Goal: Task Accomplishment & Management: Complete application form

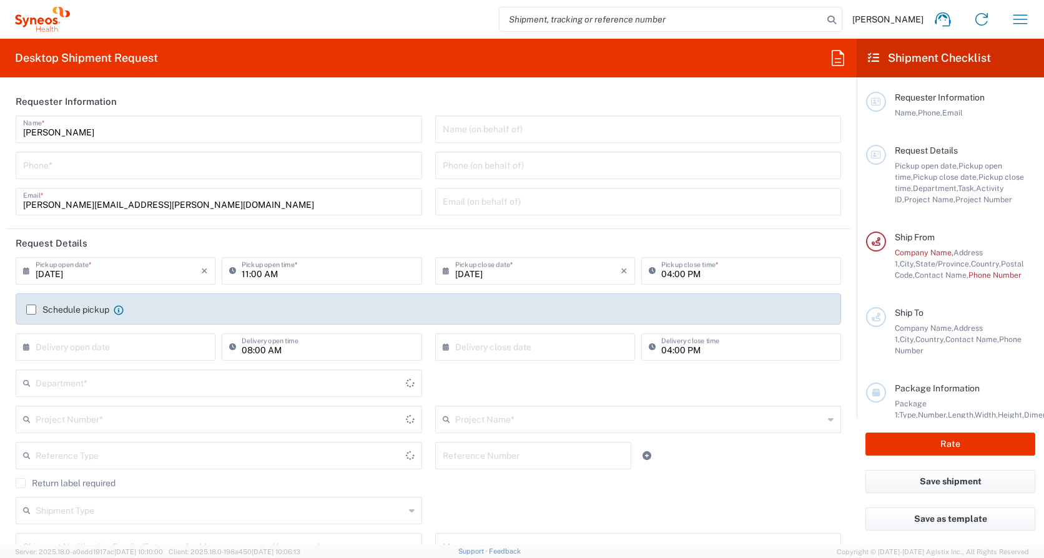
type input "[US_STATE]"
type input "[GEOGRAPHIC_DATA]"
type input "3110"
type input "Syneos Health, LLC-[GEOGRAPHIC_DATA] [GEOGRAPHIC_DATA] [GEOGRAPHIC_DATA]"
click at [46, 167] on input "tel" at bounding box center [219, 165] width 392 height 22
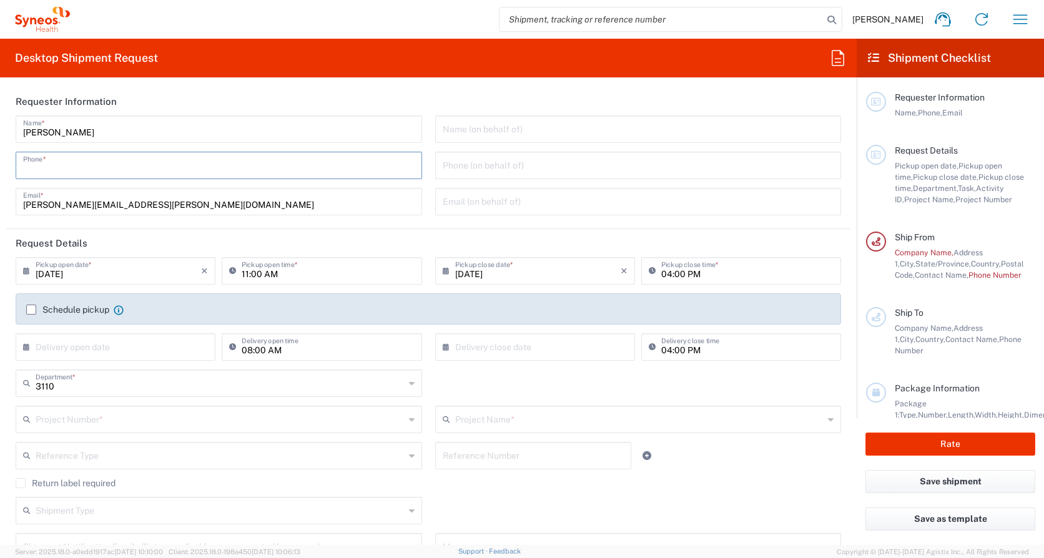
type input "7249867427"
click at [55, 272] on input "[DATE]" at bounding box center [119, 270] width 166 height 22
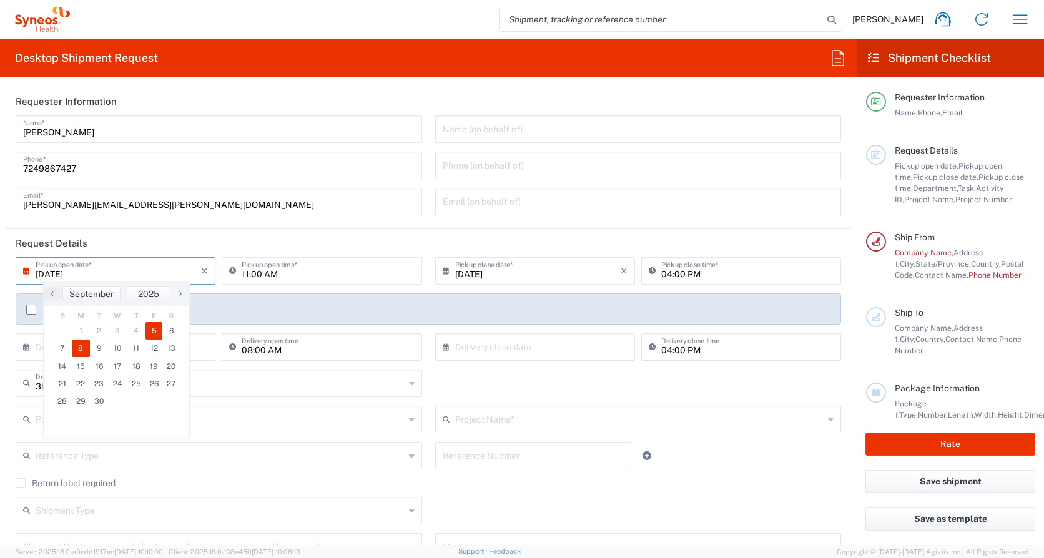
click at [79, 350] on span "8" at bounding box center [81, 348] width 19 height 17
type input "[DATE]"
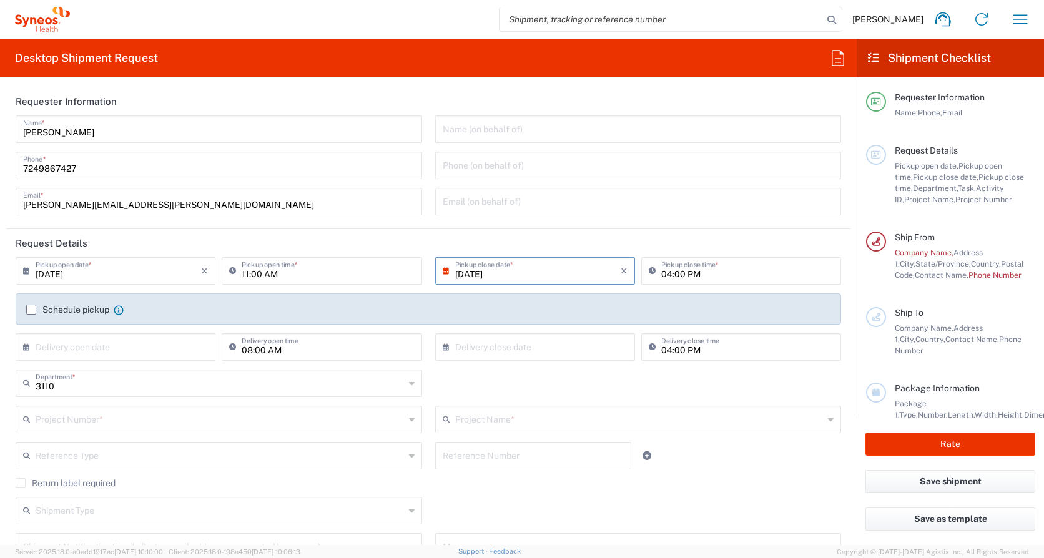
click at [274, 276] on input "11:00 AM" at bounding box center [328, 270] width 172 height 22
click at [284, 275] on input "11:00 AM" at bounding box center [328, 270] width 172 height 22
click at [505, 278] on input "[DATE]" at bounding box center [538, 270] width 166 height 22
click at [177, 348] on input "text" at bounding box center [119, 346] width 166 height 22
click at [246, 271] on input "11:00 AM" at bounding box center [328, 270] width 172 height 22
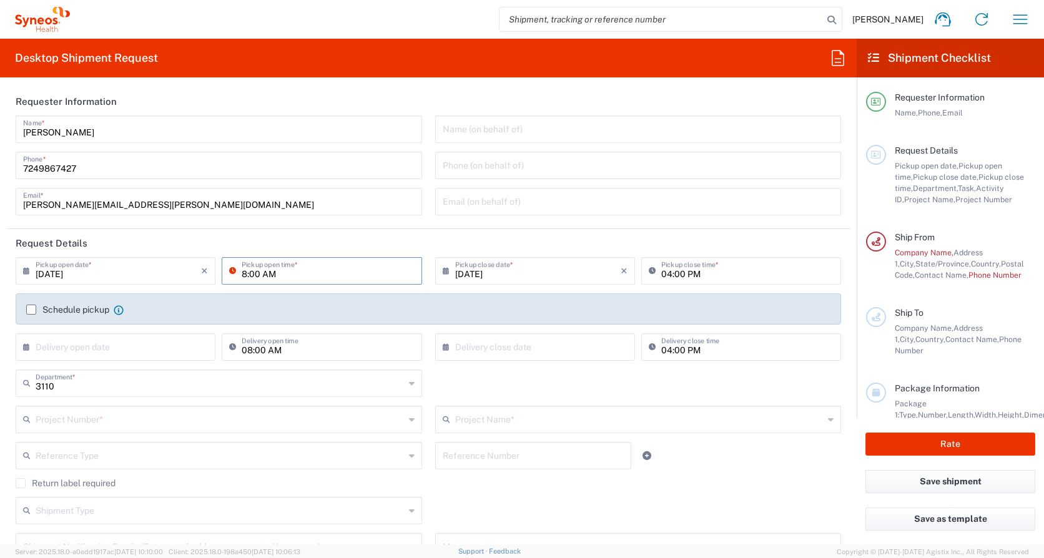
type input "08:00 AM"
click at [34, 308] on label "Schedule pickup" at bounding box center [67, 310] width 83 height 10
click at [31, 310] on input "Schedule pickup" at bounding box center [31, 310] width 0 height 0
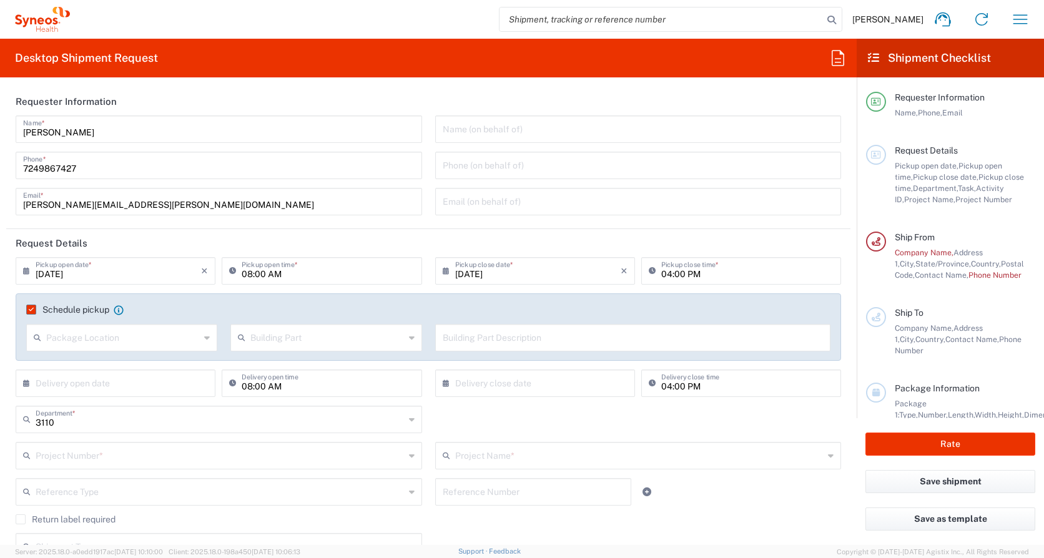
click at [205, 337] on icon at bounding box center [207, 338] width 6 height 20
click at [4, 276] on form "Requester Information [PERSON_NAME] Name * [PHONE_NUMBER] Phone * [PERSON_NAME]…" at bounding box center [428, 316] width 857 height 458
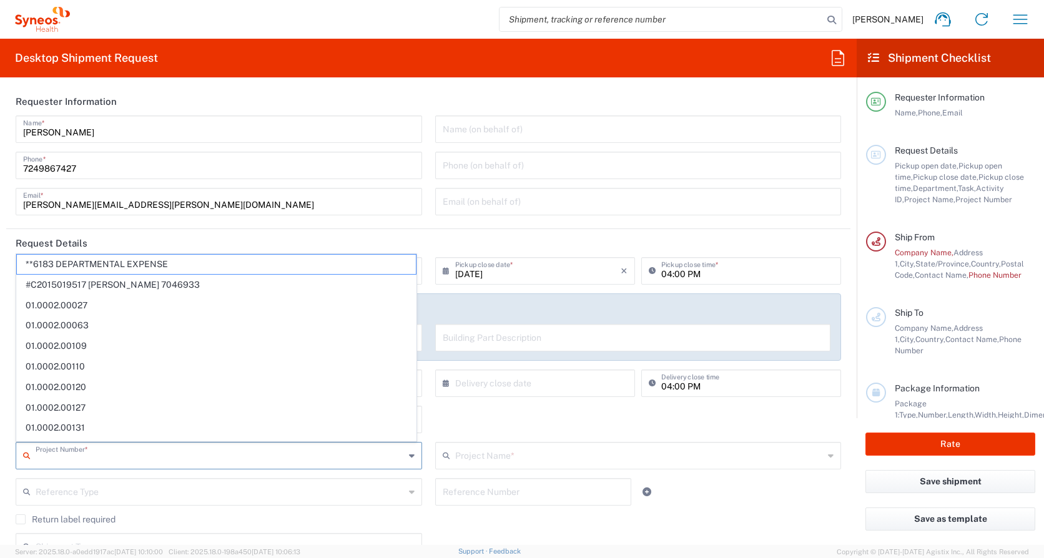
click at [118, 455] on input "text" at bounding box center [220, 455] width 369 height 22
click at [95, 262] on span "**6183 DEPARTMENTAL EXPENSE" at bounding box center [216, 264] width 399 height 19
type input "**6183 DEPARTMENTAL EXPENSE"
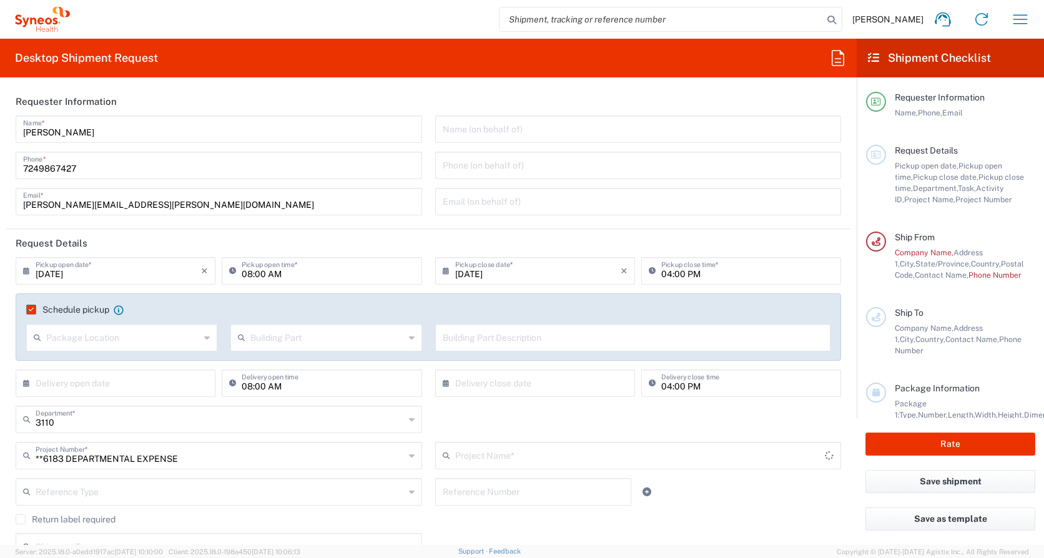
type input "6183"
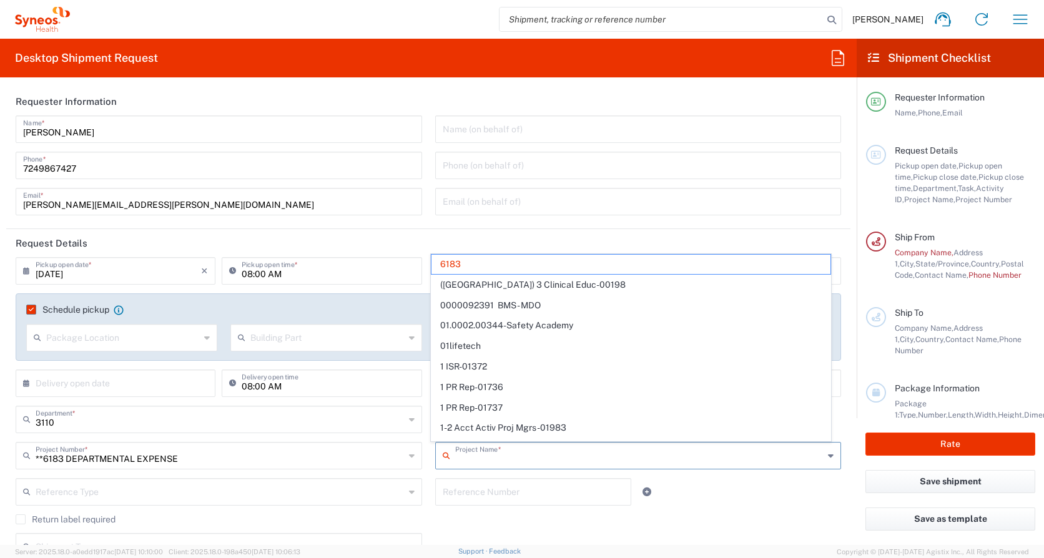
click at [455, 459] on input "text" at bounding box center [639, 455] width 369 height 22
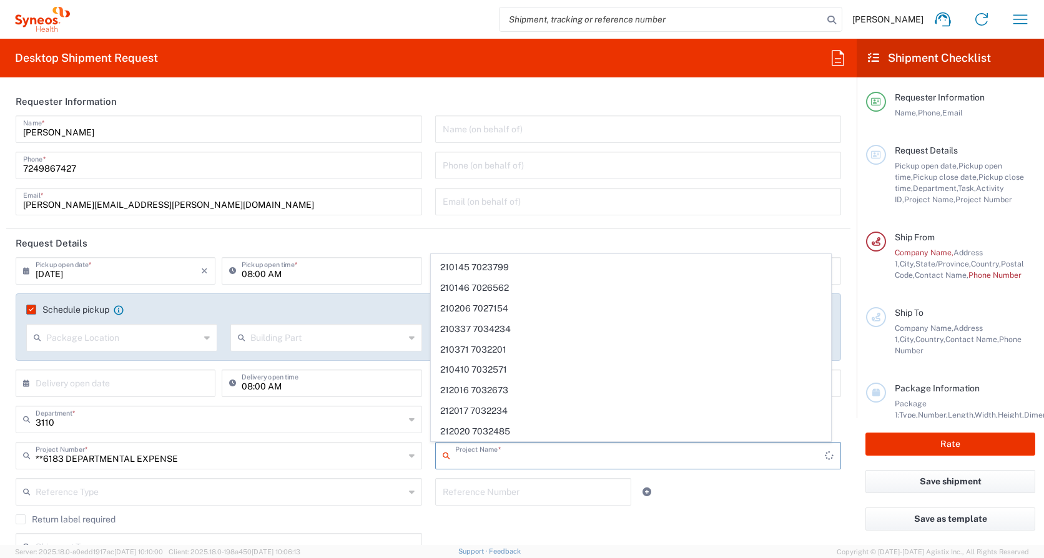
click at [505, 463] on input "text" at bounding box center [640, 455] width 370 height 22
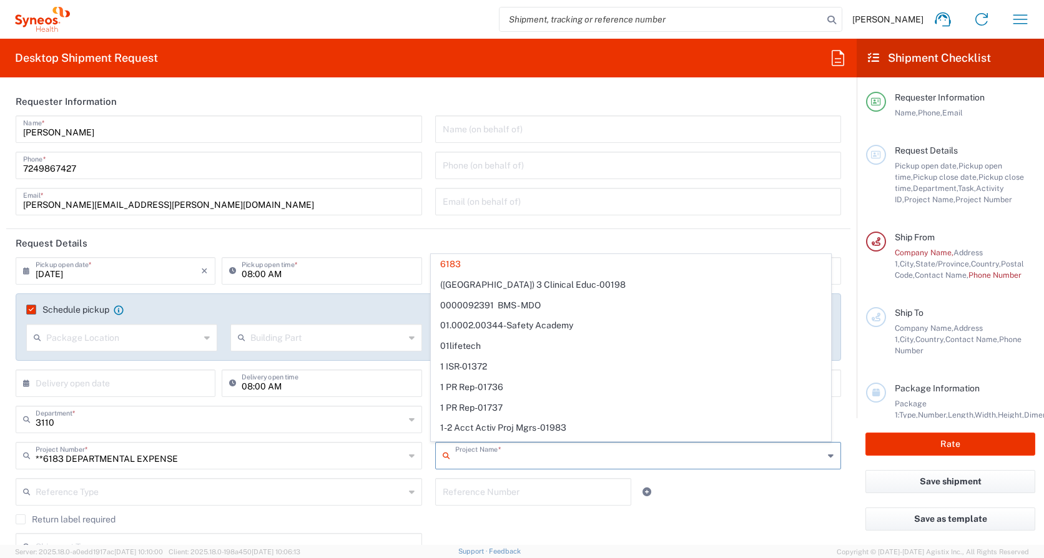
click at [502, 459] on input "text" at bounding box center [639, 455] width 369 height 22
type input "Dep"
type input "**6183 DEPARTMENTAL EXPENSE"
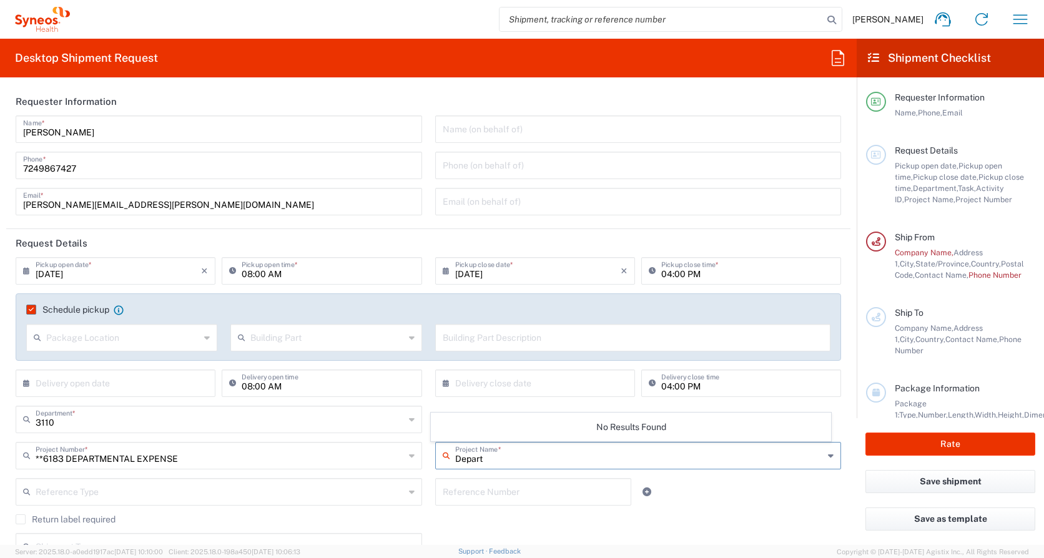
click at [502, 459] on input "Depart" at bounding box center [639, 455] width 369 height 22
click at [826, 457] on div "Depart Project Name *" at bounding box center [638, 455] width 407 height 27
click at [828, 457] on icon at bounding box center [831, 456] width 6 height 20
click at [497, 457] on input "Depart" at bounding box center [639, 455] width 369 height 22
type input "Departmental"
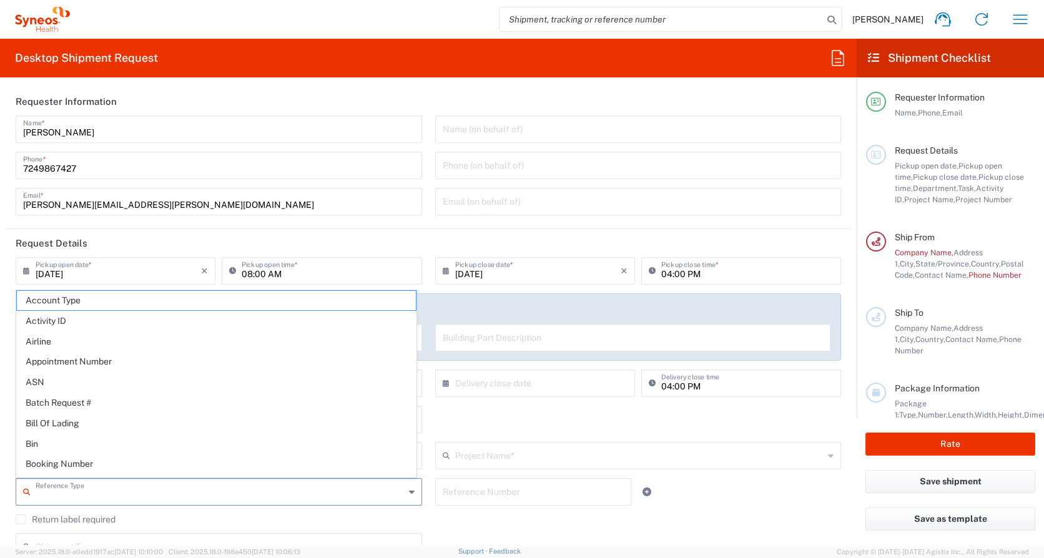
click at [484, 457] on input "text" at bounding box center [639, 455] width 369 height 22
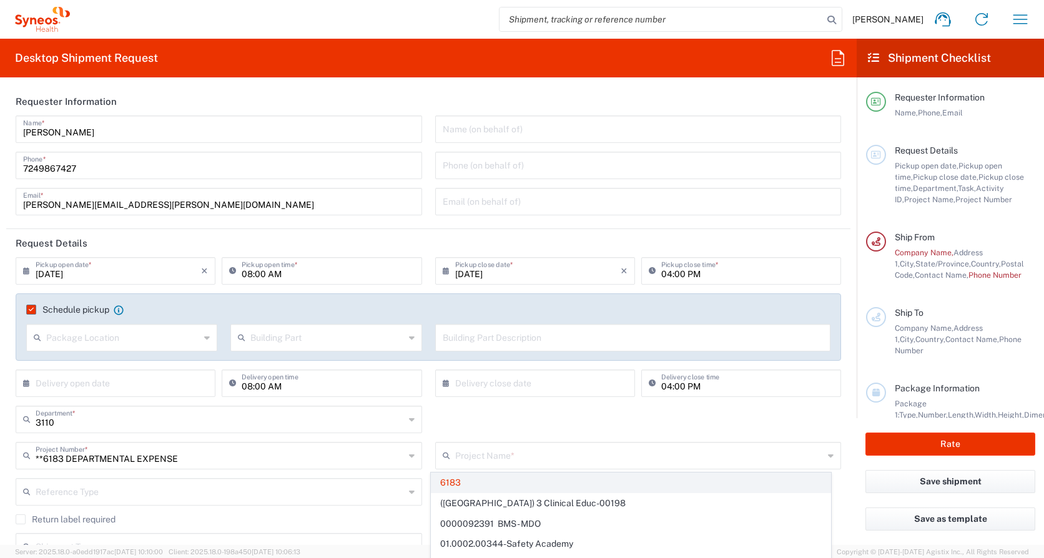
click at [458, 487] on span "6183" at bounding box center [631, 482] width 399 height 19
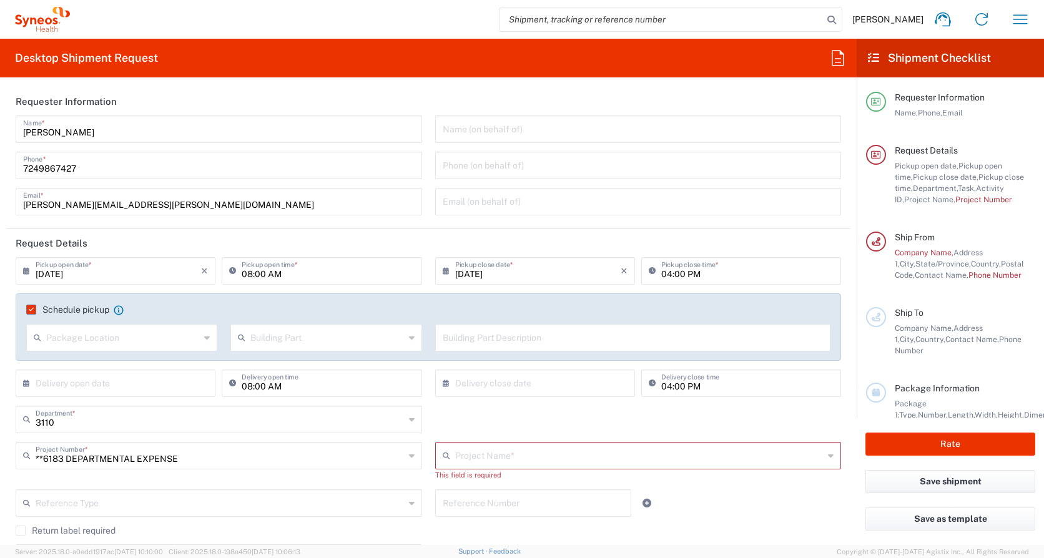
click at [449, 453] on icon at bounding box center [449, 456] width 12 height 20
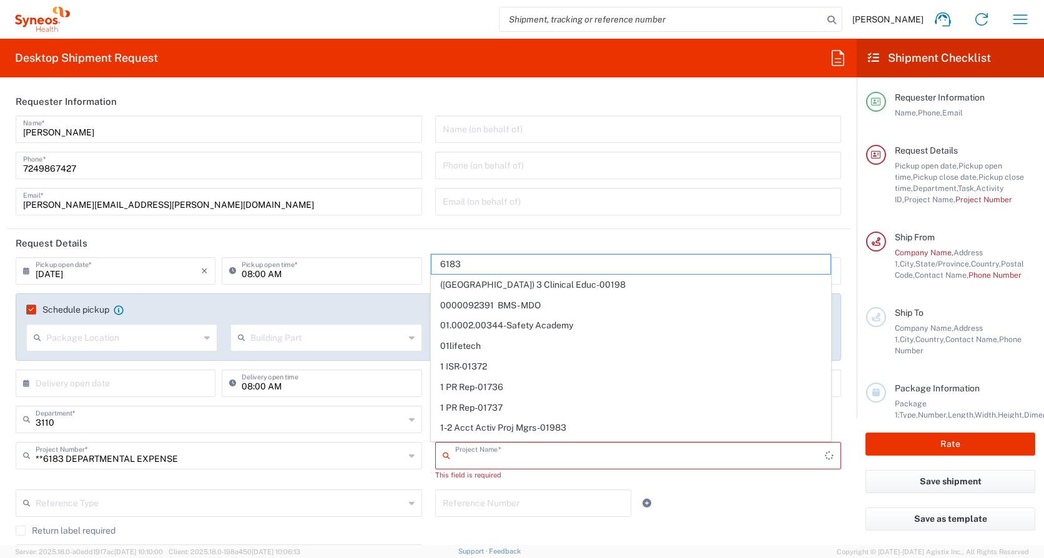
click at [460, 453] on input "text" at bounding box center [640, 455] width 370 height 22
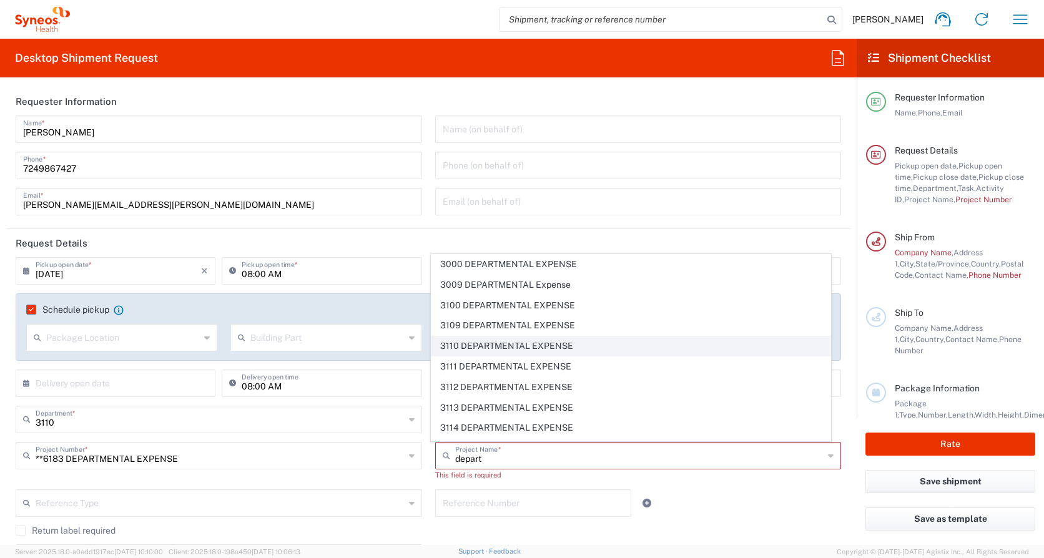
click at [480, 346] on span "3110 DEPARTMENTAL EXPENSE" at bounding box center [631, 346] width 399 height 19
type input "3110 DEPARTMENTAL EXPENSE"
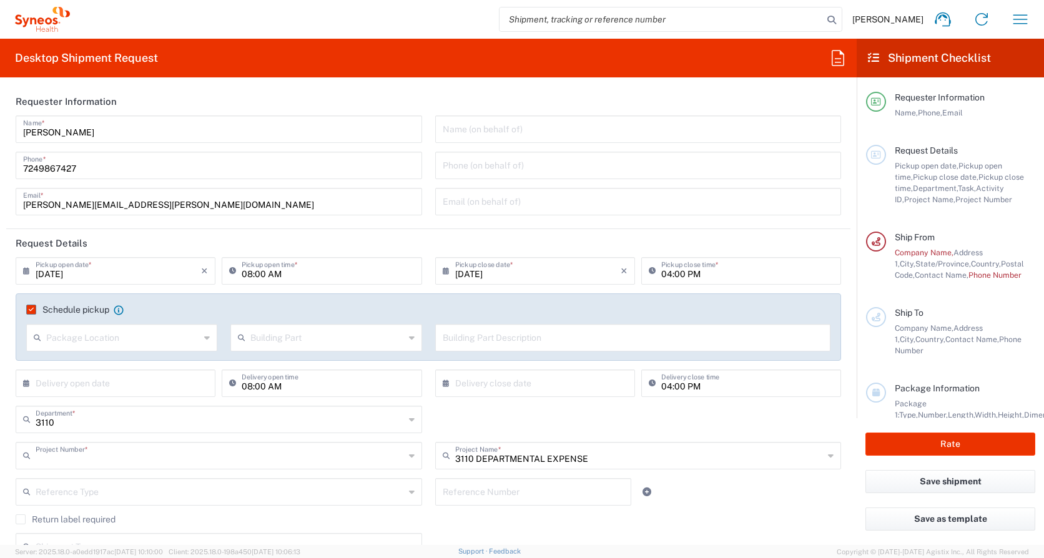
type input "3110 DEPARTMENTAL EXPENSE"
click at [105, 495] on input "text" at bounding box center [220, 491] width 369 height 22
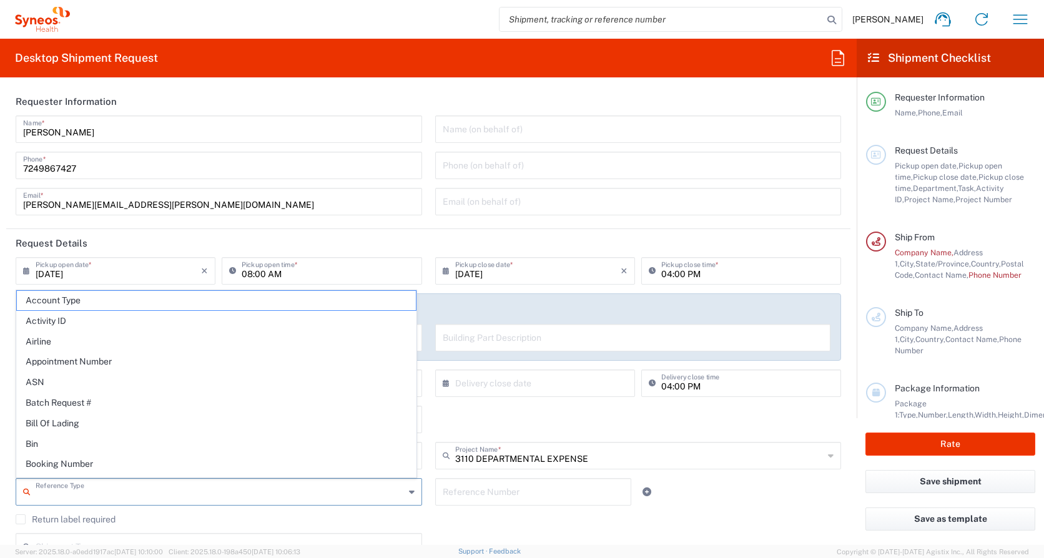
click at [719, 486] on div "Reference Type Account Type Activity ID Airline Appointment Number ASN Batch Re…" at bounding box center [428, 496] width 839 height 36
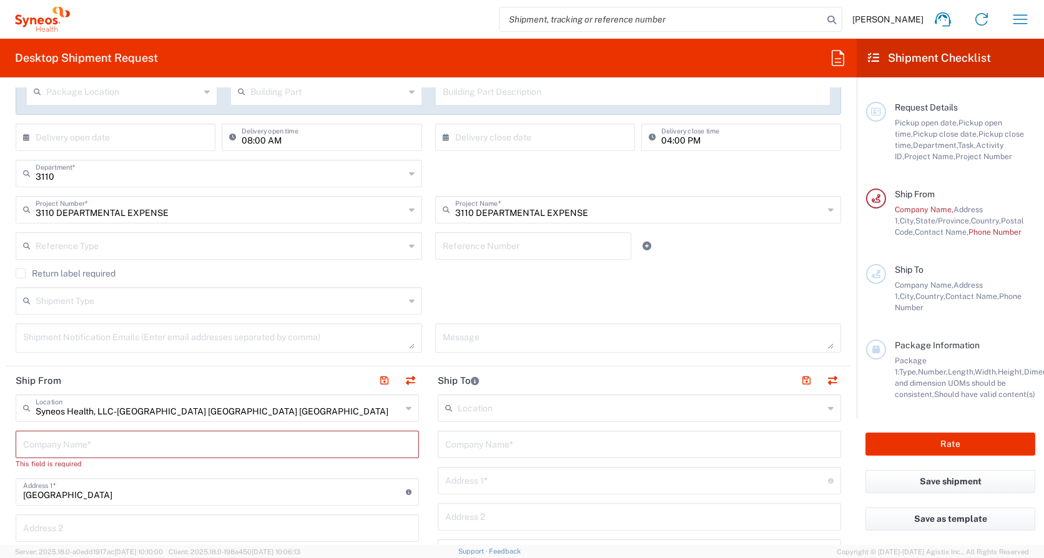
scroll to position [268, 0]
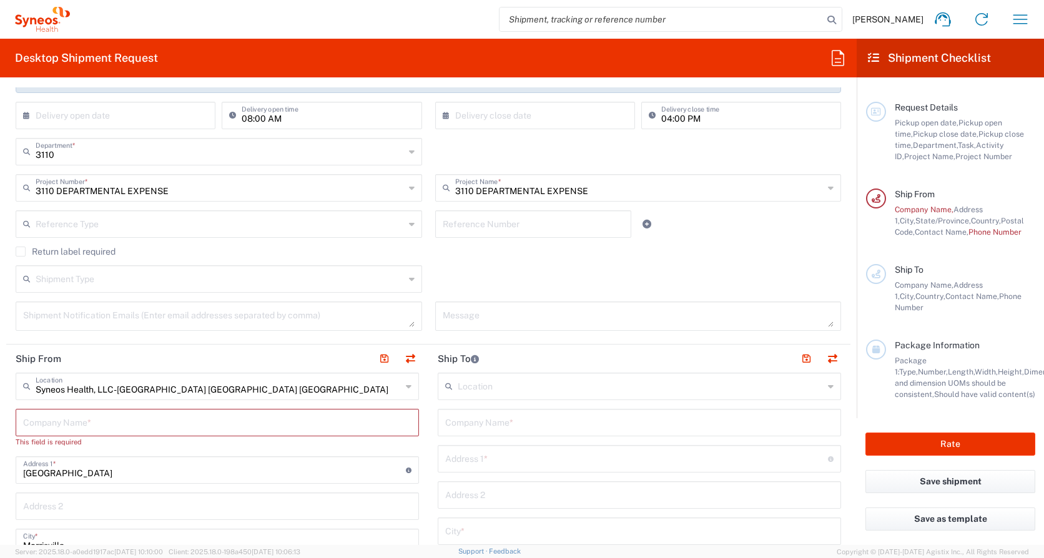
click at [19, 252] on label "Return label required" at bounding box center [66, 252] width 100 height 10
click at [21, 252] on input "Return label required" at bounding box center [21, 252] width 0 height 0
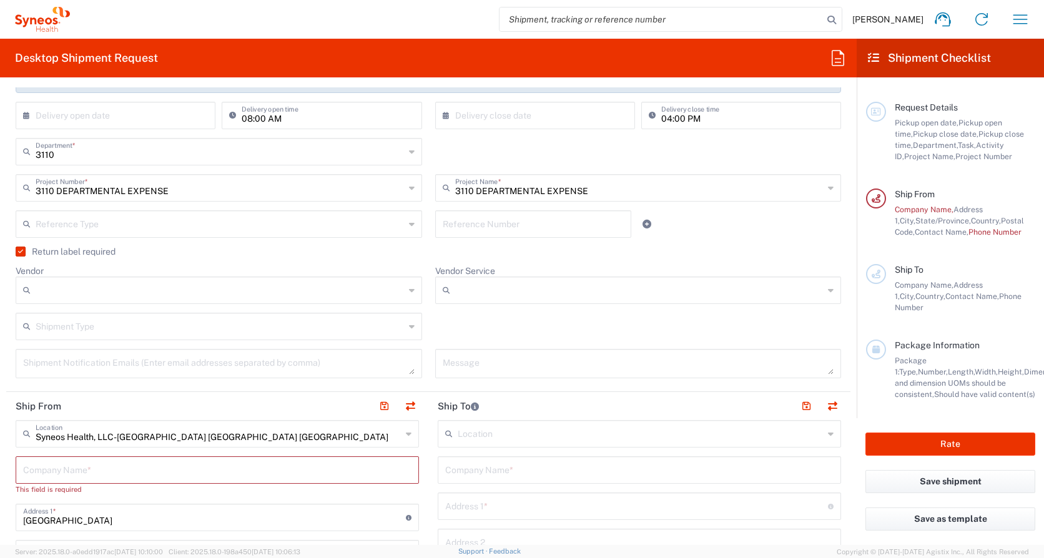
click at [74, 289] on input "Vendor" at bounding box center [220, 290] width 369 height 20
click at [40, 339] on span "FedEx Express" at bounding box center [216, 338] width 399 height 19
type input "FedEx Express"
click at [828, 290] on icon at bounding box center [831, 290] width 6 height 20
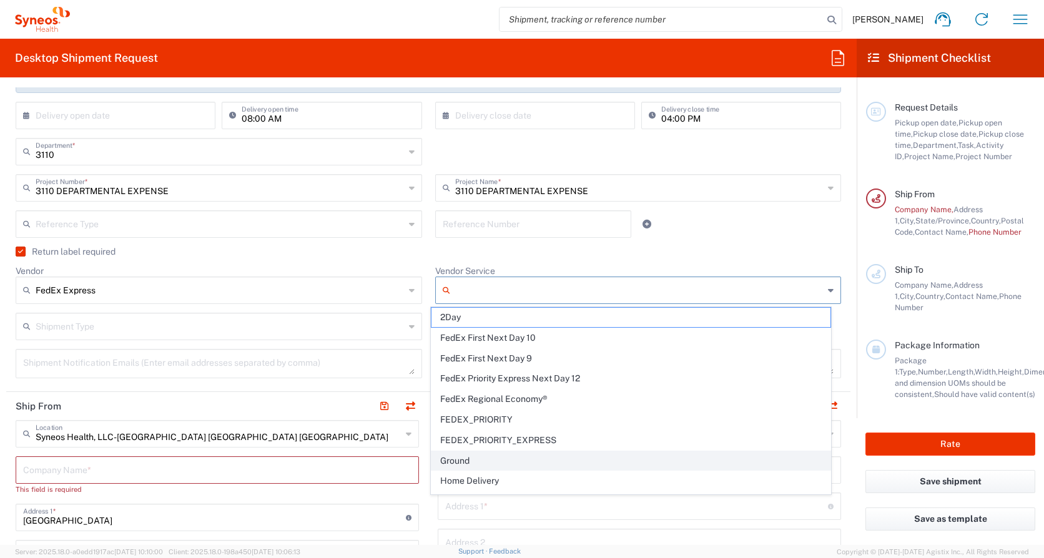
click at [470, 462] on span "Ground" at bounding box center [631, 461] width 399 height 19
type input "Ground"
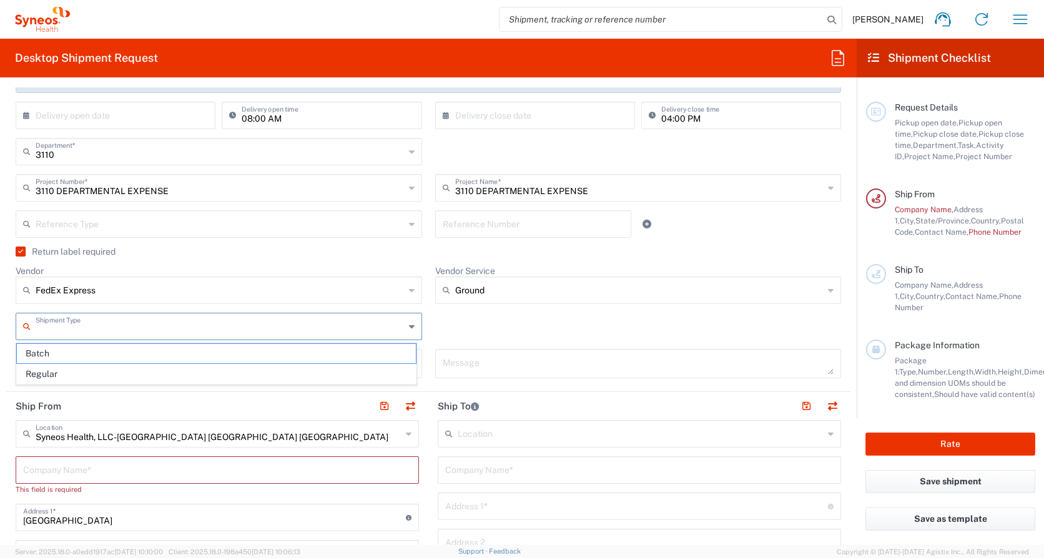
click at [64, 330] on input "text" at bounding box center [220, 326] width 369 height 22
click at [109, 373] on span "Regular" at bounding box center [216, 374] width 399 height 19
type input "Regular"
click at [89, 372] on textarea at bounding box center [219, 364] width 392 height 22
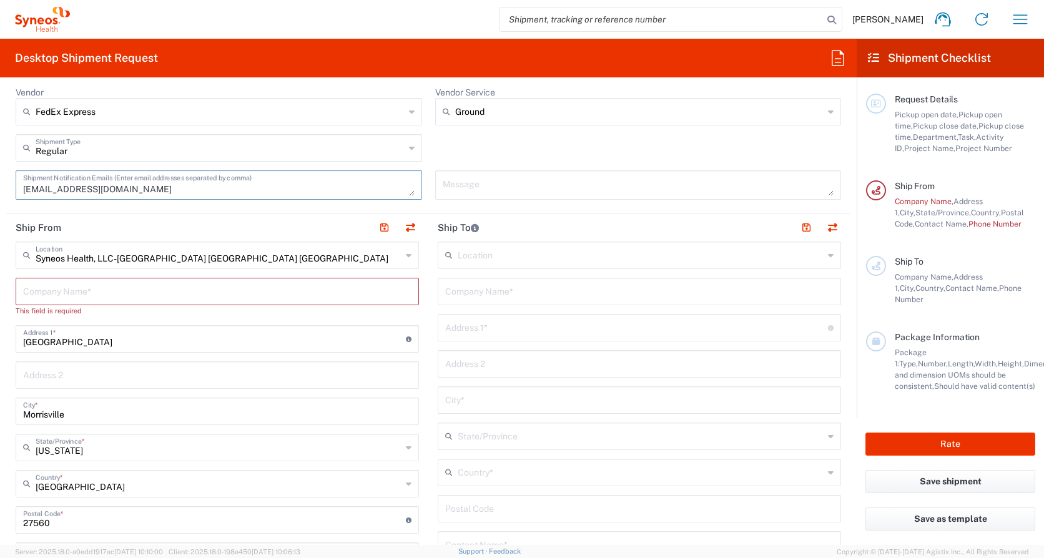
scroll to position [422, 0]
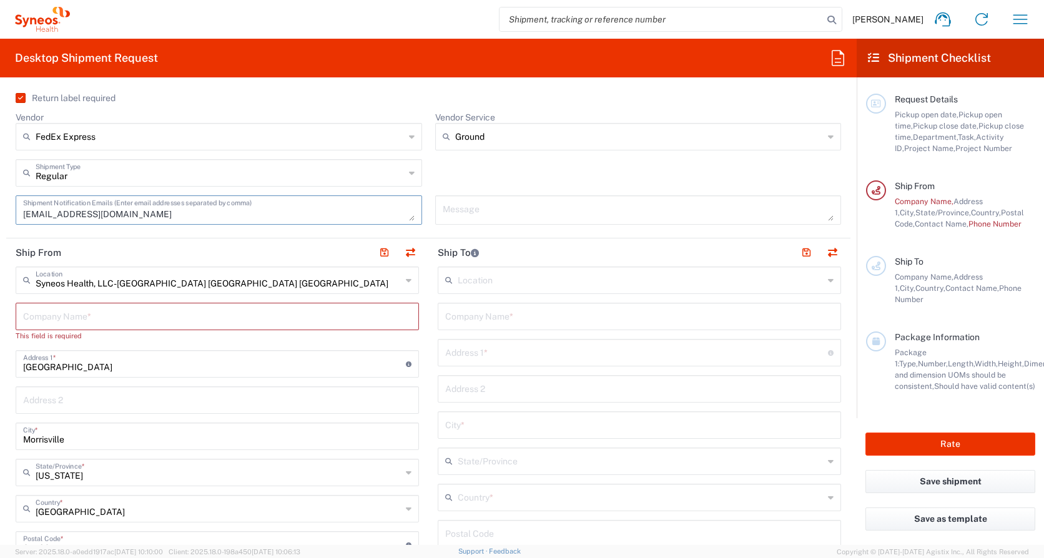
type textarea "[EMAIL_ADDRESS][DOMAIN_NAME]"
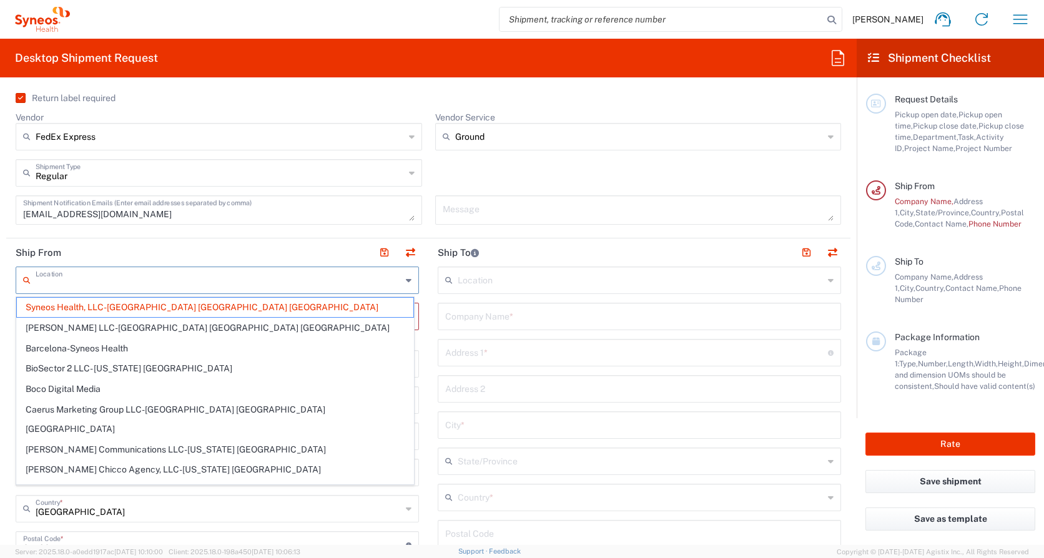
click at [209, 281] on input "text" at bounding box center [219, 280] width 366 height 22
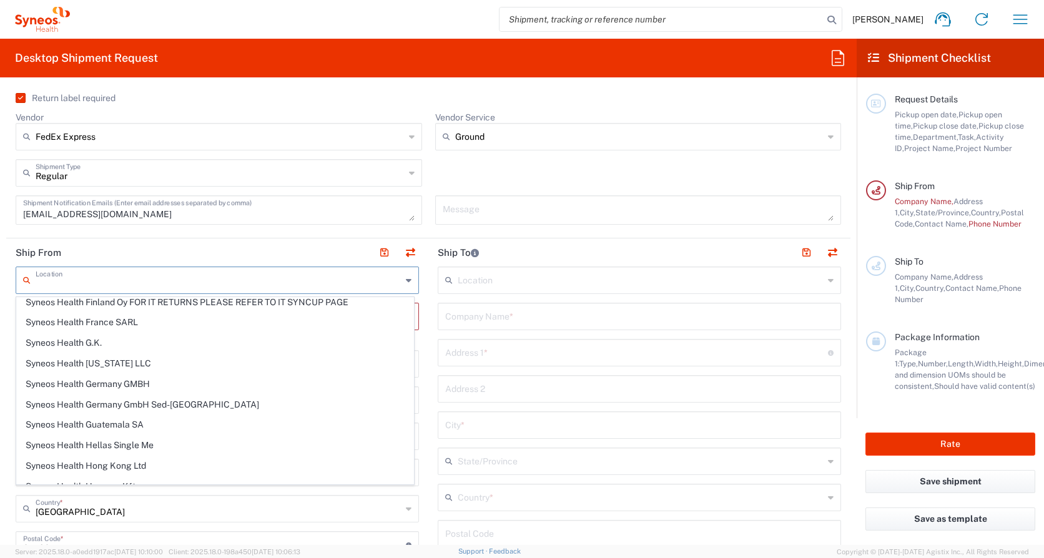
scroll to position [1342, 0]
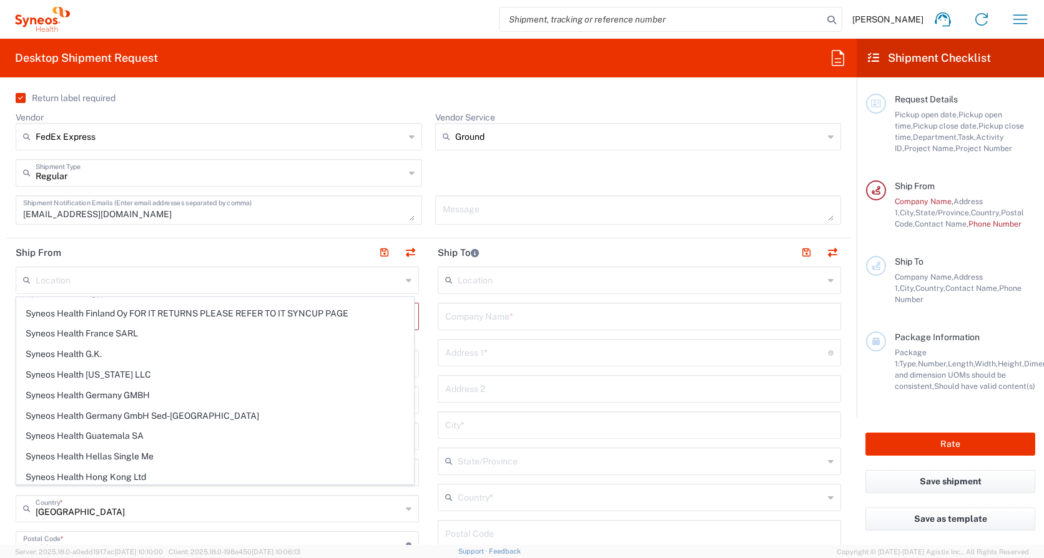
click at [157, 259] on header "Ship From" at bounding box center [217, 253] width 422 height 28
type input "Syneos Health, LLC-[GEOGRAPHIC_DATA] [GEOGRAPHIC_DATA] [GEOGRAPHIC_DATA]"
click at [147, 283] on input "text" at bounding box center [219, 280] width 366 height 22
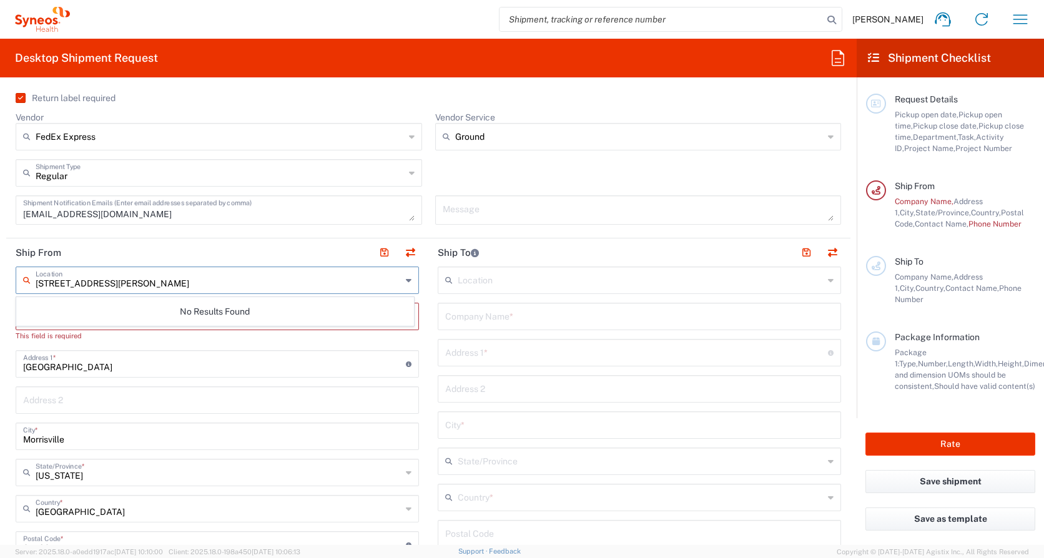
type input "[STREET_ADDRESS][PERSON_NAME]"
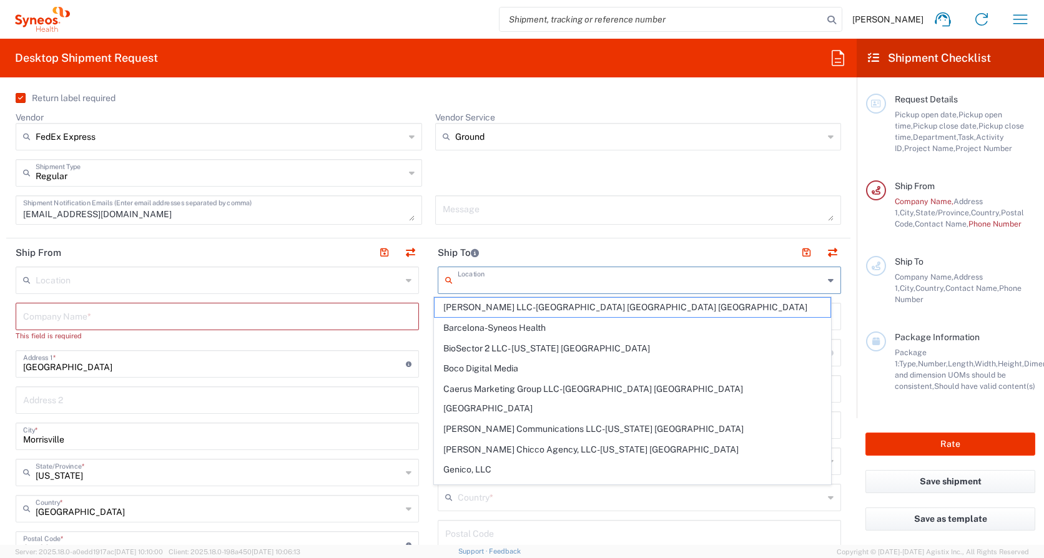
click at [459, 279] on input "text" at bounding box center [641, 280] width 366 height 22
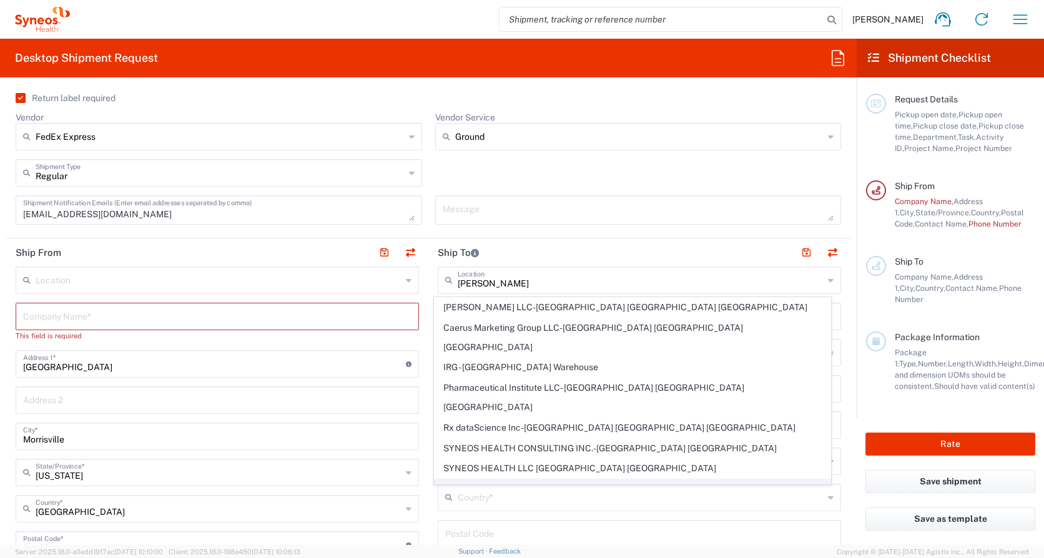
click at [521, 480] on span "Syneos Health US, Inc.-[GEOGRAPHIC_DATA] [GEOGRAPHIC_DATA] [GEOGRAPHIC_DATA]" at bounding box center [633, 489] width 397 height 19
type input "Syneos Health US, Inc.-[GEOGRAPHIC_DATA] [GEOGRAPHIC_DATA] [GEOGRAPHIC_DATA]"
type input "Syneos Health US, Inc."
type input "1030 Sync St"
type input "Morrisville"
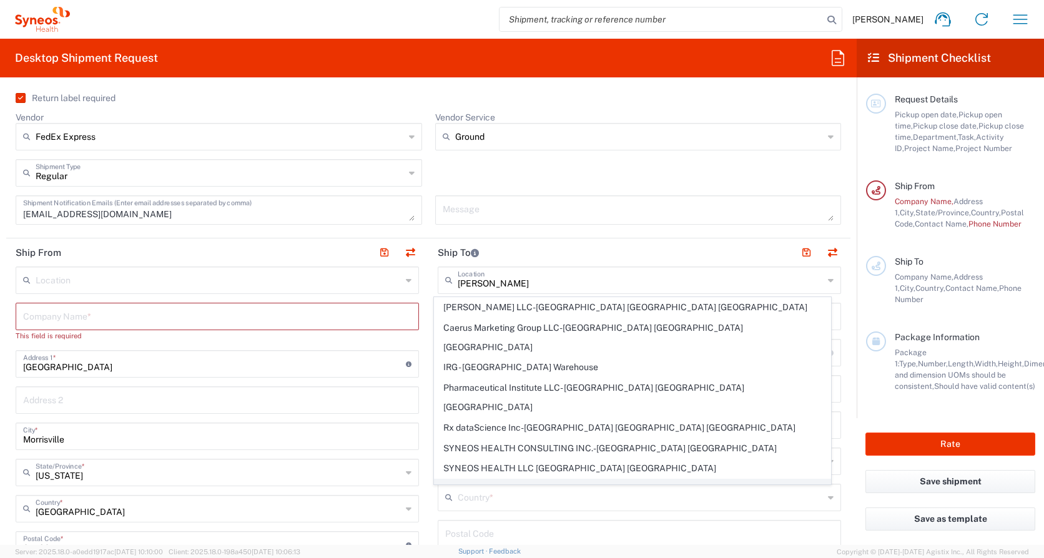
type input "[GEOGRAPHIC_DATA]"
type input "27560"
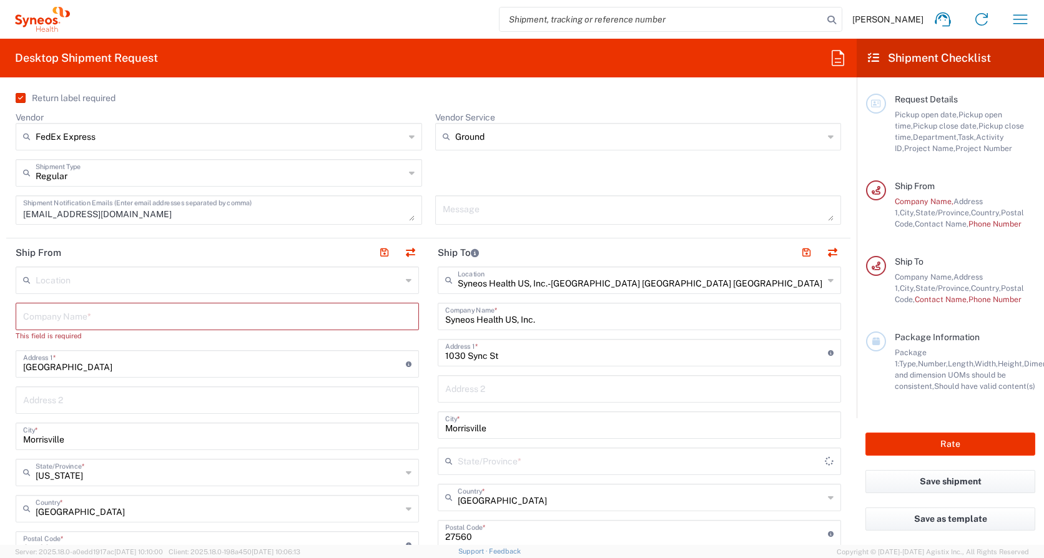
type input "[US_STATE]"
click at [79, 314] on input "text" at bounding box center [217, 316] width 388 height 22
type input "Syneos Health"
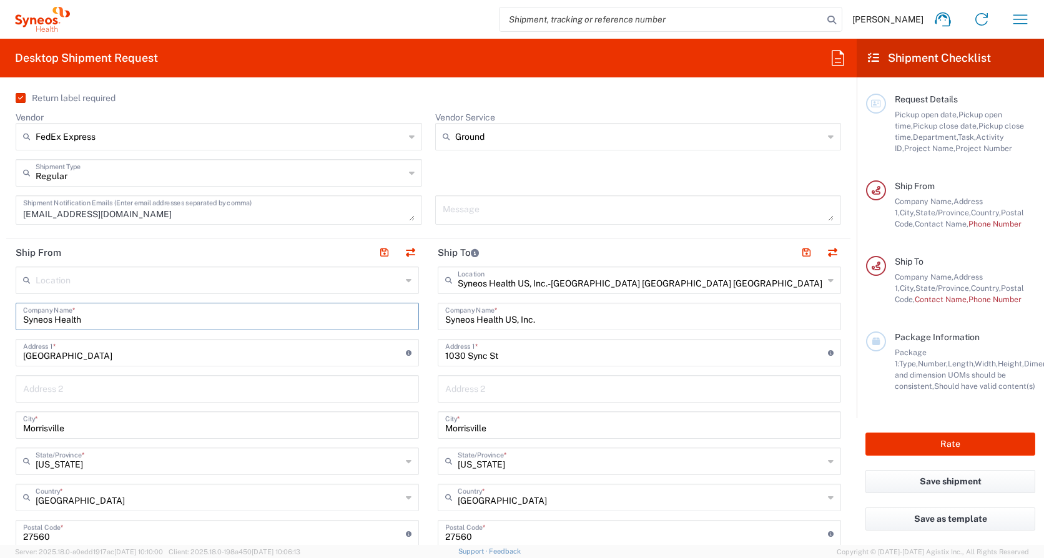
click at [234, 322] on input "Syneos Health" at bounding box center [217, 316] width 388 height 22
drag, startPoint x: 96, startPoint y: 324, endPoint x: 290, endPoint y: 378, distance: 201.7
click at [0, 330] on html "[PERSON_NAME] Home Shipment estimator Shipment tracking Desktop shipment reques…" at bounding box center [522, 279] width 1044 height 558
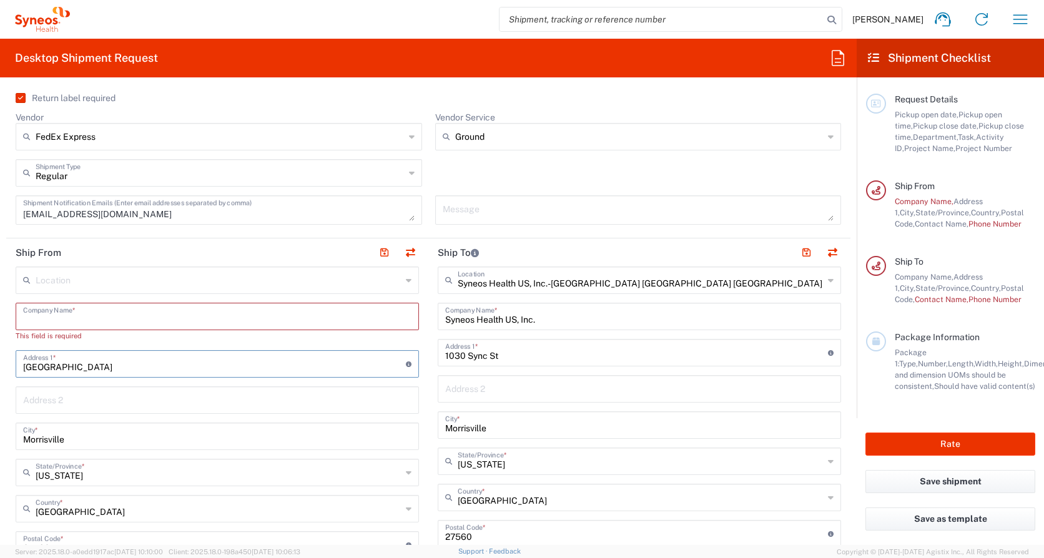
click at [112, 365] on input "[GEOGRAPHIC_DATA]" at bounding box center [214, 363] width 383 height 22
click at [64, 319] on input "text" at bounding box center [217, 316] width 388 height 22
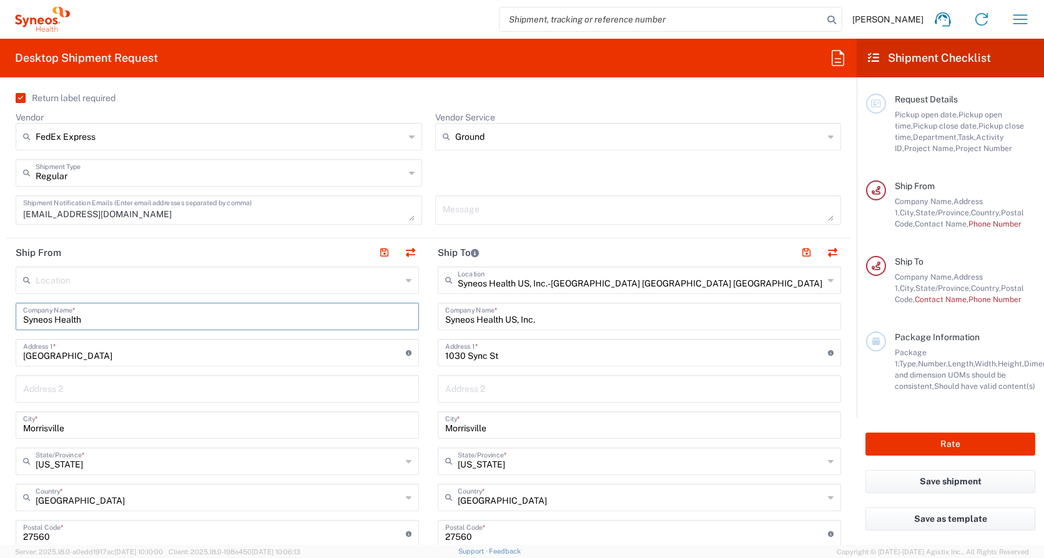
type input "Syneos Health"
click at [96, 355] on input "[GEOGRAPHIC_DATA]" at bounding box center [214, 352] width 383 height 22
drag, startPoint x: 96, startPoint y: 355, endPoint x: -2, endPoint y: 357, distance: 98.7
click at [0, 357] on html "[PERSON_NAME] Home Shipment estimator Shipment tracking Desktop shipment reques…" at bounding box center [522, 279] width 1044 height 558
type input "[STREET_ADDRESS][PERSON_NAME]"
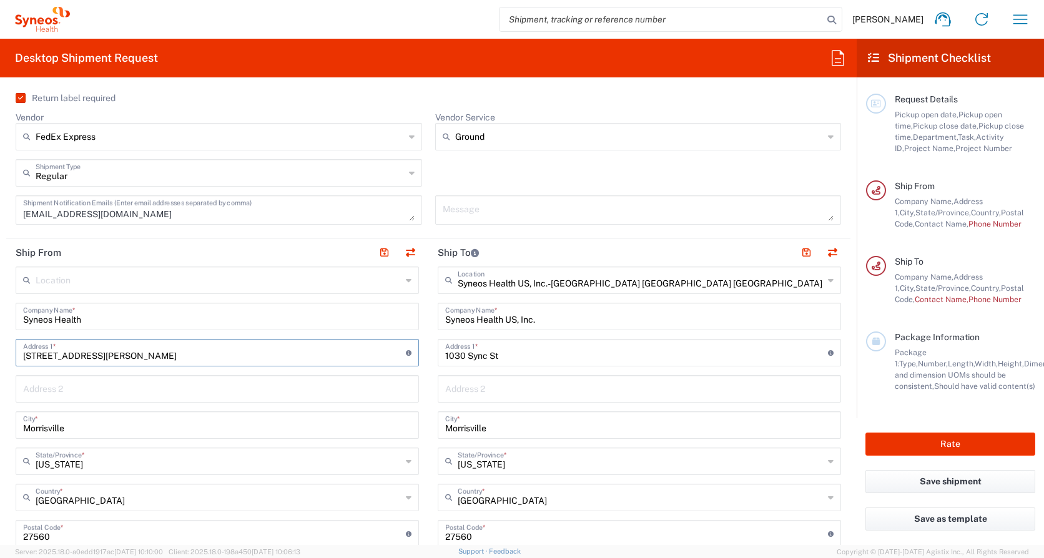
type input "[PERSON_NAME][EMAIL_ADDRESS][PERSON_NAME][DOMAIN_NAME]"
type input "[GEOGRAPHIC_DATA]"
type input "7249867427"
drag, startPoint x: 75, startPoint y: 391, endPoint x: 7, endPoint y: 393, distance: 67.5
click at [7, 393] on main "Location [PERSON_NAME] LLC-[GEOGRAPHIC_DATA] [GEOGRAPHIC_DATA] [GEOGRAPHIC_DATA…" at bounding box center [217, 529] width 422 height 525
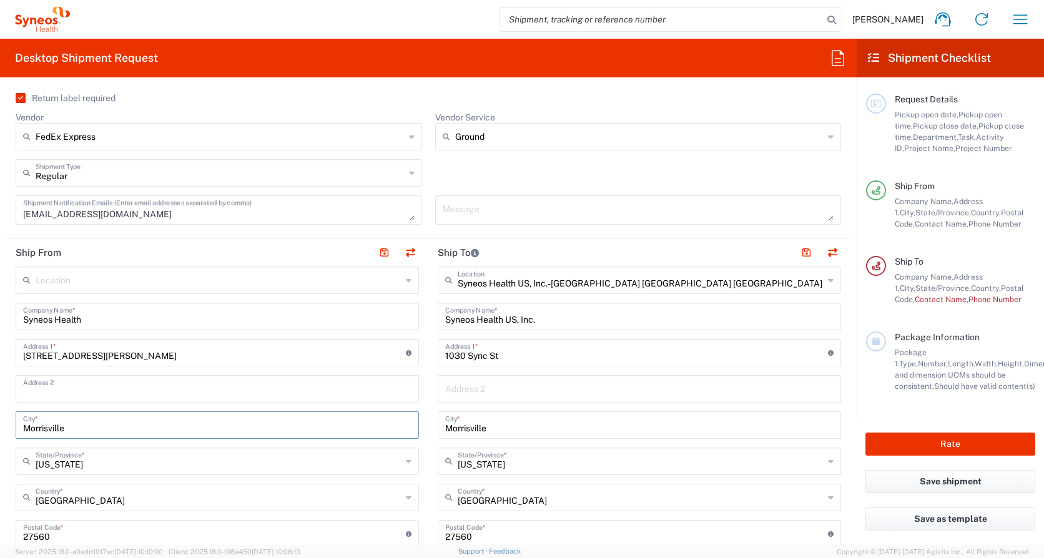
drag, startPoint x: 83, startPoint y: 428, endPoint x: 0, endPoint y: 428, distance: 83.1
click at [0, 428] on html "[PERSON_NAME] Home Shipment estimator Shipment tracking Desktop shipment reques…" at bounding box center [522, 279] width 1044 height 558
type input "[GEOGRAPHIC_DATA]"
click at [144, 464] on input "text" at bounding box center [219, 461] width 366 height 22
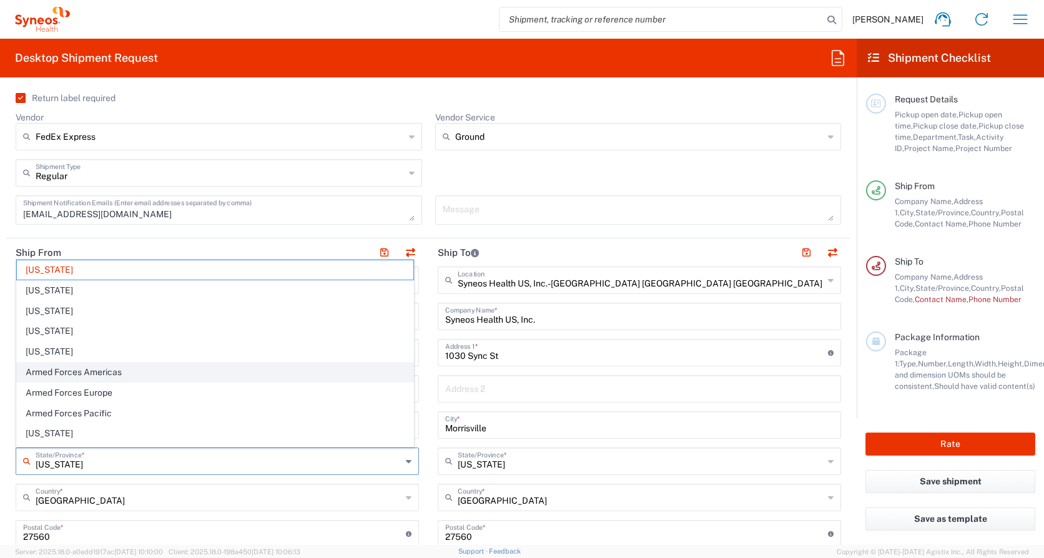
type input "PA"
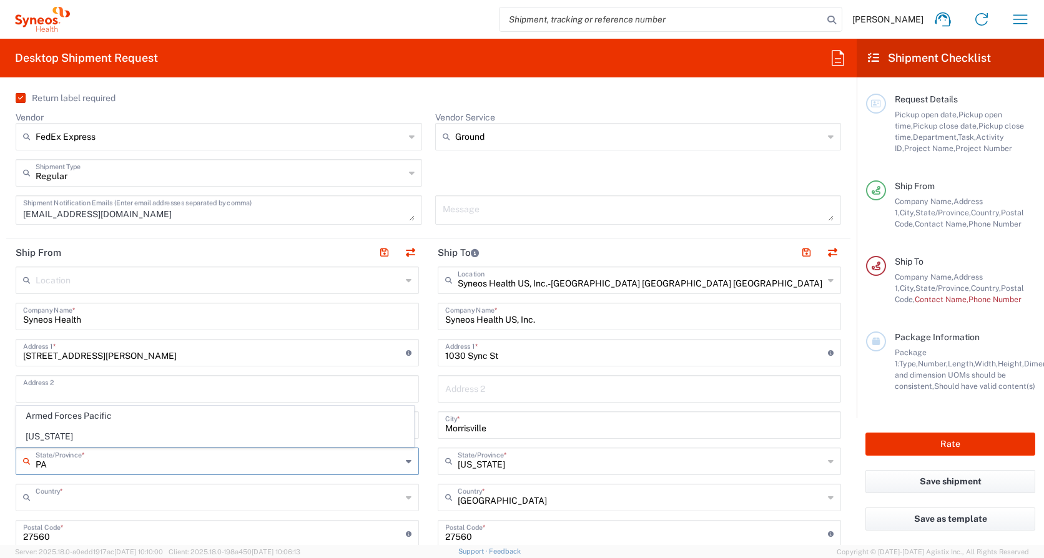
click at [119, 498] on input "text" at bounding box center [219, 497] width 366 height 22
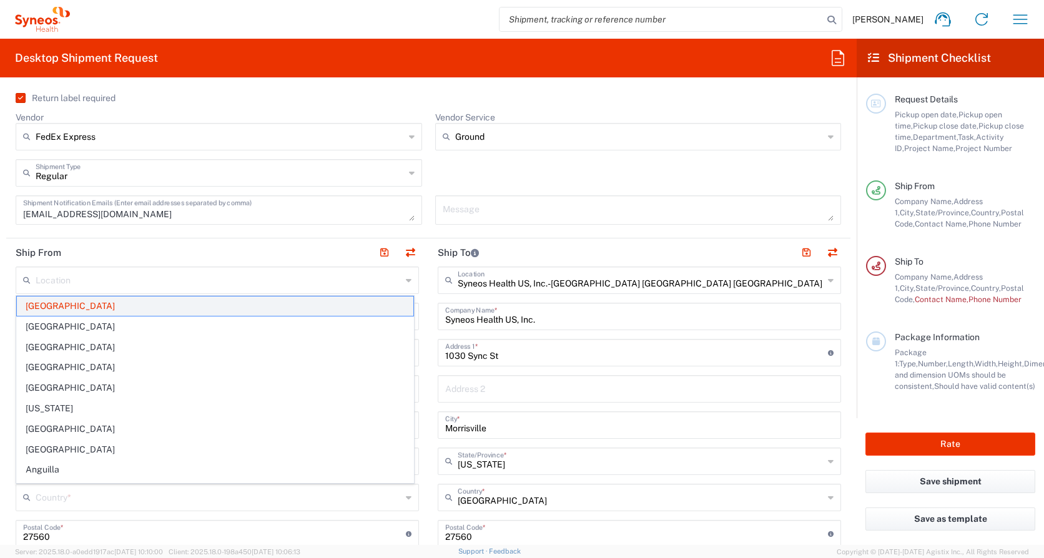
click at [61, 305] on span "[GEOGRAPHIC_DATA]" at bounding box center [215, 306] width 397 height 19
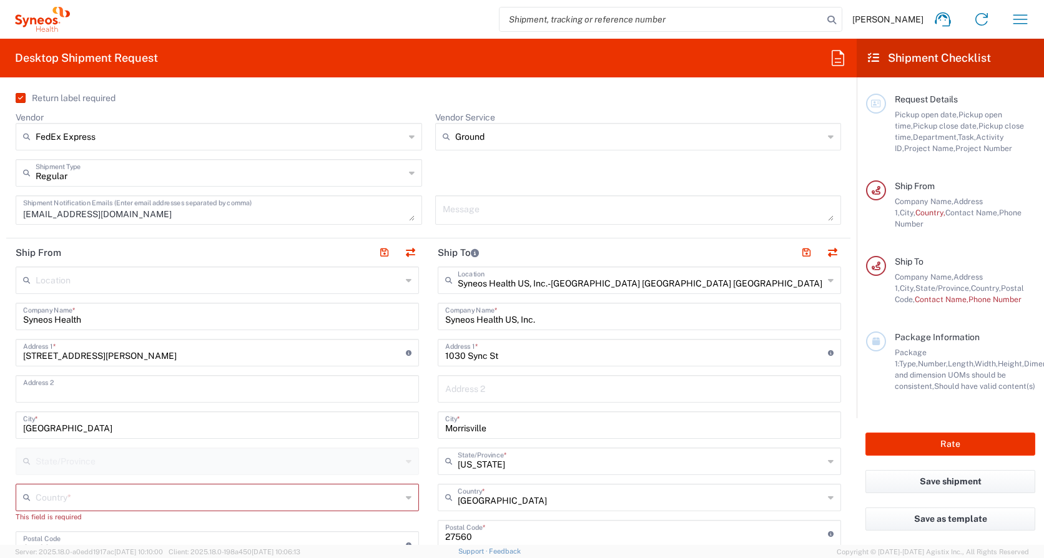
click at [57, 493] on input "text" at bounding box center [219, 497] width 366 height 22
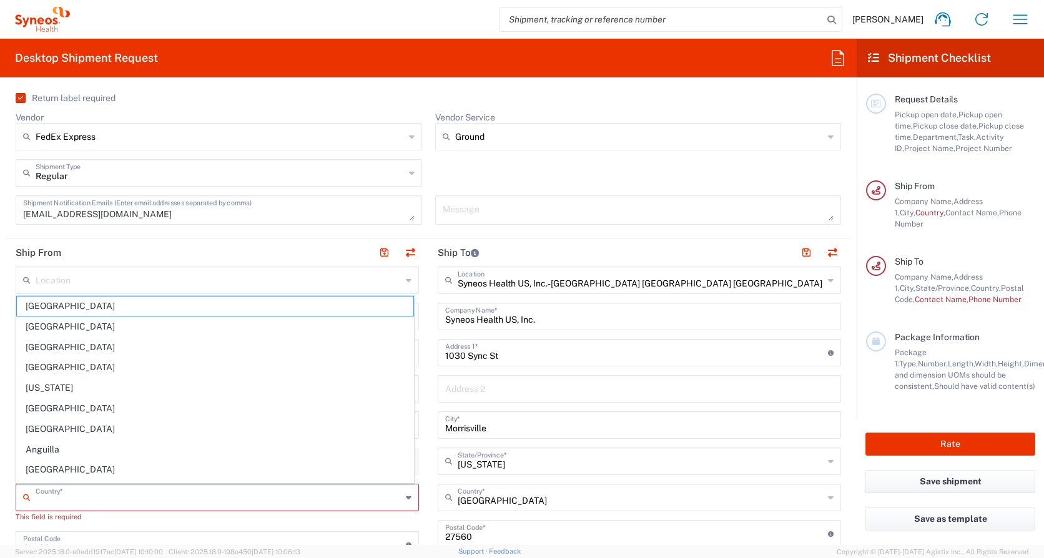
type input "[GEOGRAPHIC_DATA]"
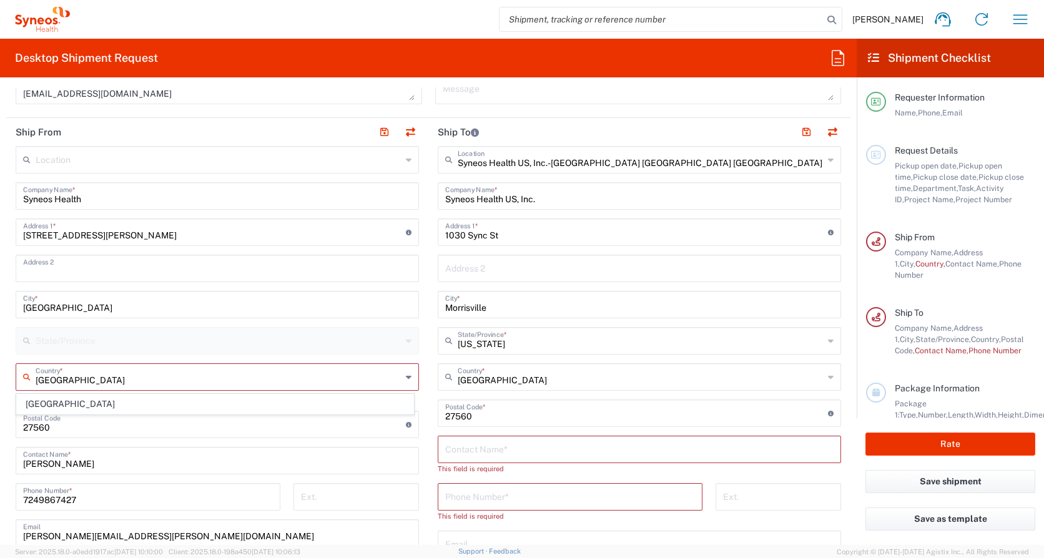
scroll to position [553, 0]
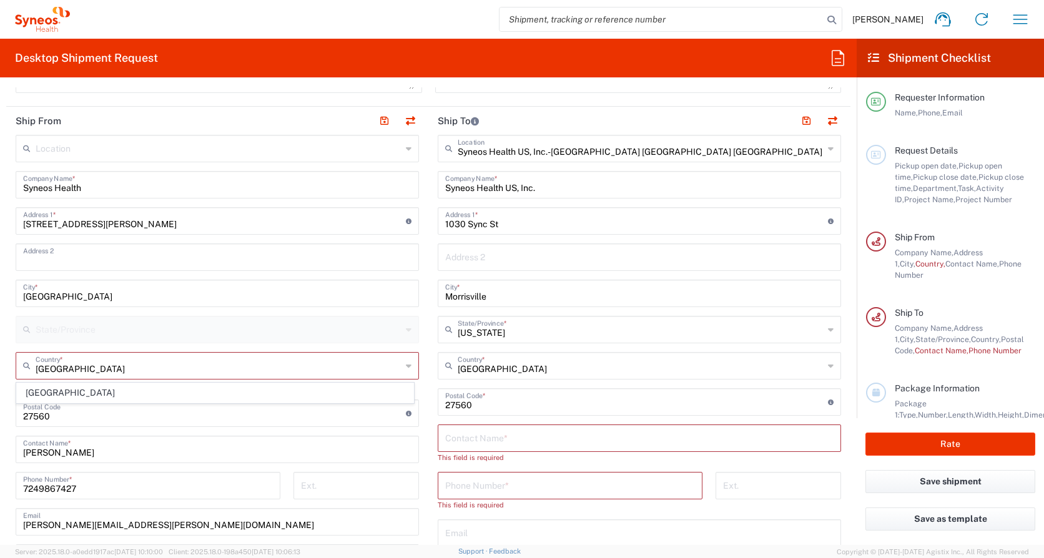
click at [406, 367] on icon at bounding box center [409, 366] width 6 height 20
click at [128, 402] on span "[GEOGRAPHIC_DATA]" at bounding box center [215, 392] width 397 height 19
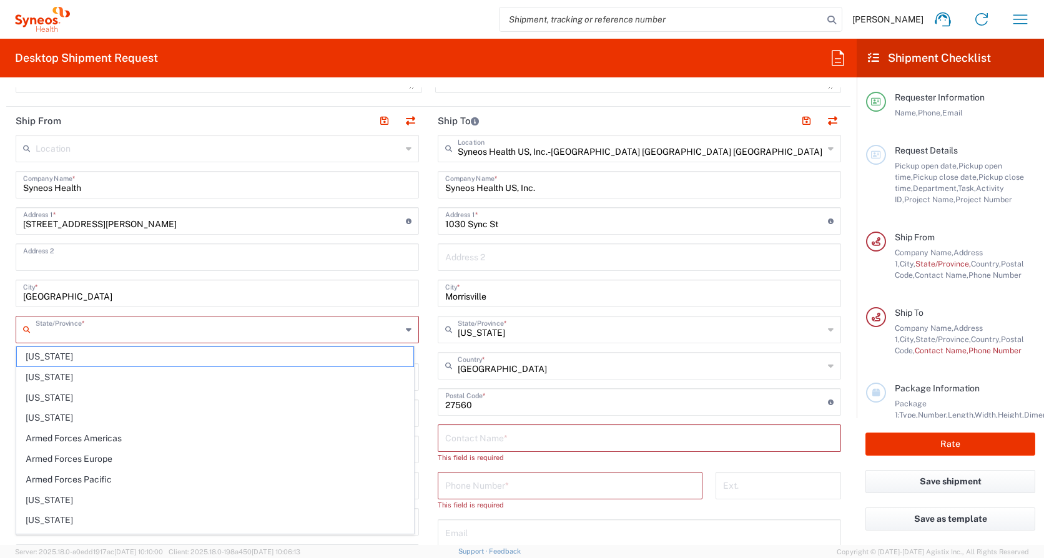
click at [68, 335] on input "text" at bounding box center [219, 329] width 366 height 22
type input "PA"
click at [166, 293] on input "[GEOGRAPHIC_DATA]" at bounding box center [217, 293] width 388 height 22
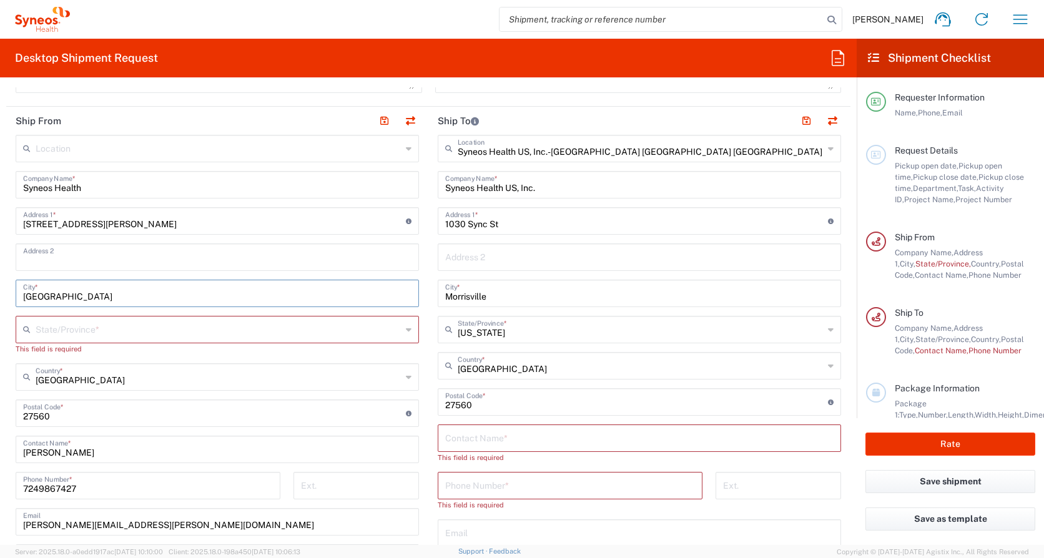
click at [60, 330] on input "text" at bounding box center [219, 329] width 366 height 22
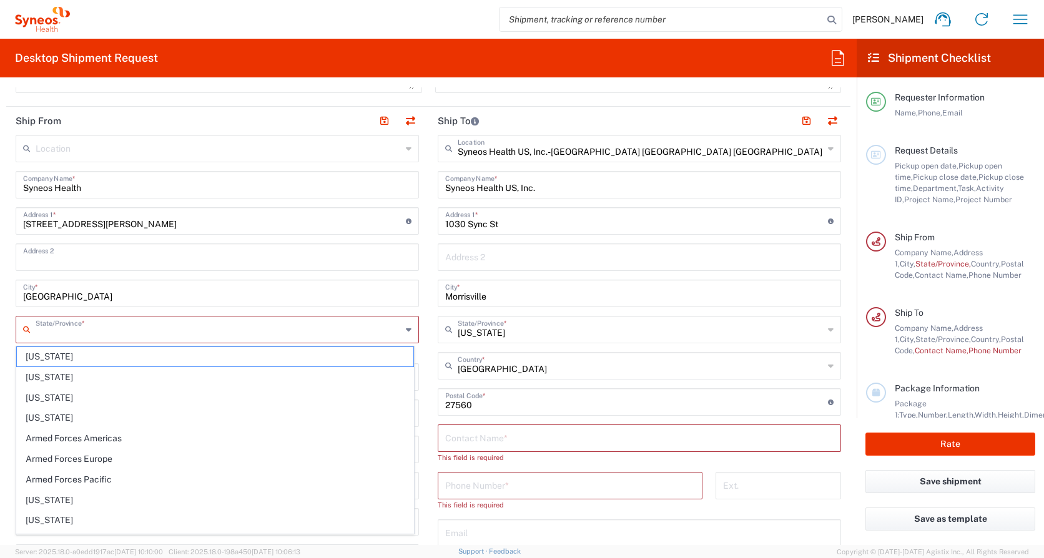
type input "[US_STATE]"
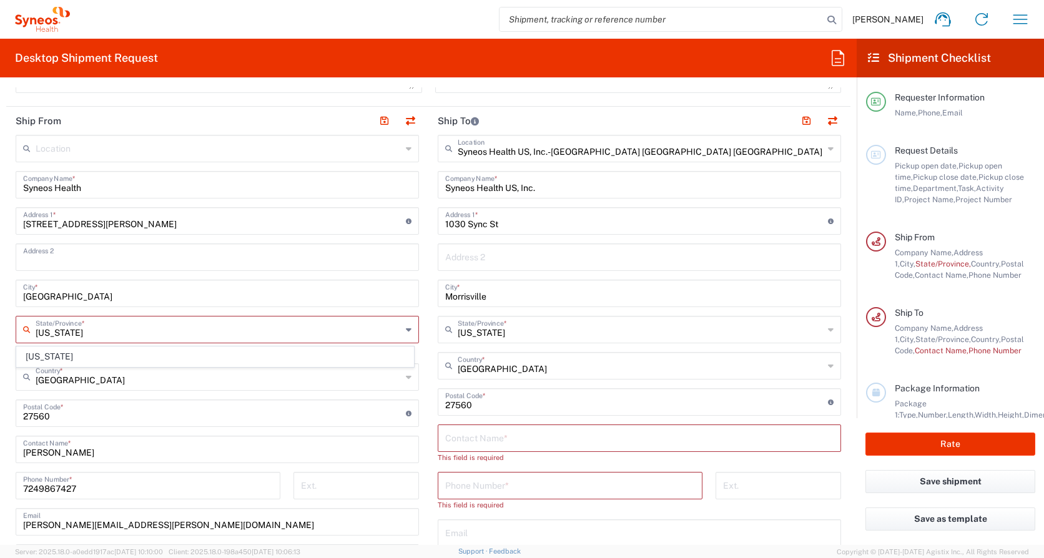
click at [133, 295] on input "[GEOGRAPHIC_DATA]" at bounding box center [217, 293] width 388 height 22
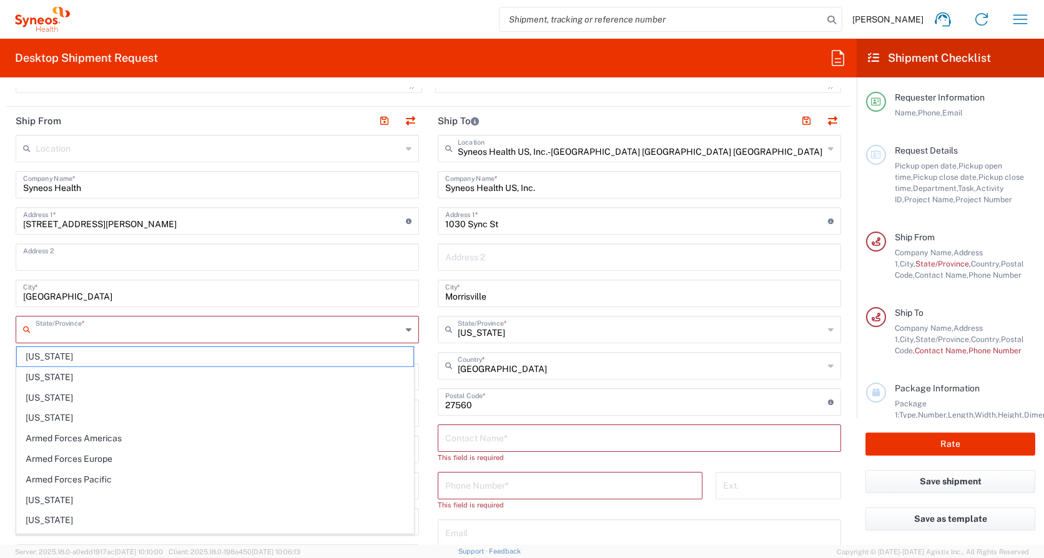
click at [99, 333] on input "text" at bounding box center [219, 329] width 366 height 22
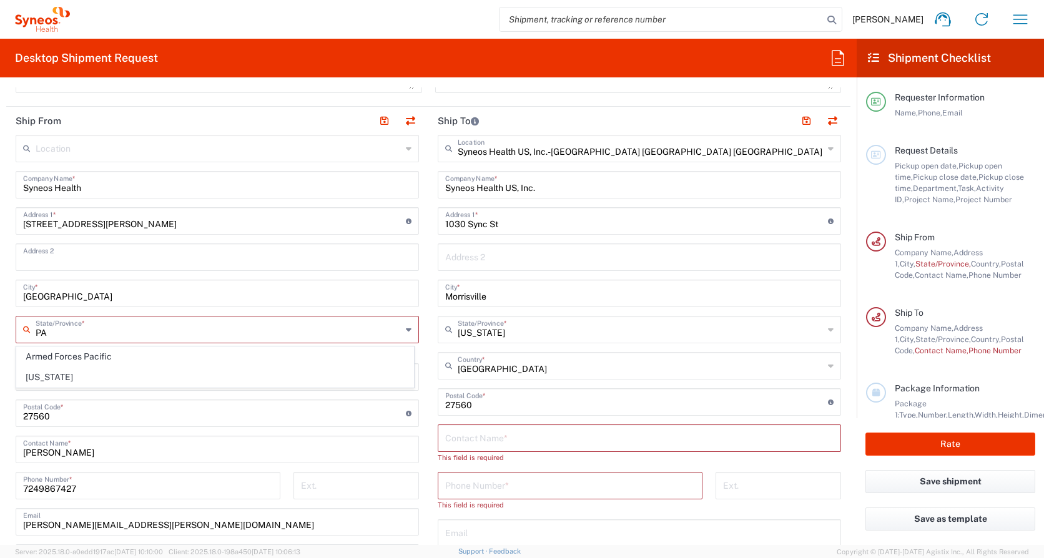
type input "Armed Forces Pacific"
type input "Sender/Shipper"
type input "Delivery Duty Paid"
type input "A"
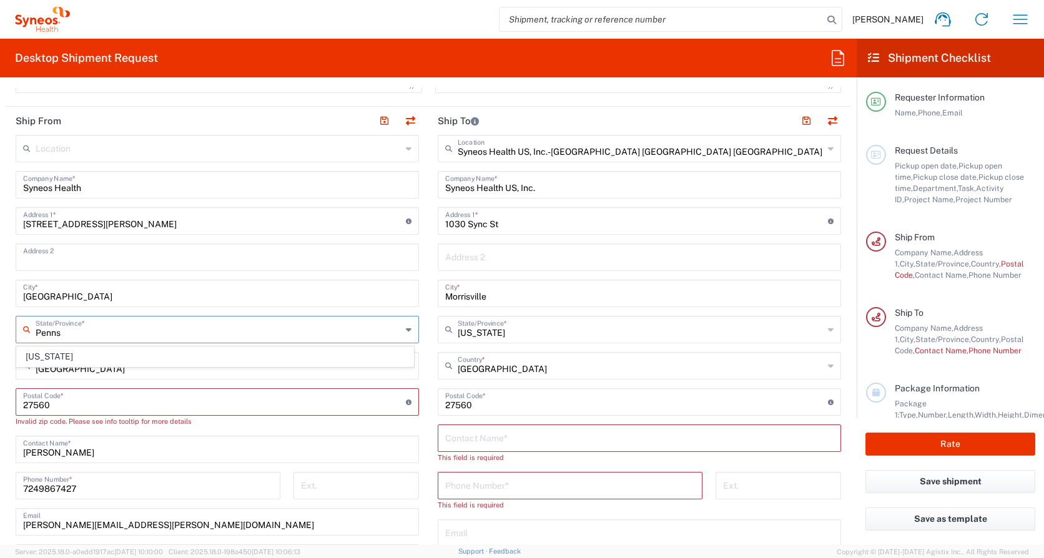
type input "[US_STATE]"
click at [94, 402] on input "undefined" at bounding box center [214, 401] width 383 height 22
drag, startPoint x: 68, startPoint y: 407, endPoint x: 4, endPoint y: 410, distance: 64.4
click at [4, 410] on form "Requester Information [PERSON_NAME] Name * [PHONE_NUMBER] Phone * [PERSON_NAME]…" at bounding box center [428, 316] width 857 height 458
type input "15322"
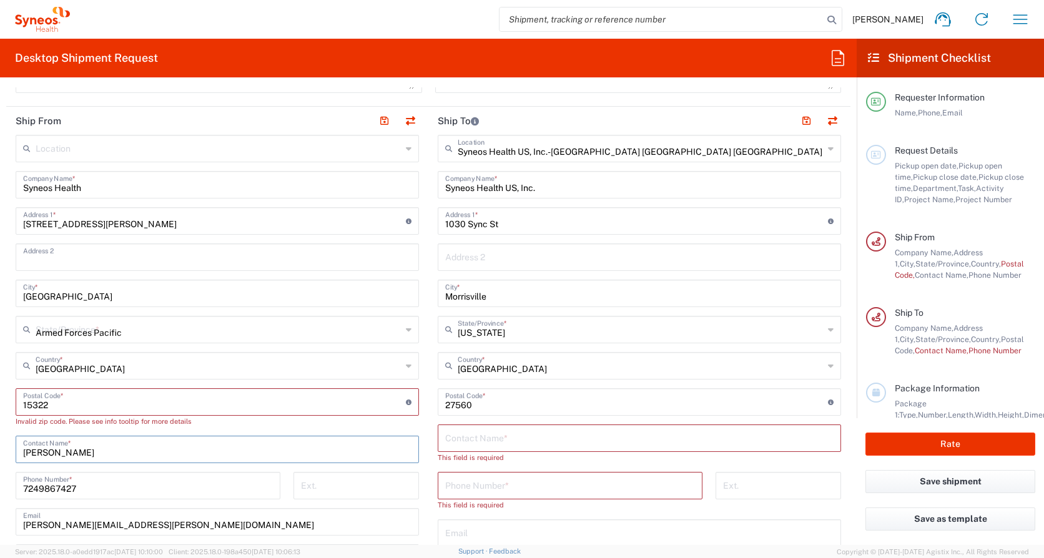
click at [120, 333] on input "Armed Forces Pacific" at bounding box center [219, 329] width 366 height 22
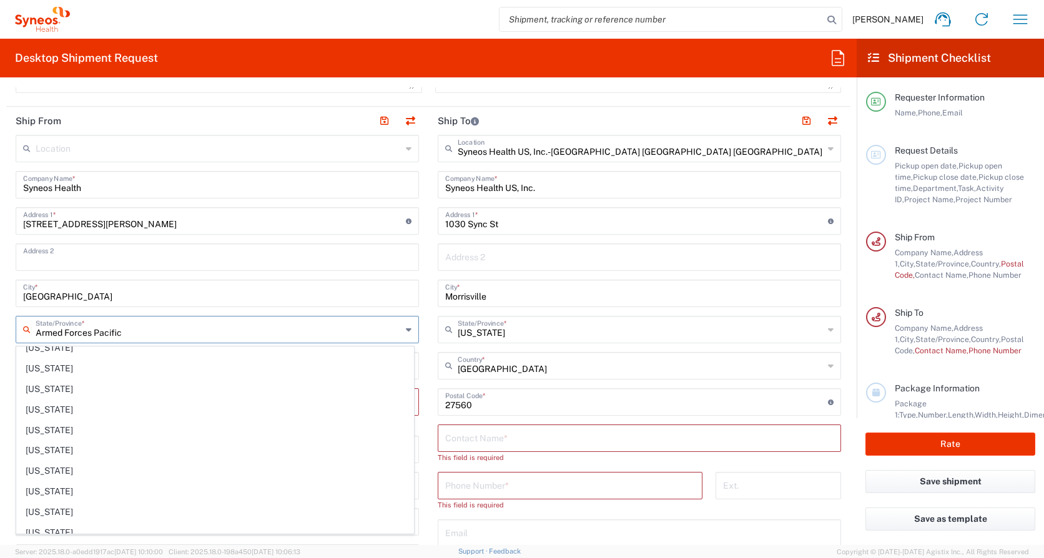
scroll to position [775, 0]
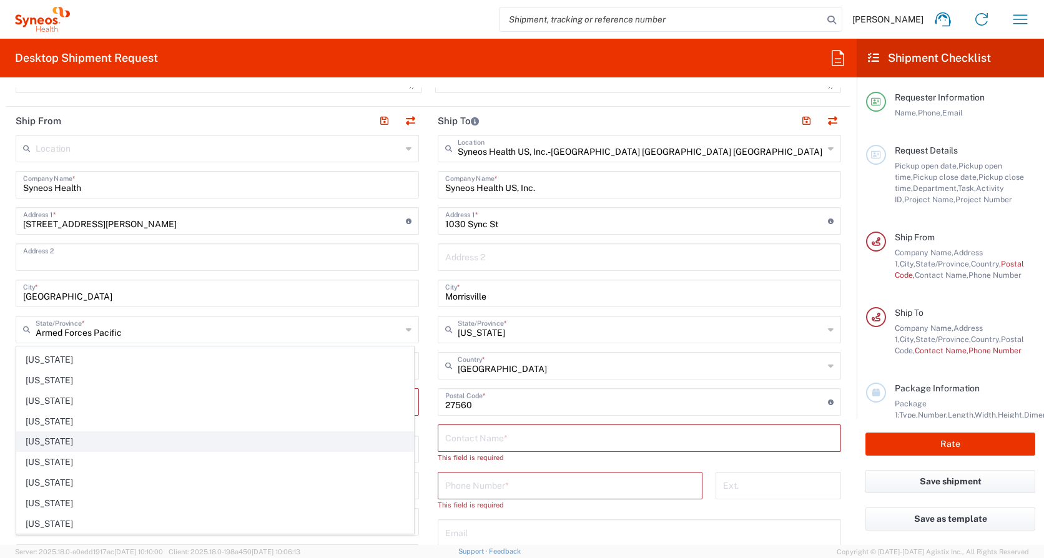
click at [53, 443] on span "[US_STATE]" at bounding box center [215, 441] width 397 height 19
type input "[US_STATE]"
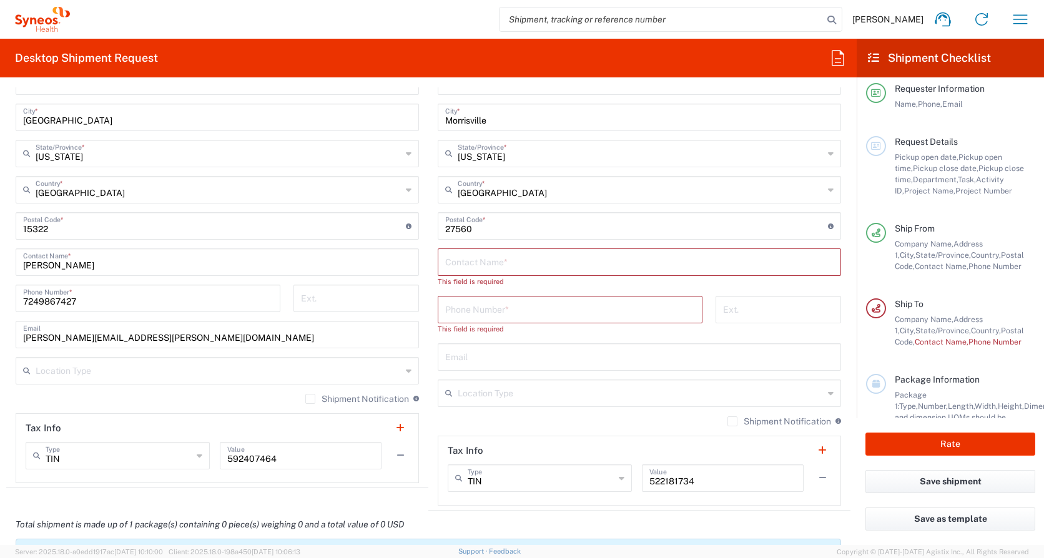
scroll to position [732, 0]
click at [486, 255] on input "text" at bounding box center [639, 259] width 388 height 22
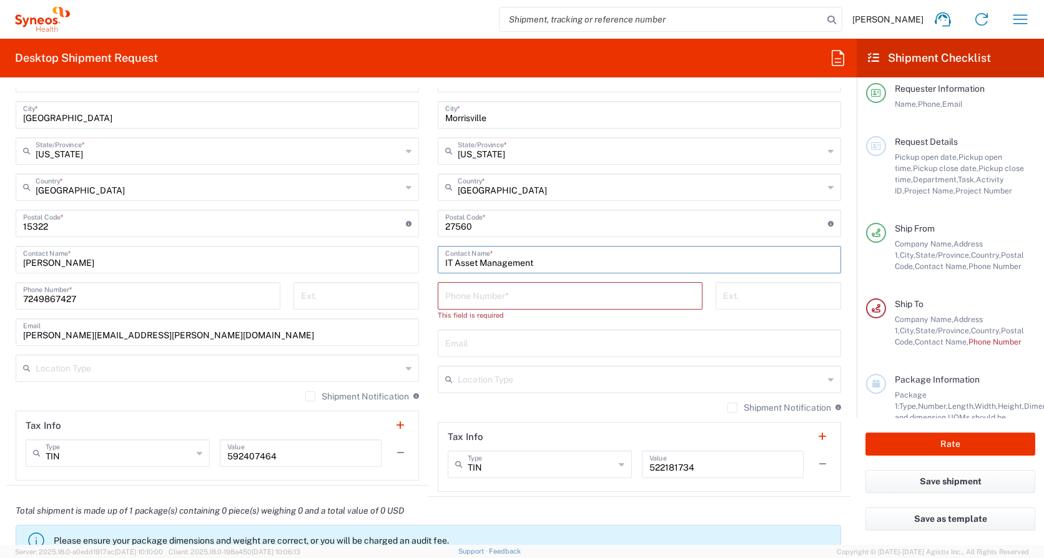
type input "IT Asset Management"
click at [487, 294] on input "tel" at bounding box center [570, 295] width 250 height 22
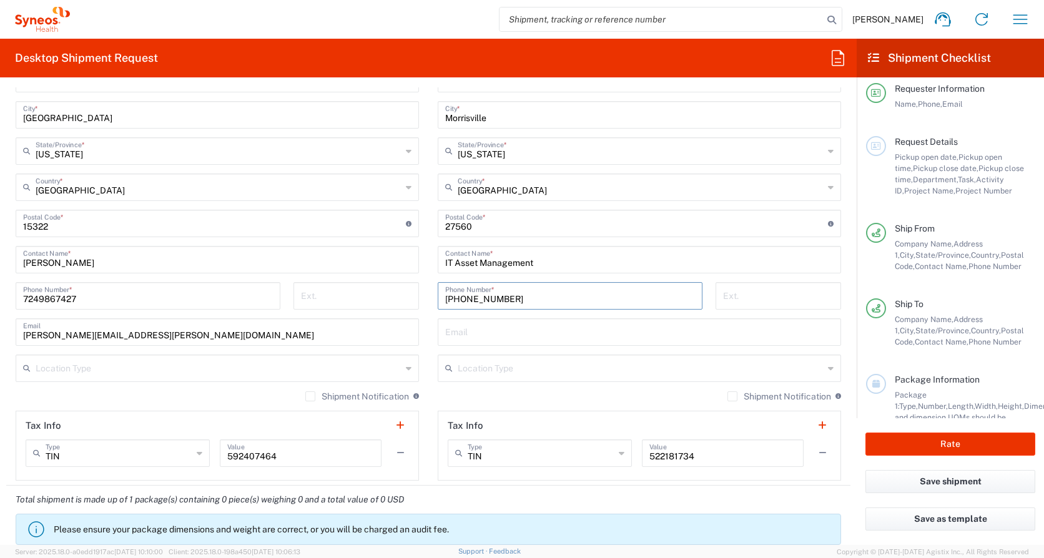
type input "[PHONE_NUMBER]"
click at [482, 337] on input "text" at bounding box center [639, 331] width 388 height 22
click at [406, 369] on icon at bounding box center [409, 368] width 6 height 20
click at [120, 416] on span "Residential/Home" at bounding box center [215, 416] width 397 height 19
type input "Residential/Home"
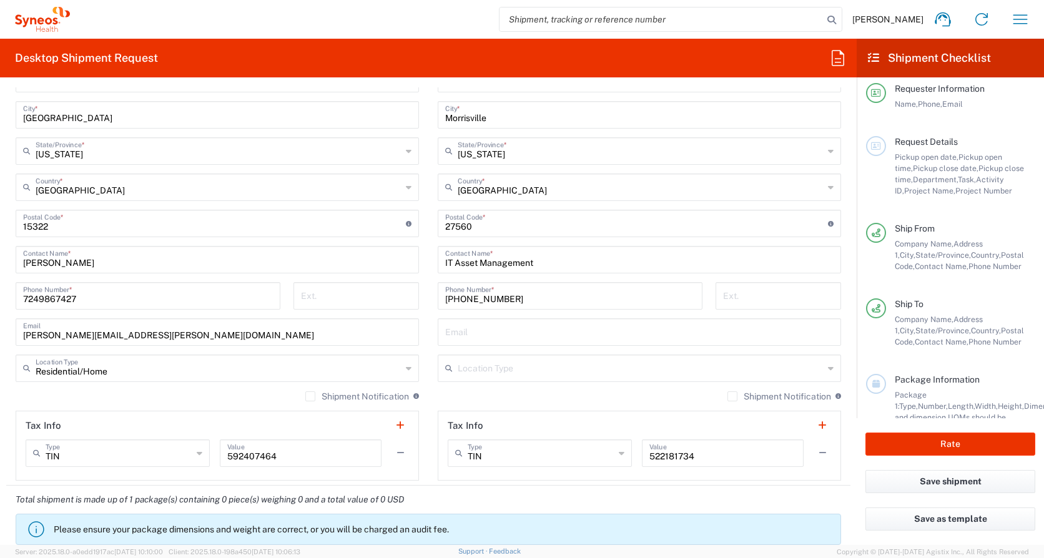
click at [828, 369] on icon at bounding box center [831, 368] width 6 height 20
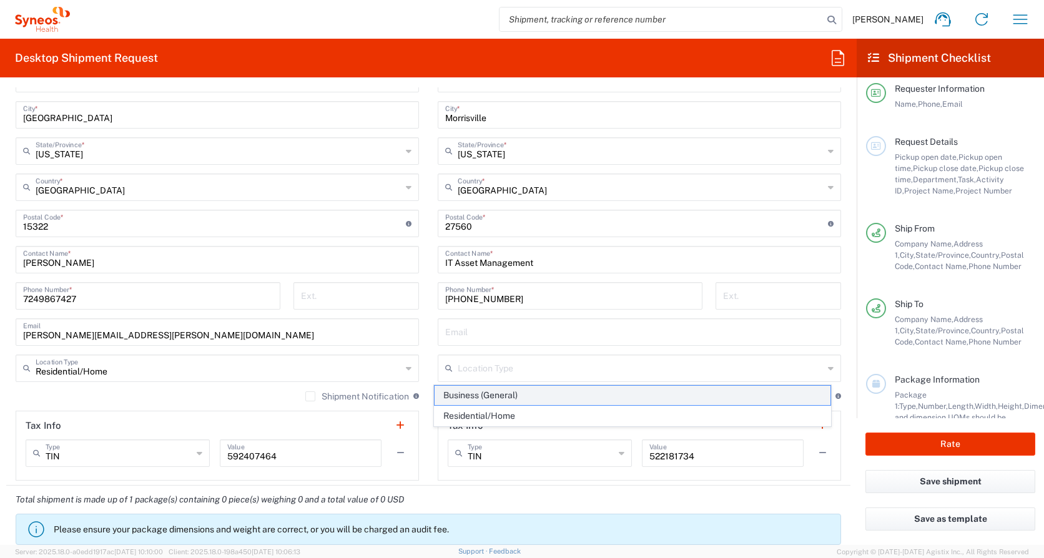
click at [481, 395] on span "Business (General)" at bounding box center [633, 395] width 397 height 19
type input "Business (General)"
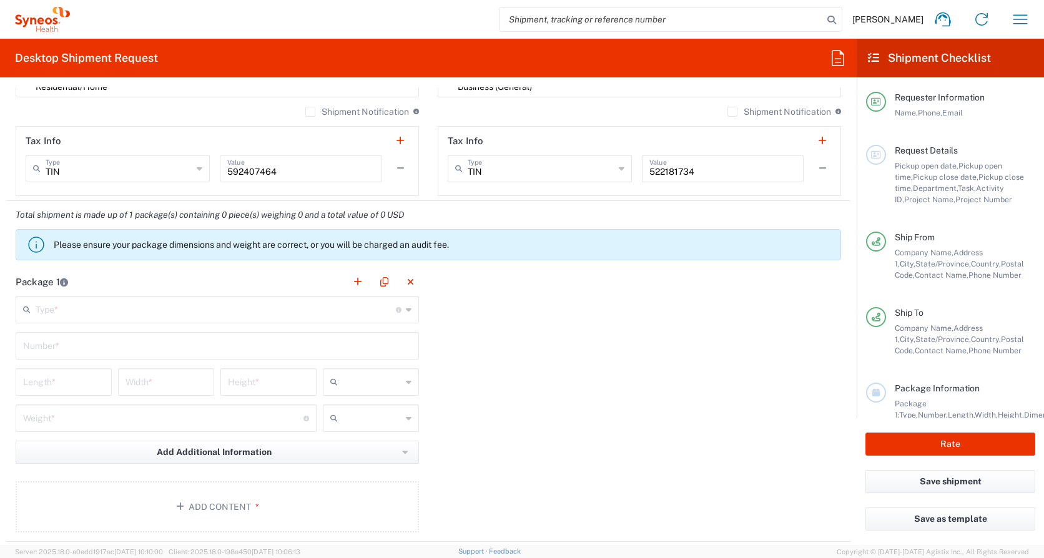
scroll to position [1026, 0]
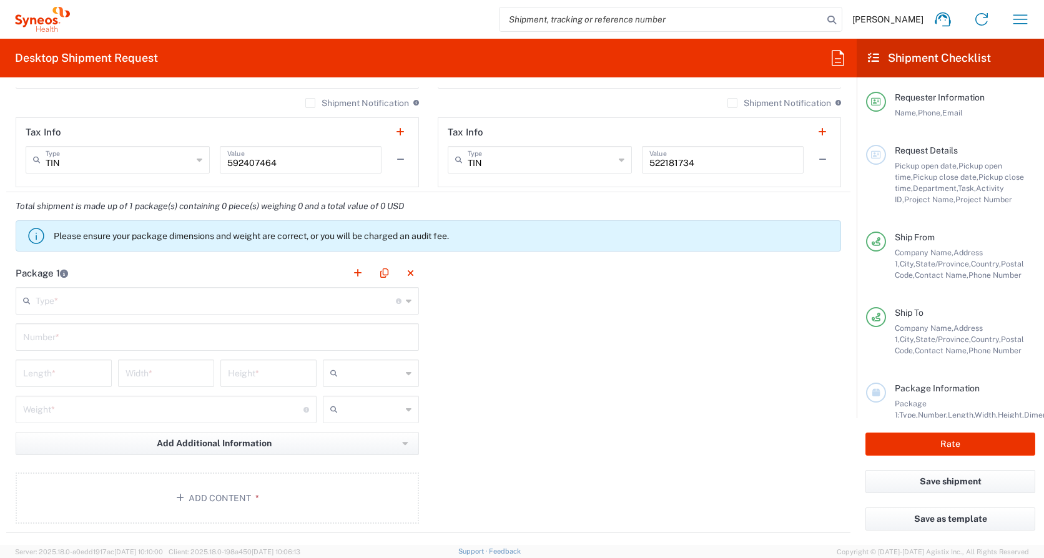
click at [406, 302] on icon at bounding box center [409, 301] width 6 height 20
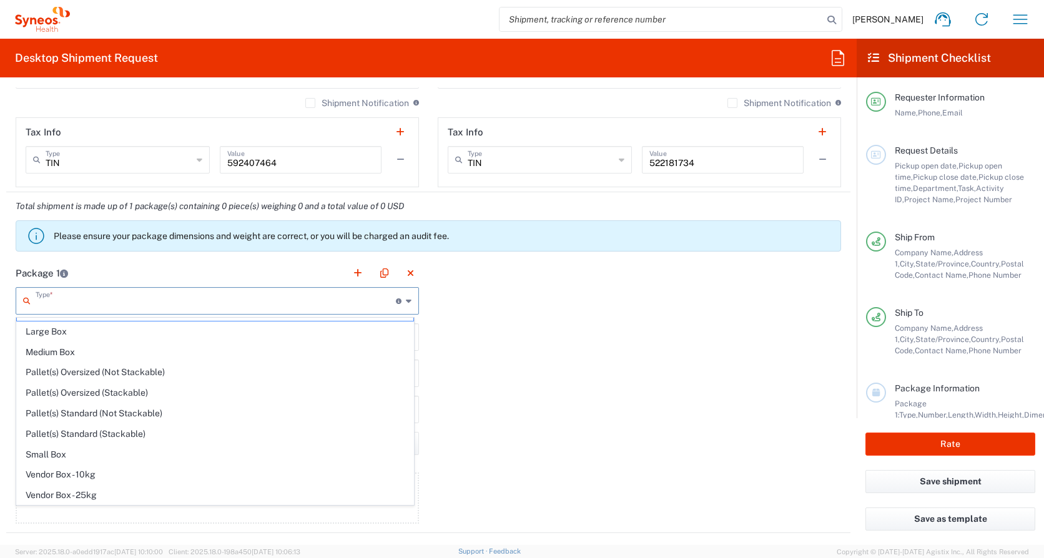
scroll to position [25, 0]
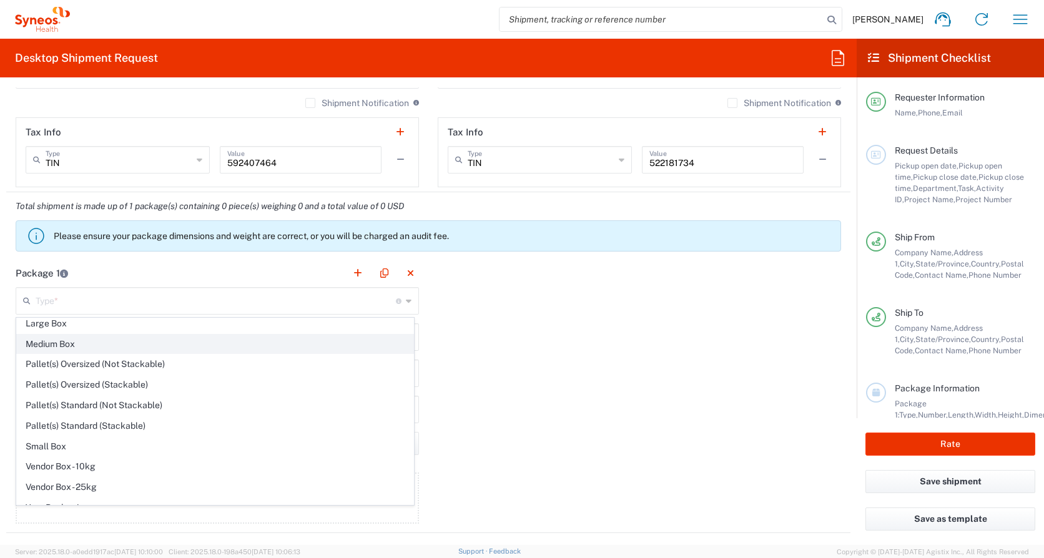
click at [49, 340] on span "Medium Box" at bounding box center [215, 344] width 397 height 19
type input "Medium Box"
type input "13"
type input "11.5"
type input "2.5"
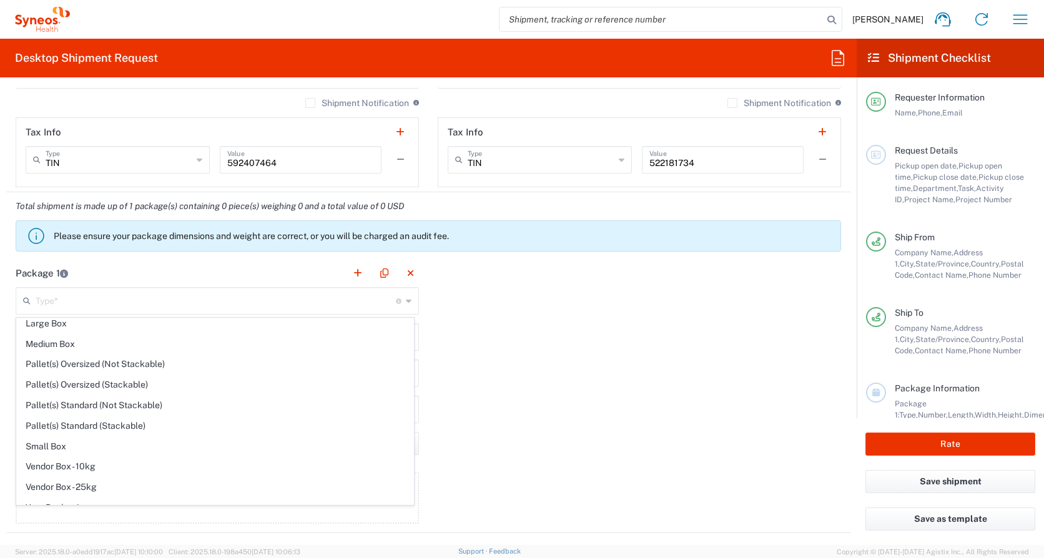
type input "in"
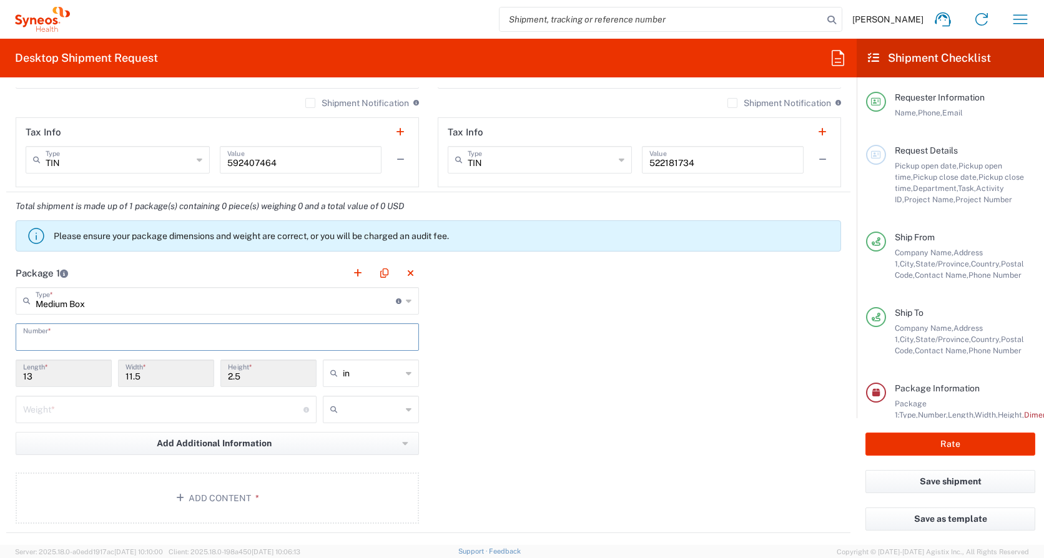
click at [72, 340] on input "text" at bounding box center [217, 336] width 388 height 22
type input "1"
click at [55, 410] on input "number" at bounding box center [163, 409] width 280 height 22
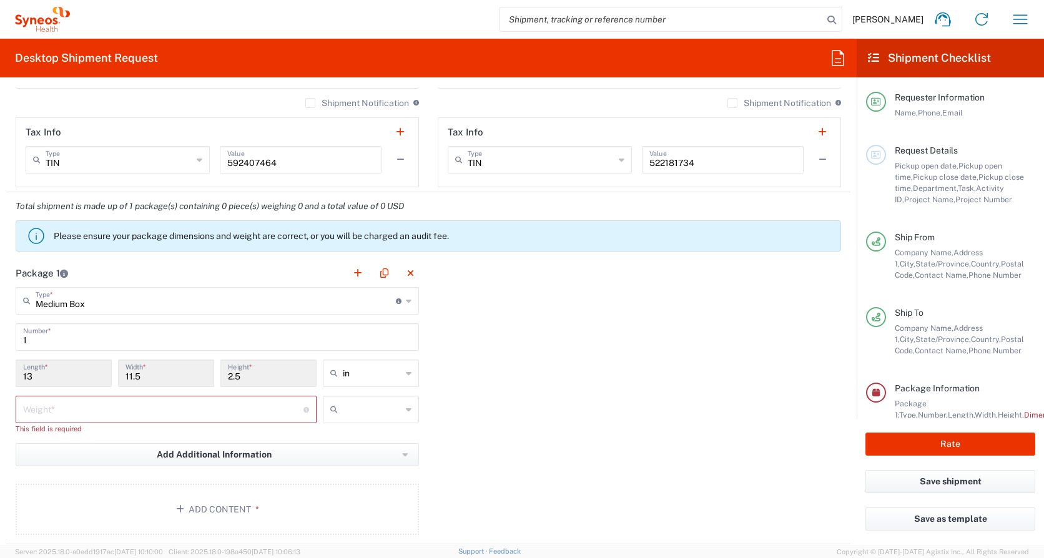
click at [48, 375] on input "13" at bounding box center [63, 373] width 81 height 22
click at [406, 300] on icon at bounding box center [409, 301] width 6 height 20
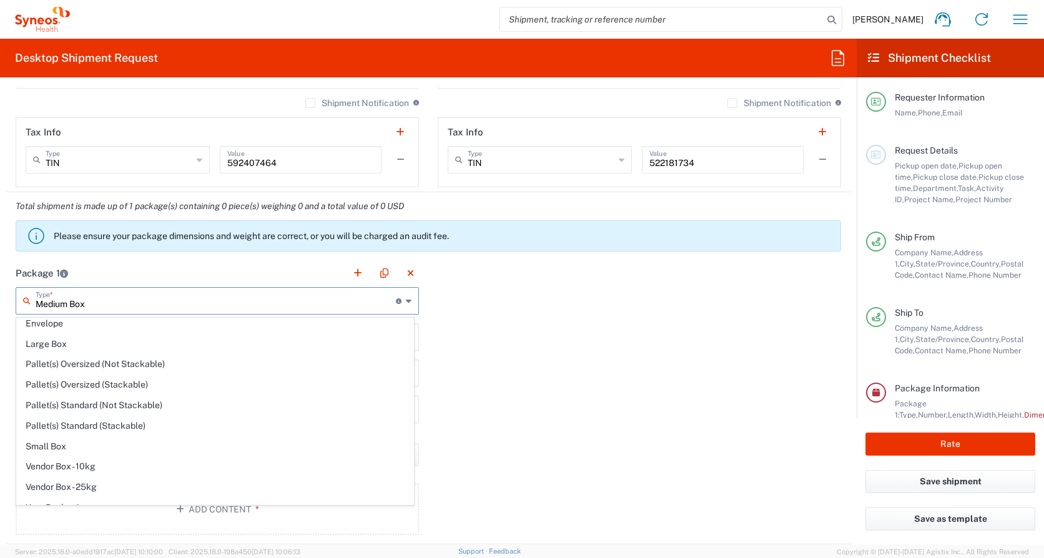
scroll to position [0, 0]
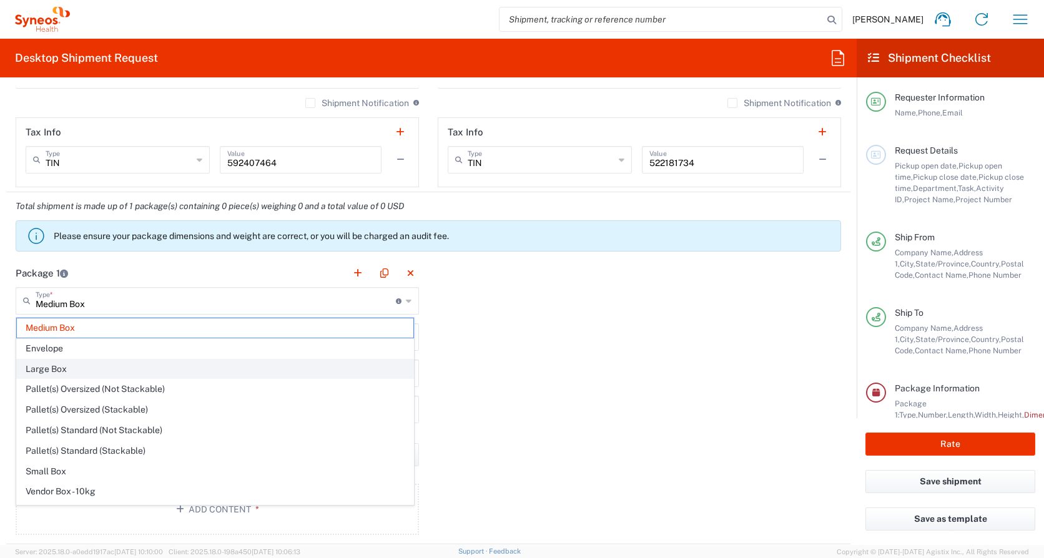
click at [87, 368] on span "Large Box" at bounding box center [215, 369] width 397 height 19
type input "Large Box"
type input "17.5"
type input "12.5"
type input "3"
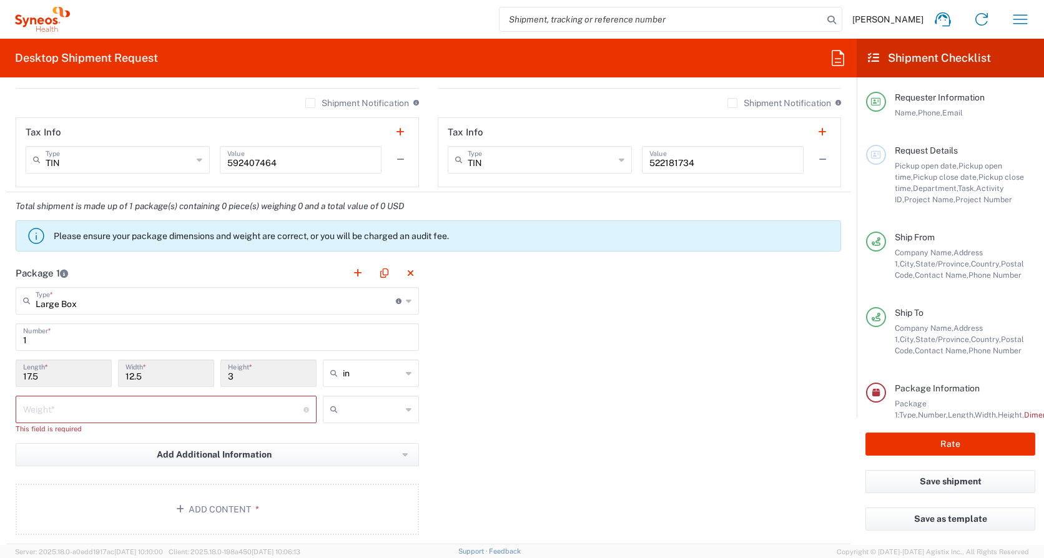
click at [407, 300] on icon at bounding box center [409, 301] width 6 height 20
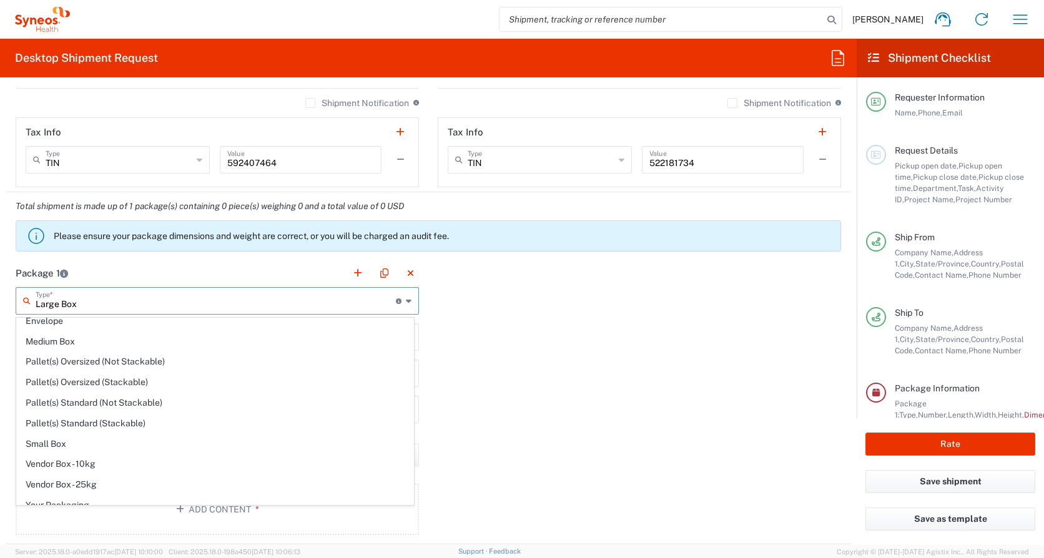
scroll to position [38, 0]
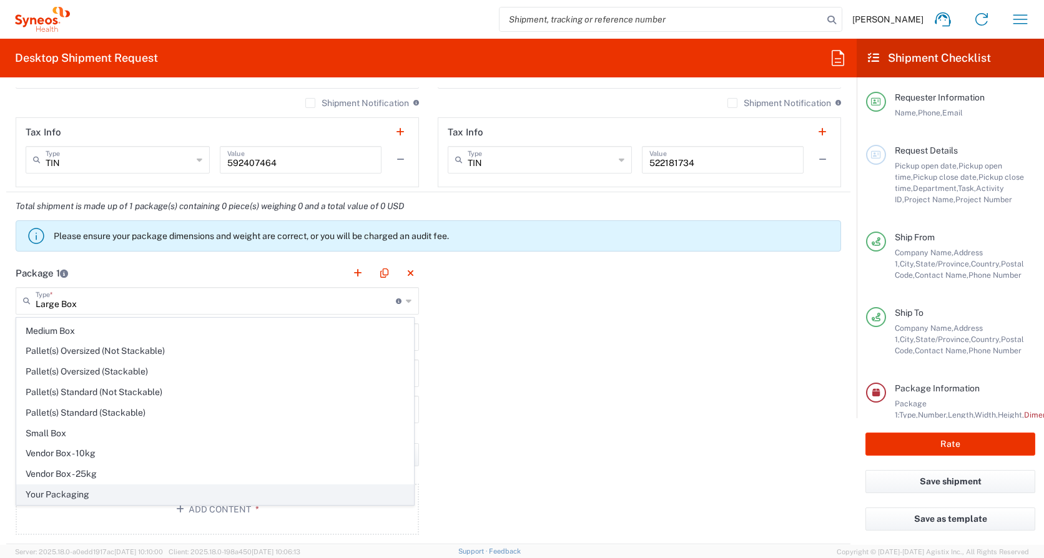
click at [86, 490] on span "Your Packaging" at bounding box center [215, 494] width 397 height 19
type input "Your Packaging"
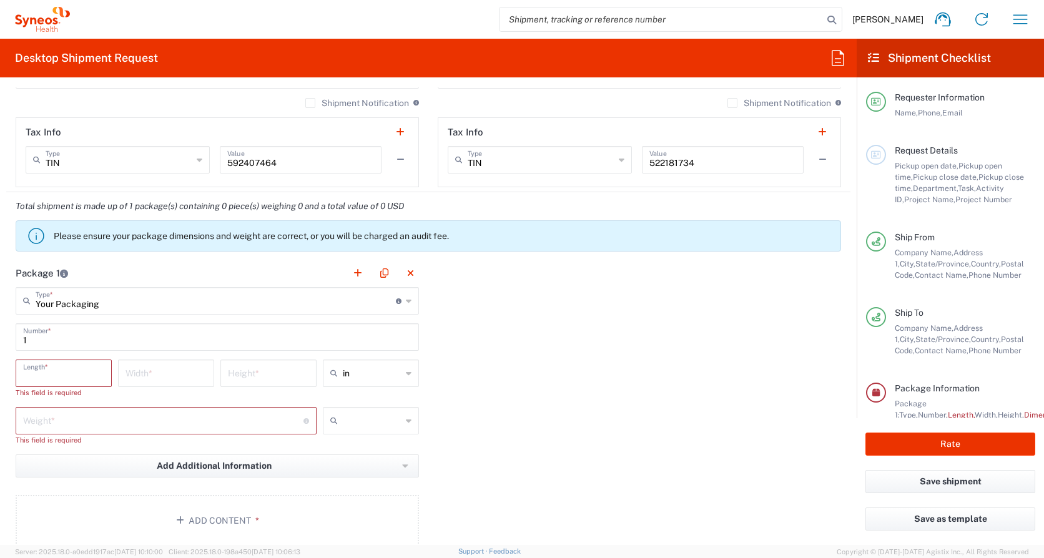
click at [86, 372] on input "number" at bounding box center [63, 373] width 81 height 22
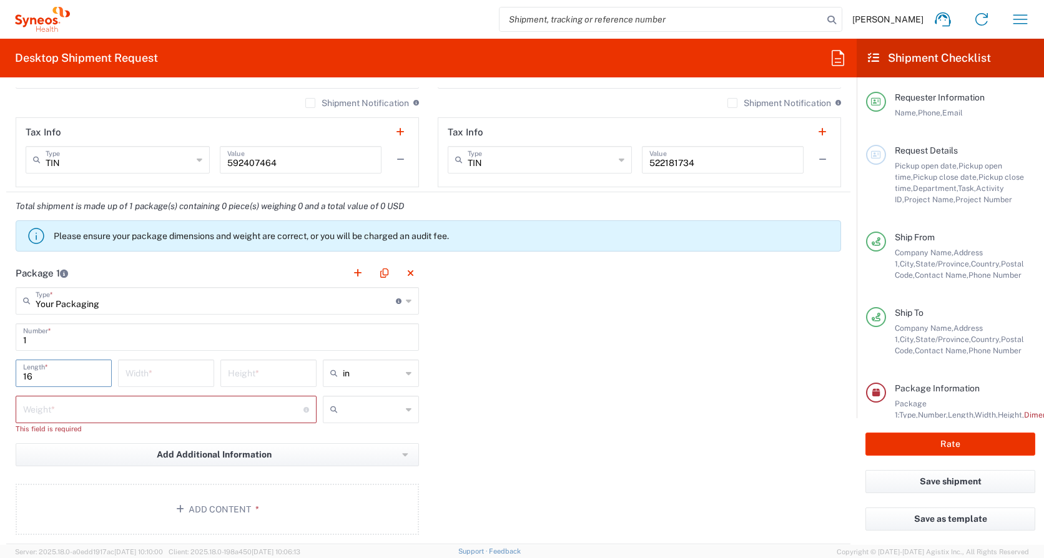
type input "16"
click at [164, 378] on input "number" at bounding box center [166, 373] width 81 height 22
type input "10"
click at [261, 367] on input "number" at bounding box center [268, 373] width 81 height 22
type input "2.25"
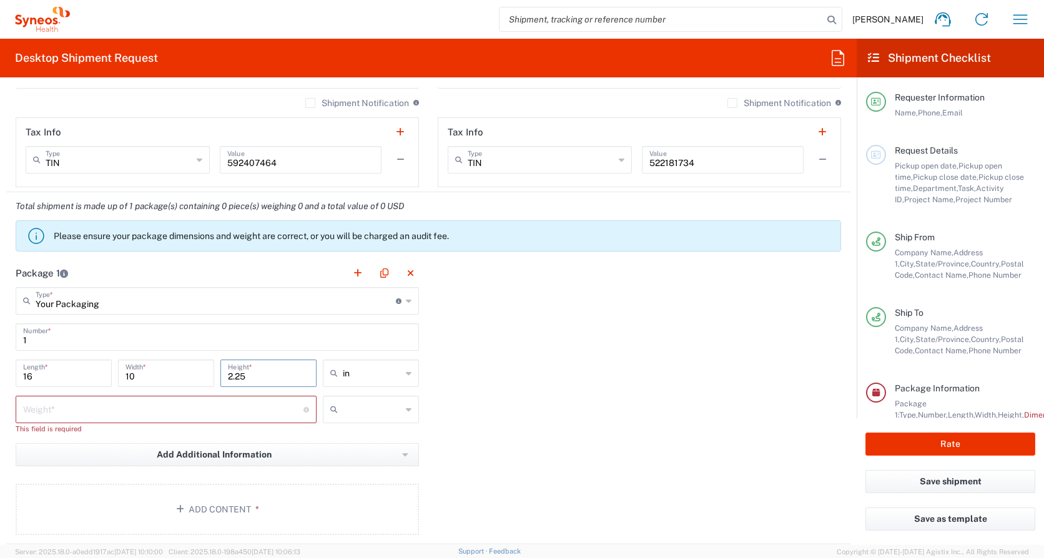
click at [71, 410] on input "number" at bounding box center [163, 409] width 280 height 22
type input "5"
click at [400, 410] on div at bounding box center [371, 409] width 96 height 27
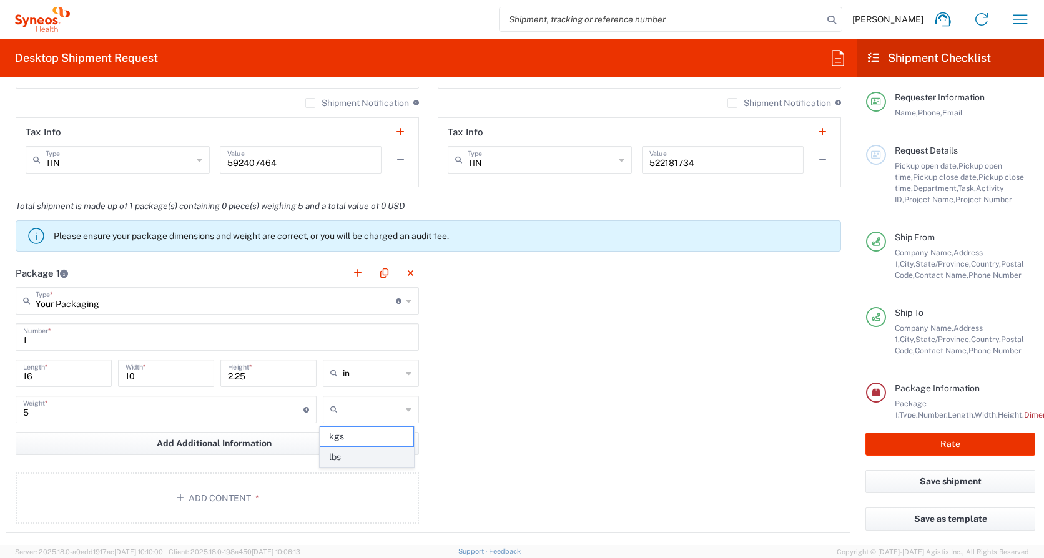
click at [369, 455] on span "lbs" at bounding box center [366, 457] width 92 height 19
type input "lbs"
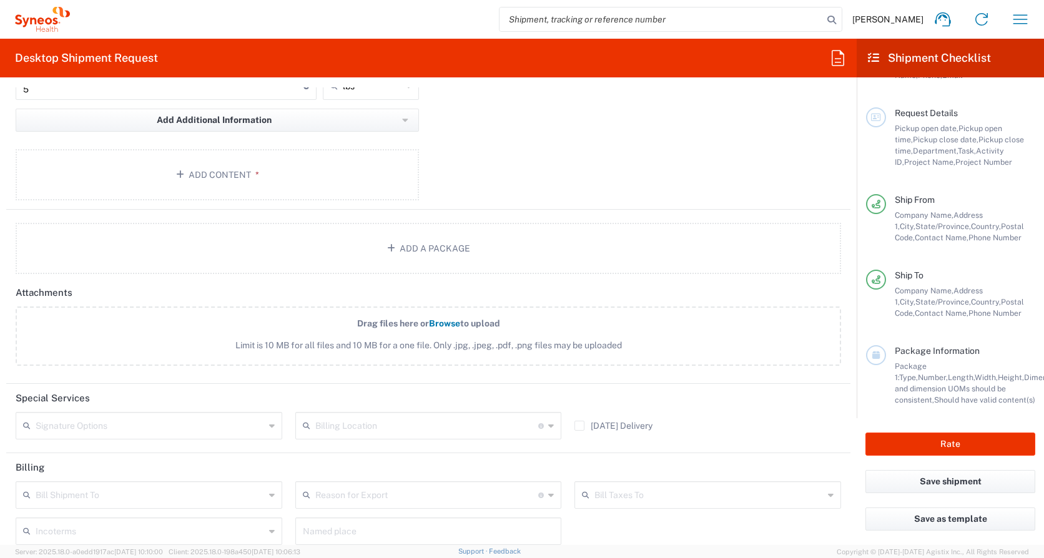
scroll to position [1282, 0]
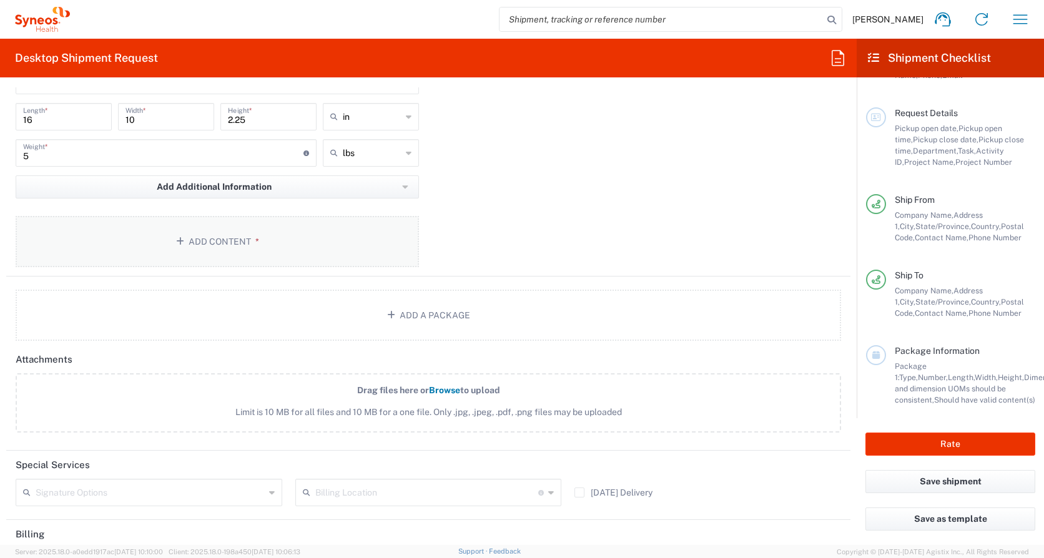
click at [143, 234] on button "Add Content *" at bounding box center [217, 241] width 403 height 51
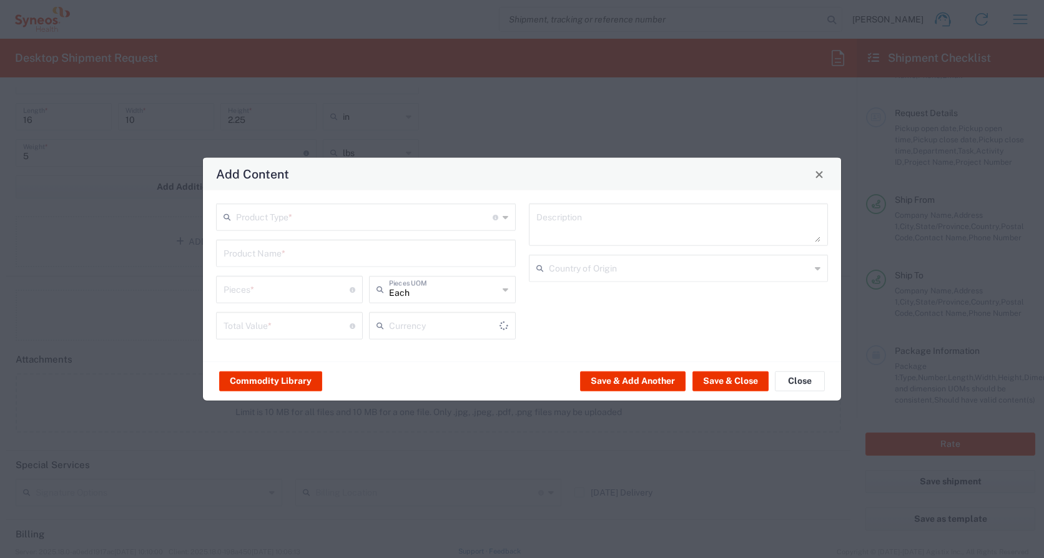
type input "US Dollar"
click at [507, 217] on icon at bounding box center [506, 217] width 6 height 20
click at [799, 385] on button "Close" at bounding box center [800, 381] width 50 height 20
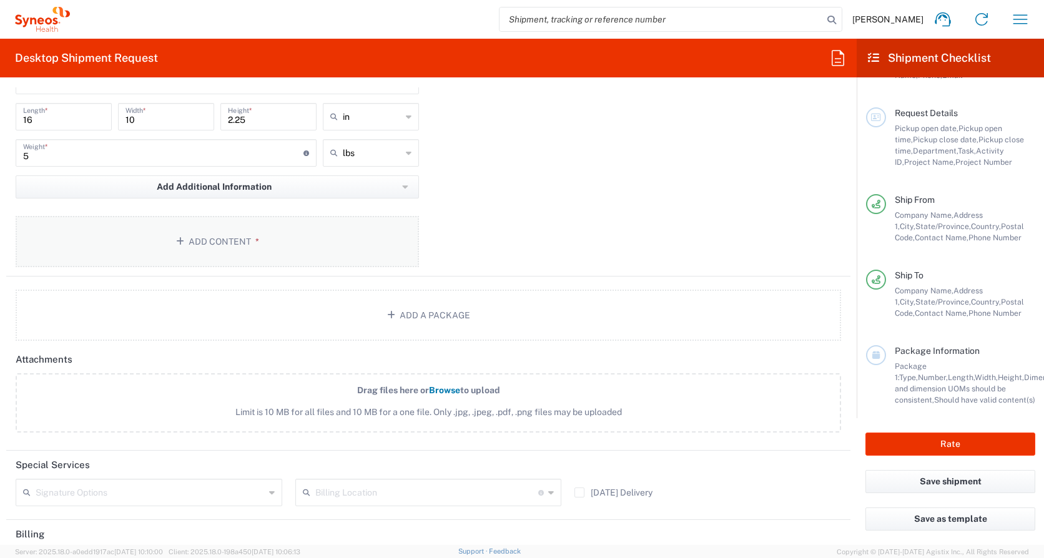
click at [180, 240] on icon "button" at bounding box center [182, 241] width 12 height 9
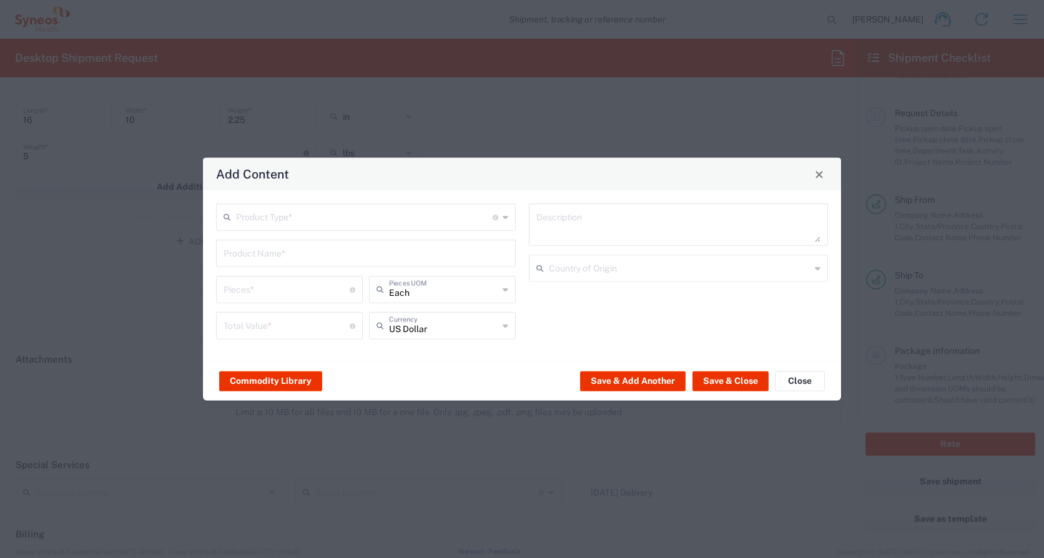
click at [508, 219] on div "Product Type * Document: Paper document generated internally by Syneos, a clien…" at bounding box center [366, 217] width 300 height 27
click at [297, 262] on span "General Commodity" at bounding box center [365, 264] width 297 height 19
type input "General Commodity"
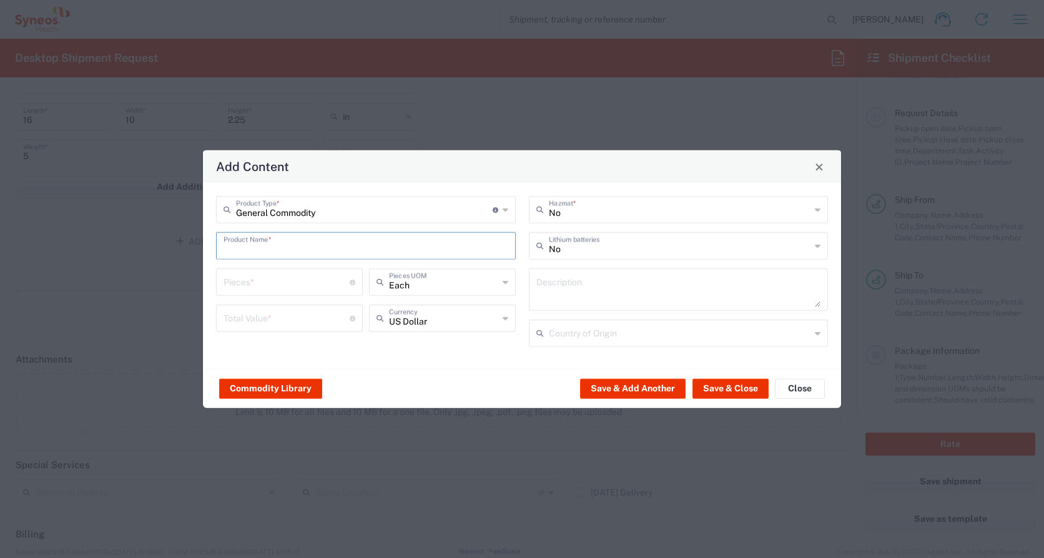
click at [244, 248] on input "text" at bounding box center [366, 245] width 285 height 22
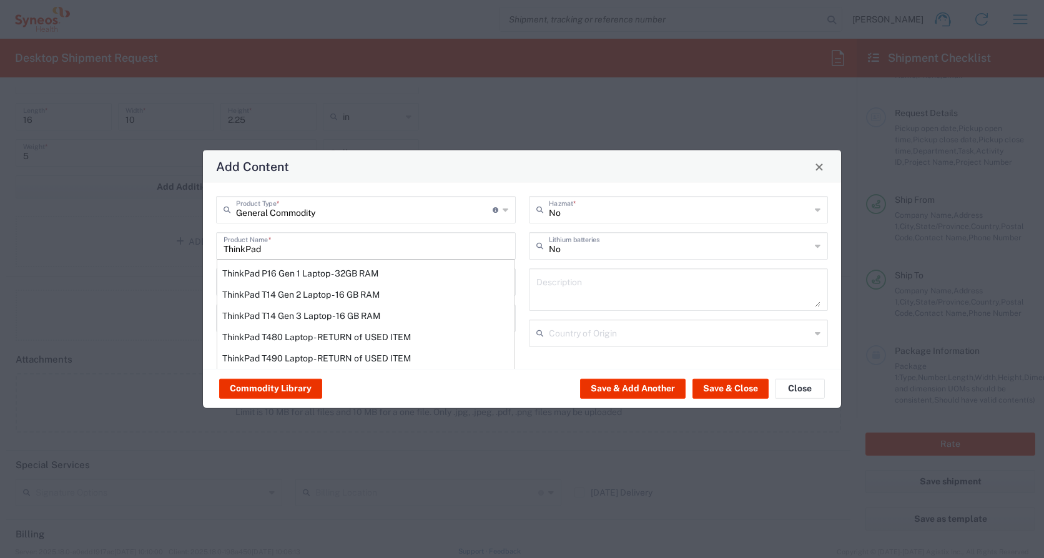
scroll to position [0, 0]
click at [308, 317] on div "ThinkPad T14 Gen 2 Laptop - 16 GB RAM" at bounding box center [365, 317] width 297 height 21
type input "ThinkPad T14 Gen 2 Laptop - 16 GB RAM"
type input "1"
type textarea "Intel Core i7-1156G7 vProÂ® Processor - 14"- 16 GB RAM - 512 GB SSD"
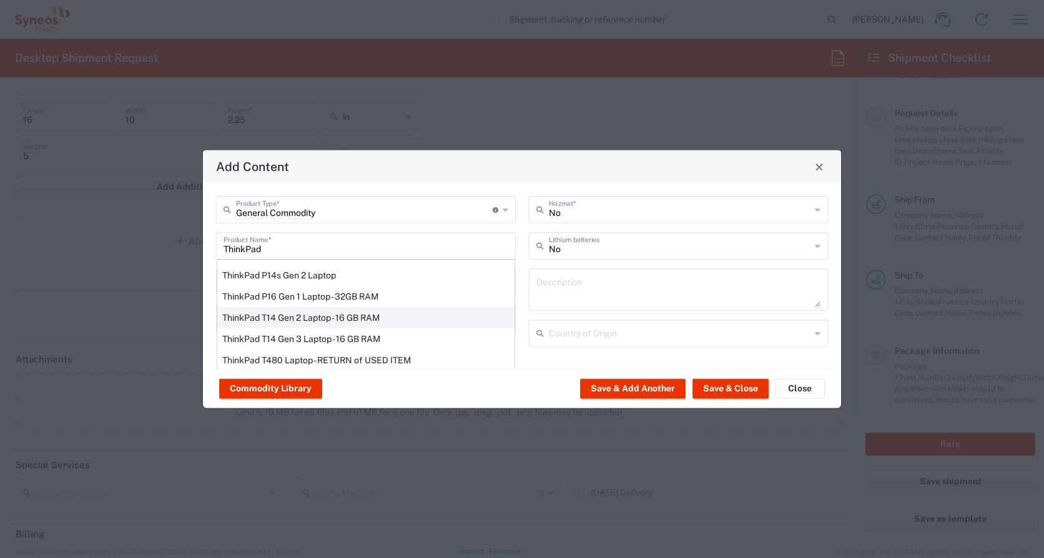
type input "[GEOGRAPHIC_DATA]"
type input "Yes"
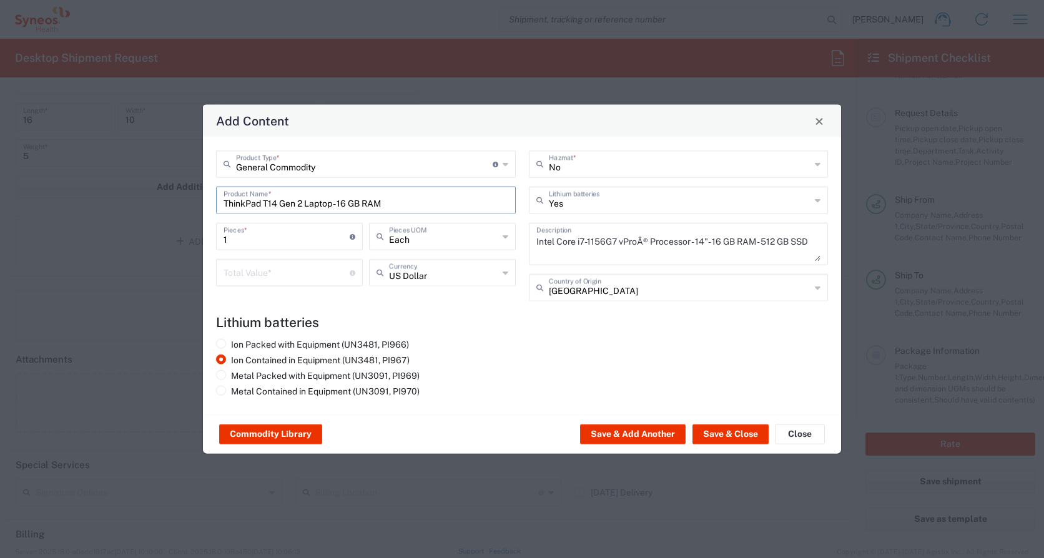
click at [481, 203] on input "ThinkPad T14 Gen 2 Laptop - 16 GB RAM" at bounding box center [366, 200] width 285 height 22
click at [512, 193] on div "ThinkPad T14 Gen 2 Laptop - 16 GB RAM Product Name *" at bounding box center [366, 200] width 300 height 27
click at [392, 202] on input "ThinkPad T14 Gen 2 Laptop - 16 GB RAM" at bounding box center [366, 200] width 285 height 22
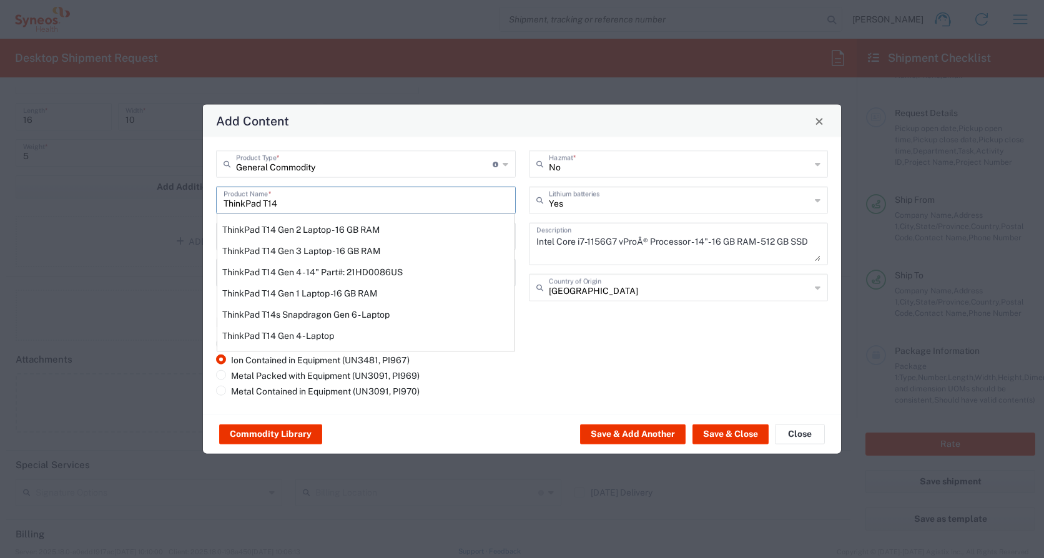
click at [349, 252] on div "ThinkPad T14 Gen 3 Laptop - 16 GB RAM" at bounding box center [365, 250] width 297 height 21
type input "ThinkPad T14 Gen 3 Laptop - 16 GB RAM"
type textarea "Intel Core i7-1265U vProÂ® Processor - 14" - 16 GB RAM - 512 GB SSD"
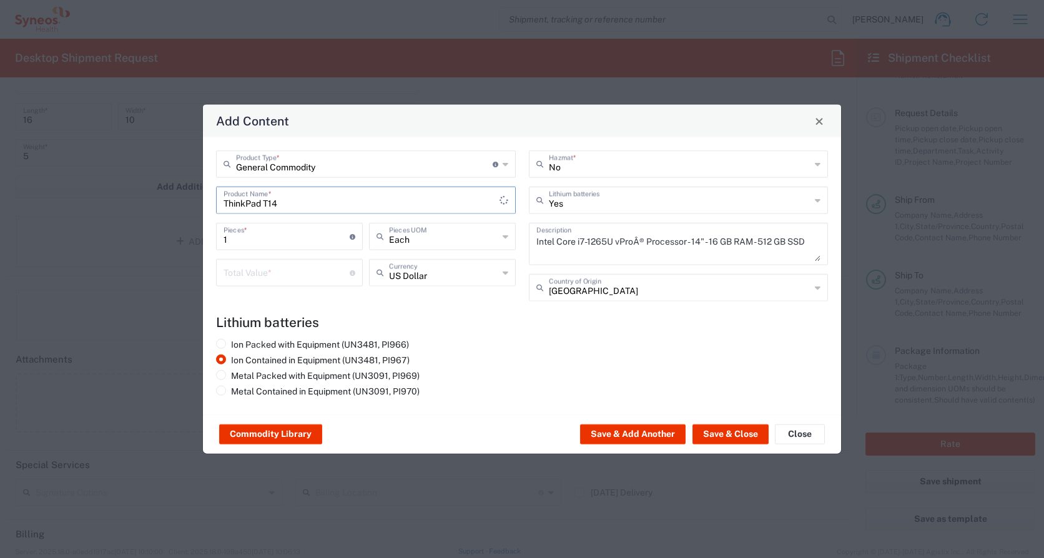
click at [297, 204] on input "ThinkPad T14" at bounding box center [362, 200] width 276 height 22
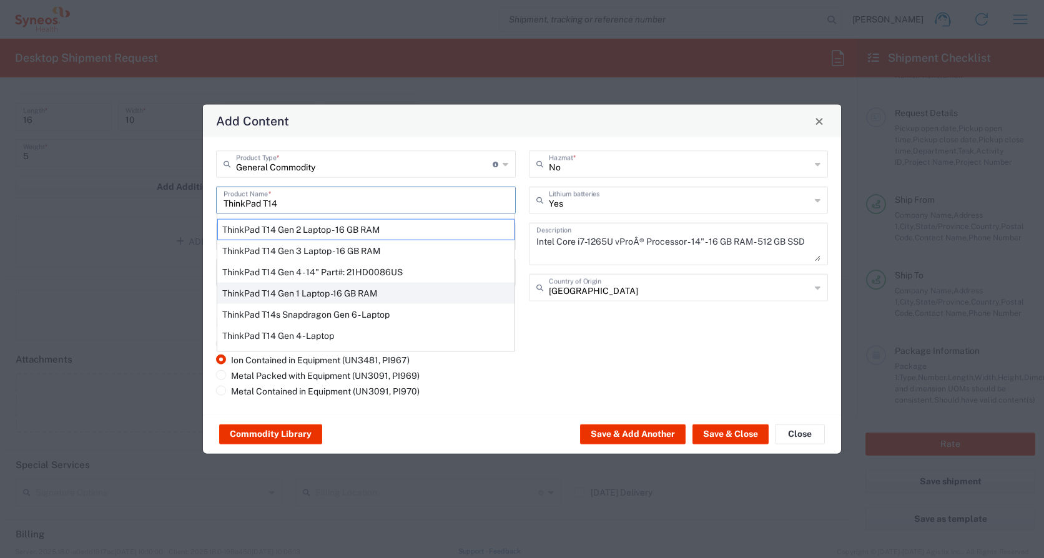
click at [298, 294] on div "ThinkPad T14 Gen 1 Laptop -16 GB RAM" at bounding box center [365, 293] width 297 height 21
type input "ThinkPad T14 Gen 1 Laptop -16 GB RAM"
type textarea "Intel Core i5-10210U- 14"- 512 GB SSD"
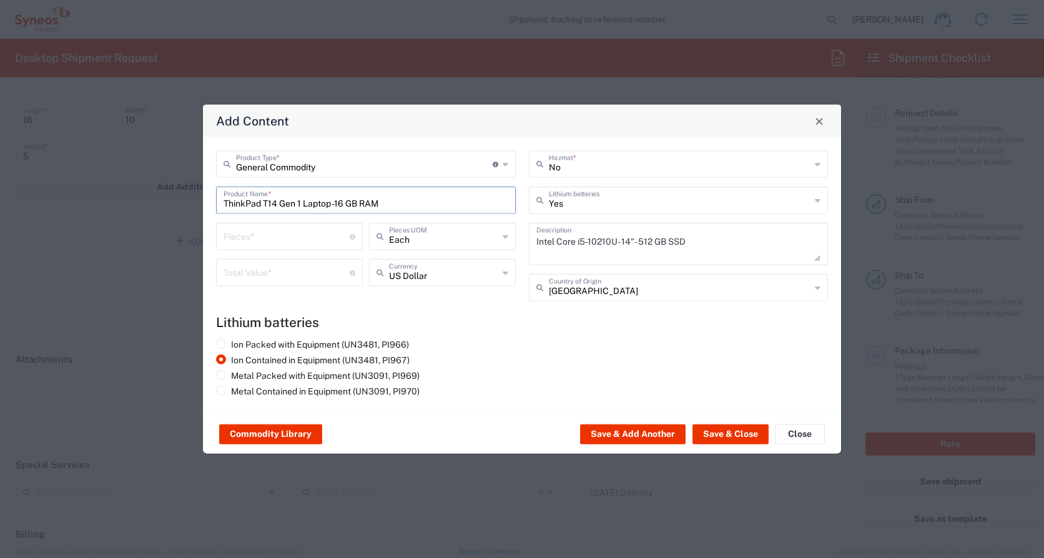
drag, startPoint x: 386, startPoint y: 205, endPoint x: 249, endPoint y: 197, distance: 137.6
click at [205, 192] on div "General Commodity Product Type * Document: Paper document generated internally …" at bounding box center [522, 275] width 638 height 277
paste input "AAD-PF3K812T"
type input "AAD-PF3K812T"
click at [309, 230] on input "number" at bounding box center [287, 236] width 126 height 22
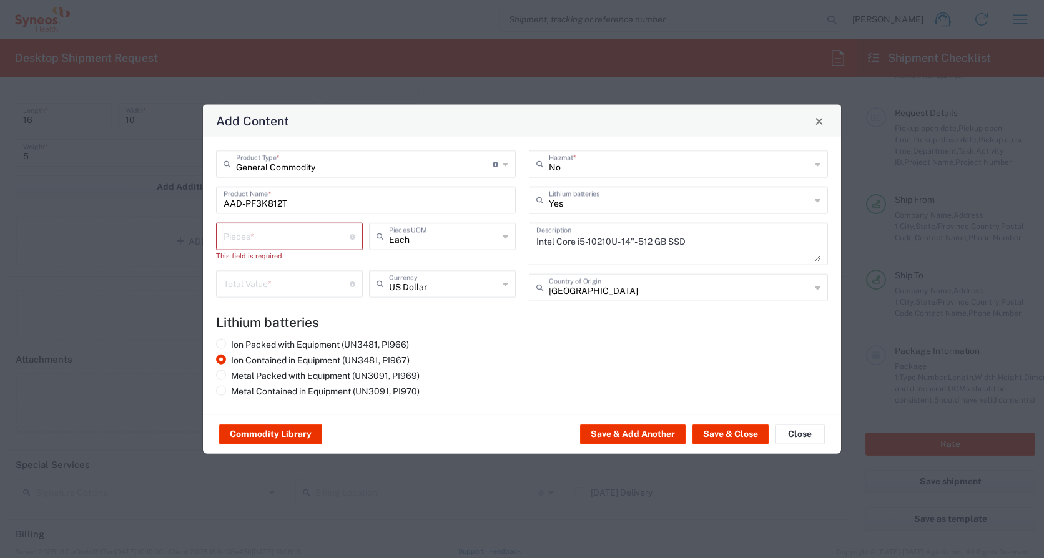
click at [474, 344] on div "Ion Packed with Equipment (UN3481, PI966) Ion Contained in Equipment (UN3481, P…" at bounding box center [366, 370] width 313 height 62
click at [267, 237] on input "number" at bounding box center [287, 236] width 126 height 22
type input "1"
click at [444, 327] on h4 "Lithium batteries" at bounding box center [522, 323] width 612 height 16
click at [506, 340] on div "Ion Packed with Equipment (UN3481, PI966) Ion Contained in Equipment (UN3481, P…" at bounding box center [366, 370] width 313 height 62
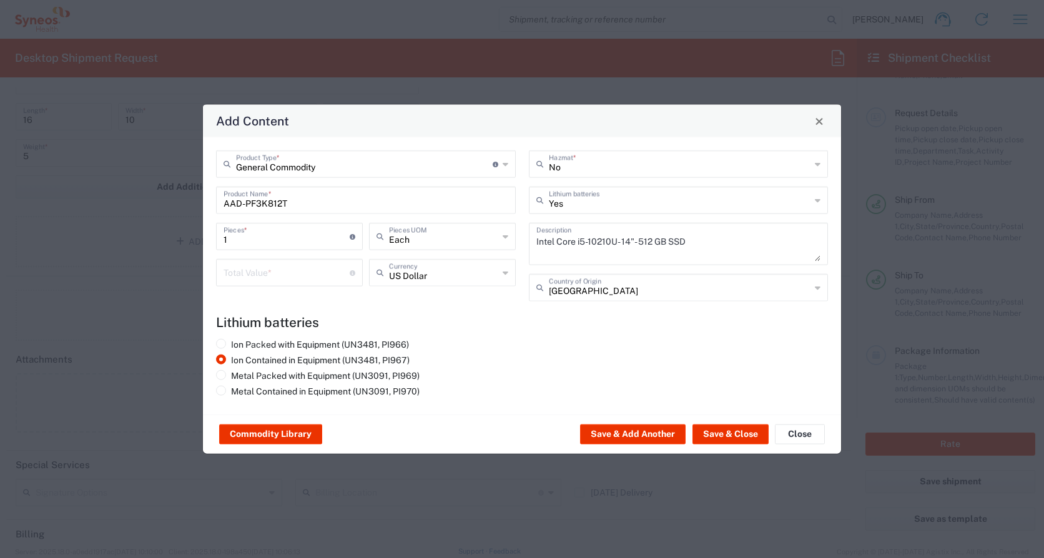
click at [816, 287] on icon at bounding box center [818, 288] width 6 height 20
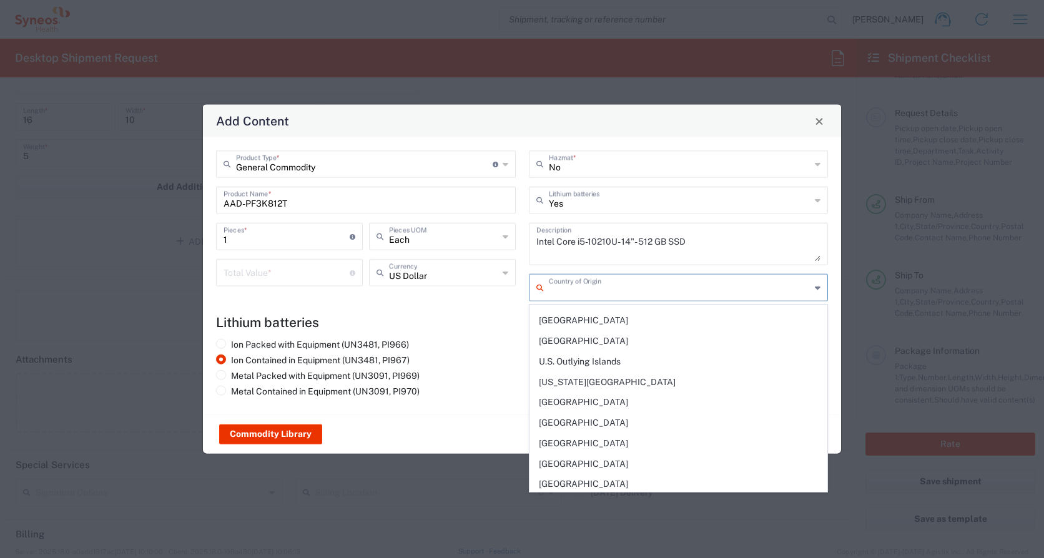
scroll to position [4705, 0]
click at [558, 459] on span "[GEOGRAPHIC_DATA]" at bounding box center [678, 463] width 297 height 19
type input "[GEOGRAPHIC_DATA]"
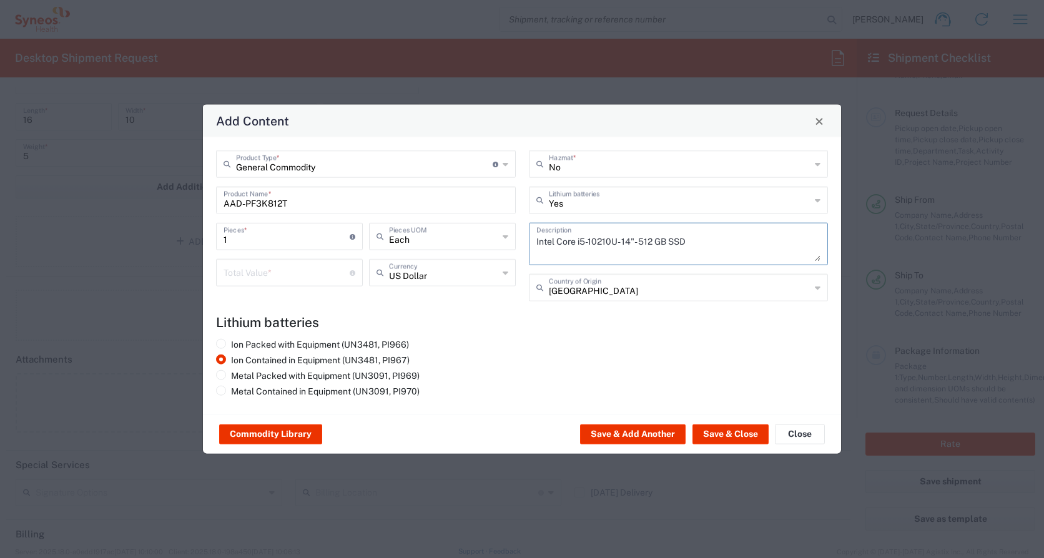
drag, startPoint x: 695, startPoint y: 243, endPoint x: 516, endPoint y: 235, distance: 179.4
click at [516, 235] on div "General Commodity Product Type * Document: Paper document generated internally …" at bounding box center [522, 231] width 625 height 160
paste textarea "11th Gen Intel(R) Core(TM) i5-1145G7 @ 2.60GHz 2.61 GHz"
type textarea "11th Gen Intel(R) Core(TM) i5-1145G7 @ 2.60GHz 2.61 GHz"
click at [503, 347] on div "Ion Packed with Equipment (UN3481, PI966) Ion Contained in Equipment (UN3481, P…" at bounding box center [366, 370] width 313 height 62
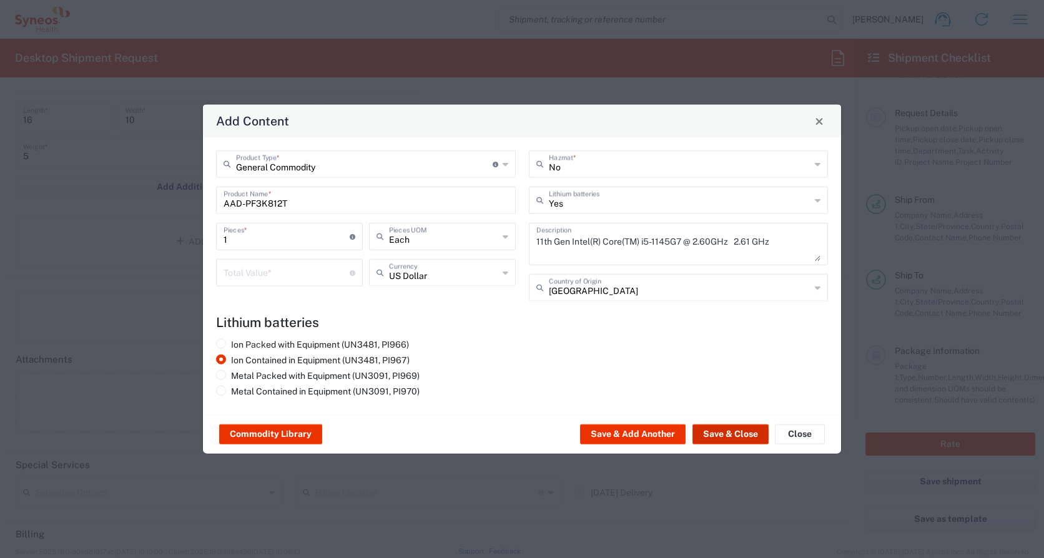
click at [723, 433] on button "Save & Close" at bounding box center [731, 435] width 76 height 20
click at [252, 273] on input "number" at bounding box center [287, 272] width 126 height 22
type input "1000.00"
click at [711, 432] on button "Save & Close" at bounding box center [731, 435] width 76 height 20
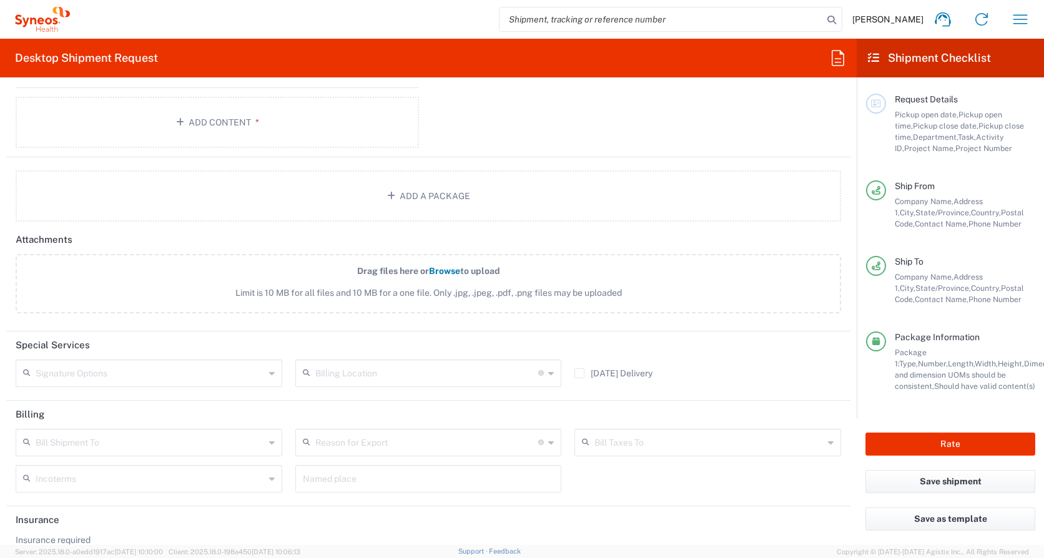
scroll to position [1517, 0]
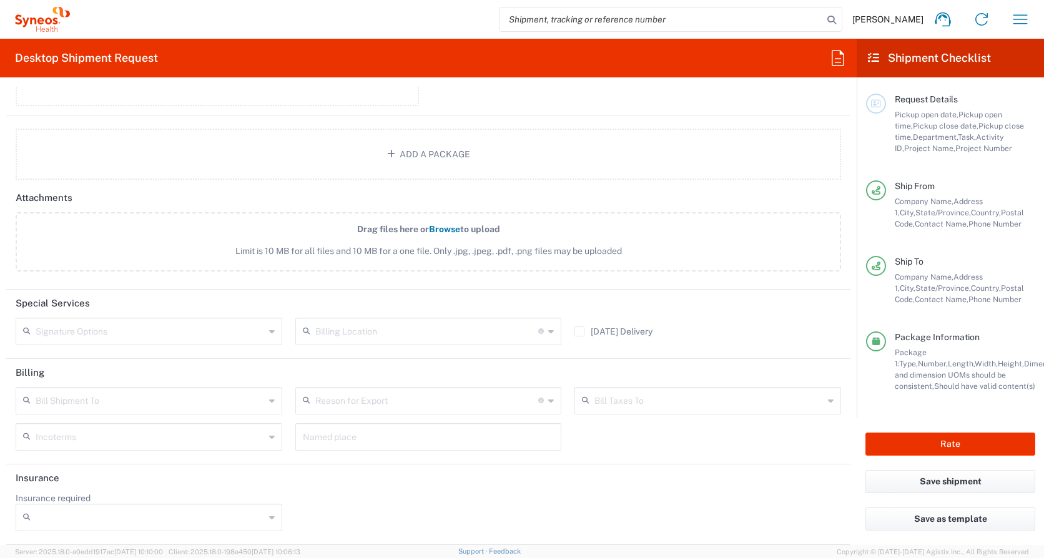
click at [271, 330] on icon at bounding box center [272, 332] width 6 height 20
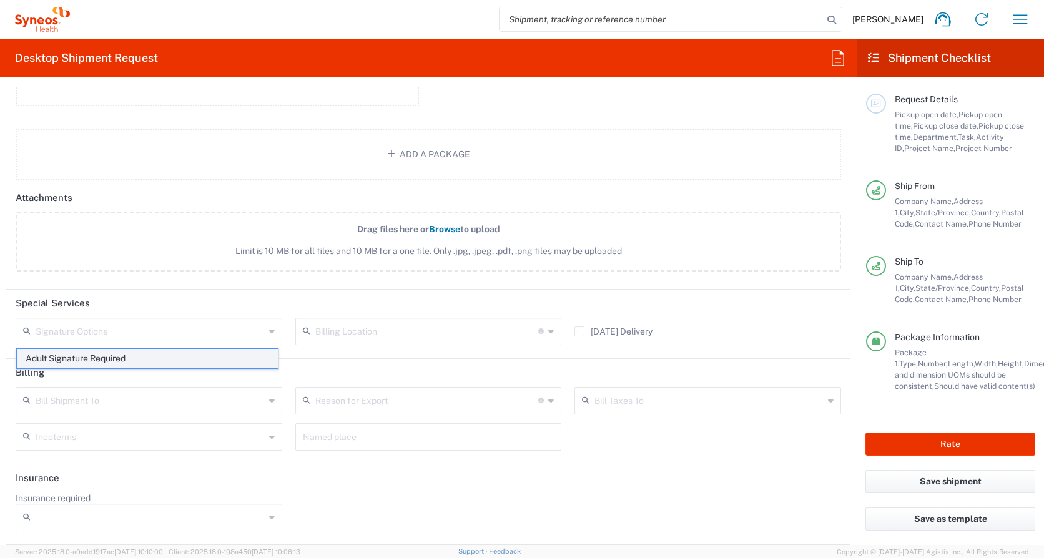
click at [140, 358] on span "Adult Signature Required" at bounding box center [147, 358] width 261 height 19
type input "Adult Signature Required"
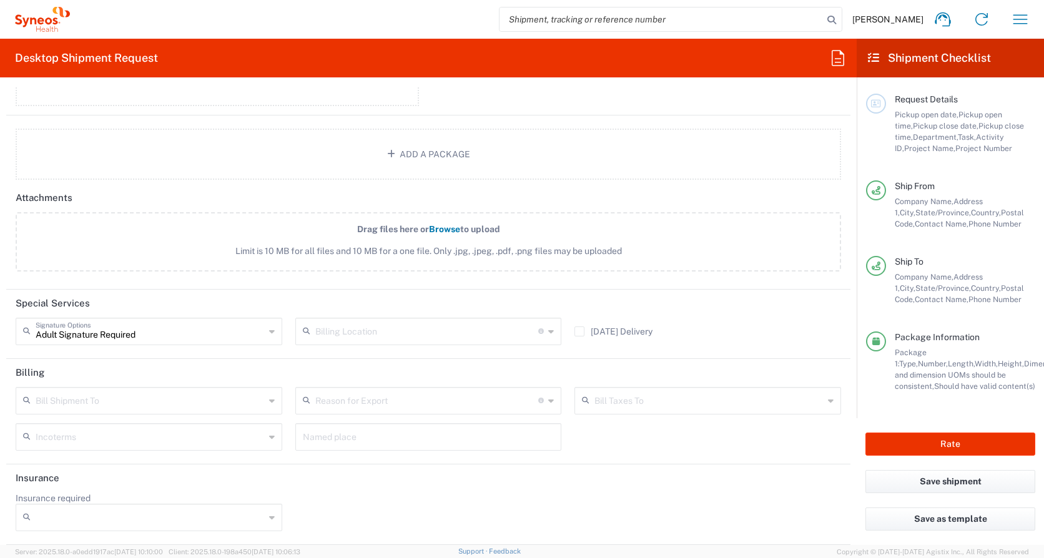
click at [548, 332] on icon at bounding box center [551, 332] width 6 height 20
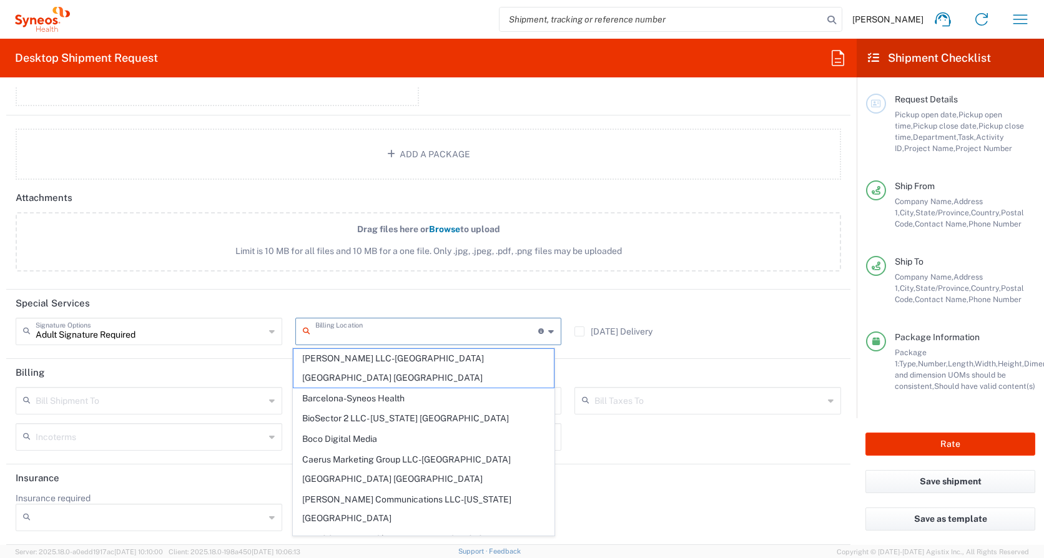
click at [331, 337] on input "text" at bounding box center [427, 331] width 224 height 22
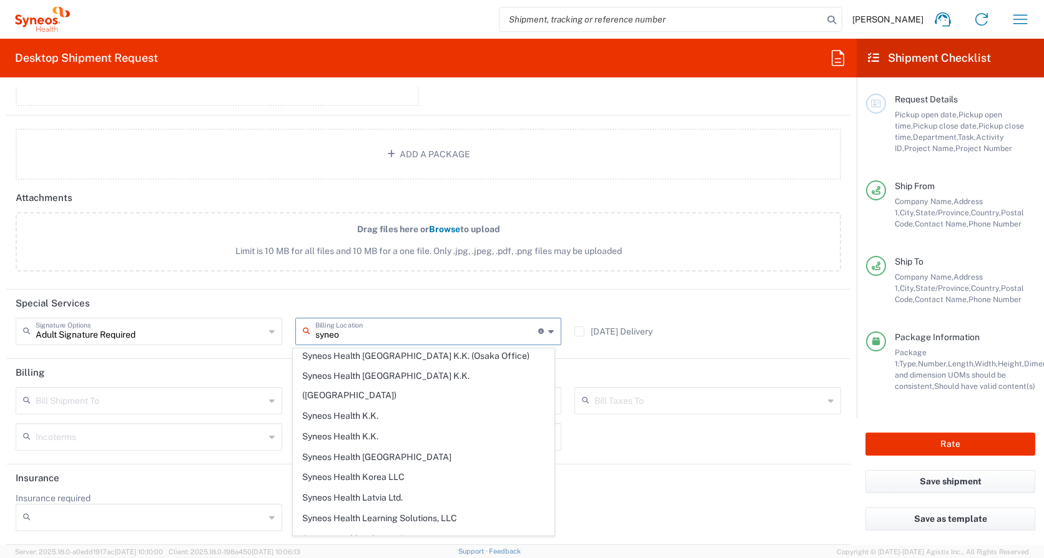
scroll to position [1231, 0]
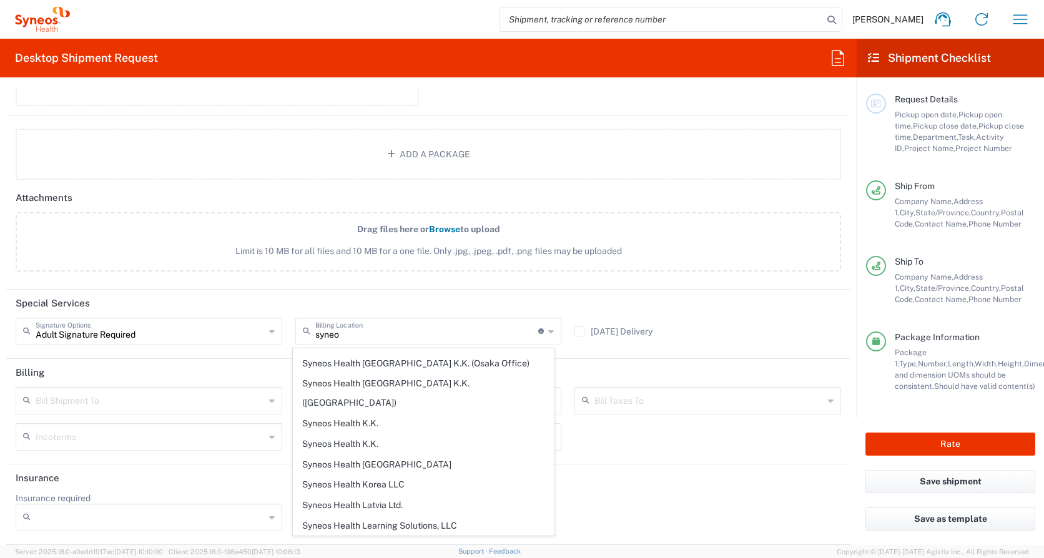
type input "SYNEOS HEALTH LLC [GEOGRAPHIC_DATA] [GEOGRAPHIC_DATA]"
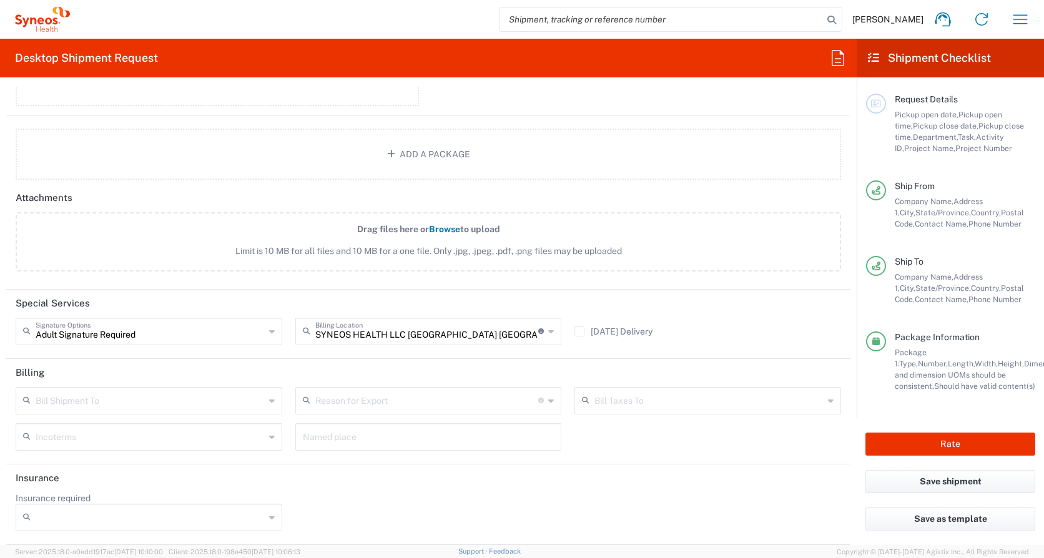
click at [74, 396] on input "text" at bounding box center [150, 400] width 229 height 22
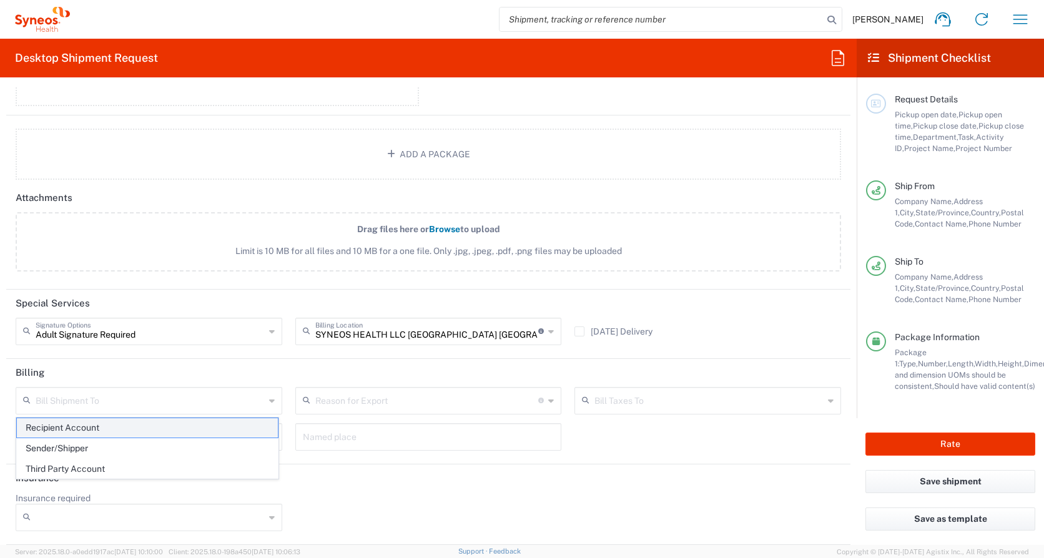
click at [82, 427] on span "Recipient Account" at bounding box center [147, 427] width 261 height 19
type input "Recipient Account"
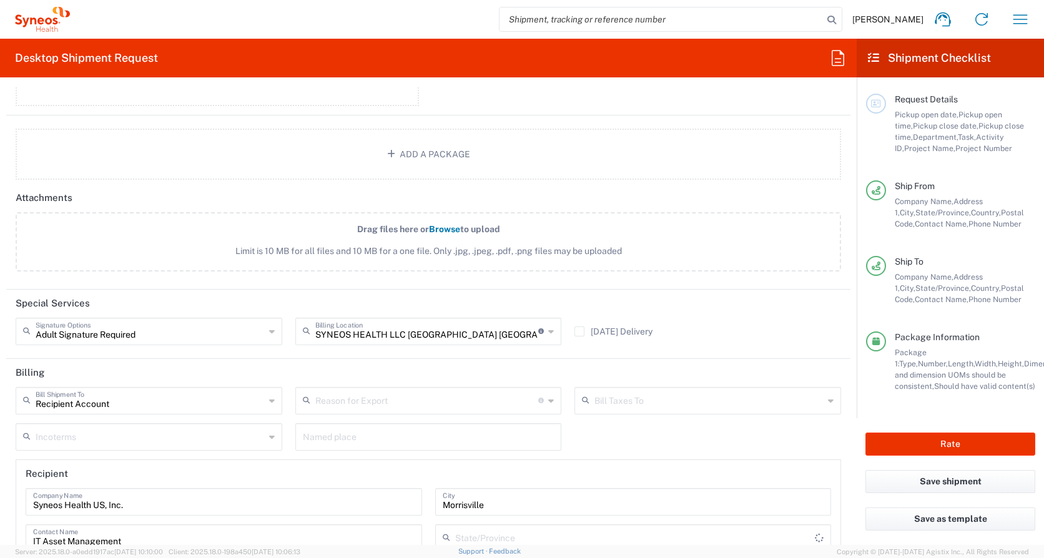
type input "[US_STATE]"
click at [548, 401] on icon at bounding box center [551, 401] width 6 height 20
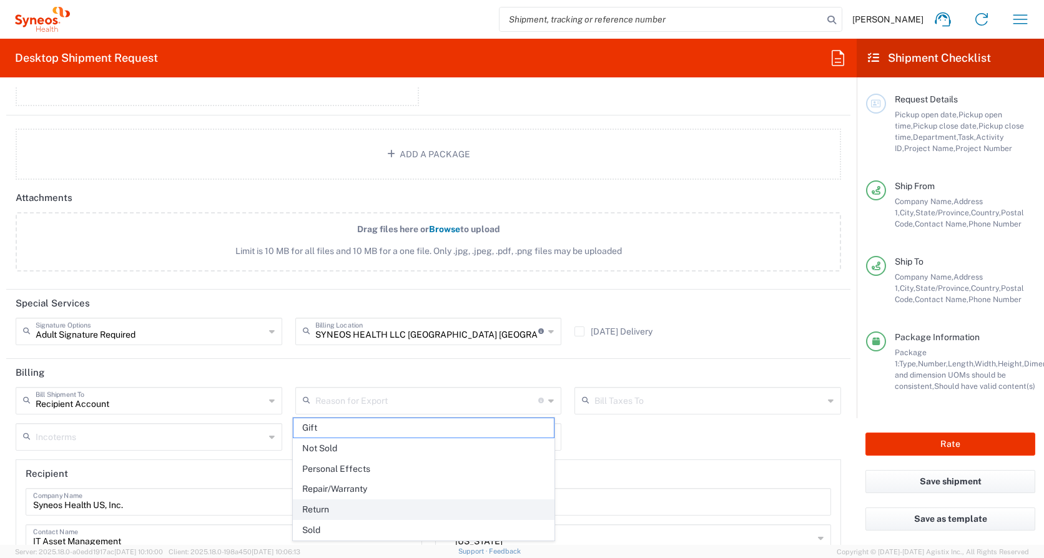
click at [310, 510] on span "Return" at bounding box center [424, 509] width 261 height 19
type input "Return"
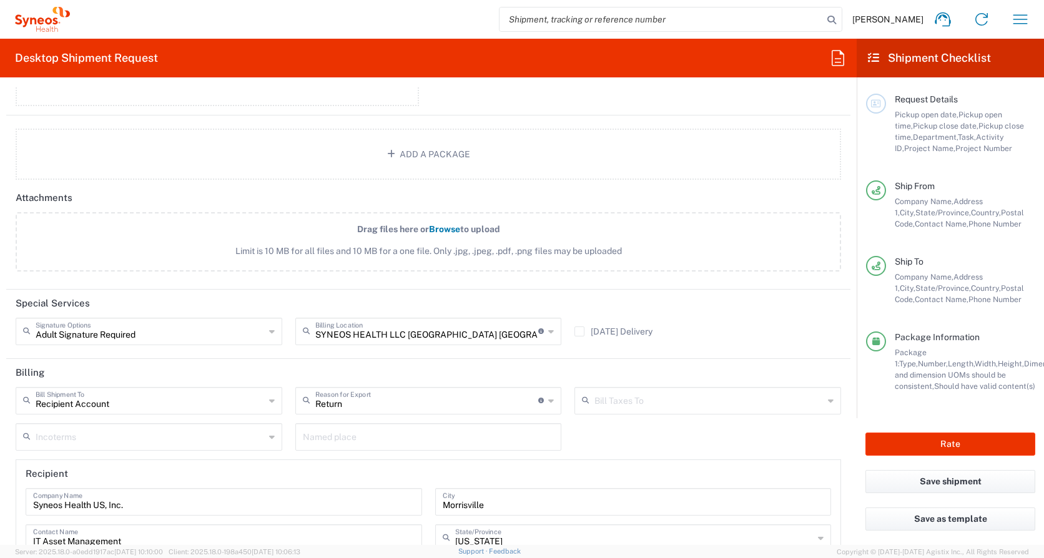
click at [828, 403] on icon at bounding box center [831, 401] width 6 height 20
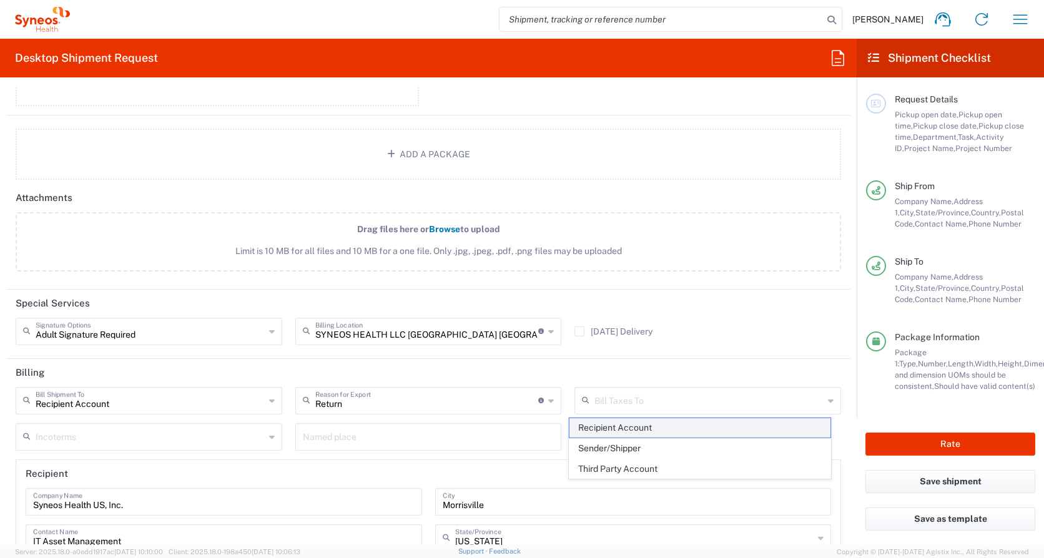
click at [617, 430] on span "Recipient Account" at bounding box center [700, 427] width 261 height 19
type input "Recipient Account"
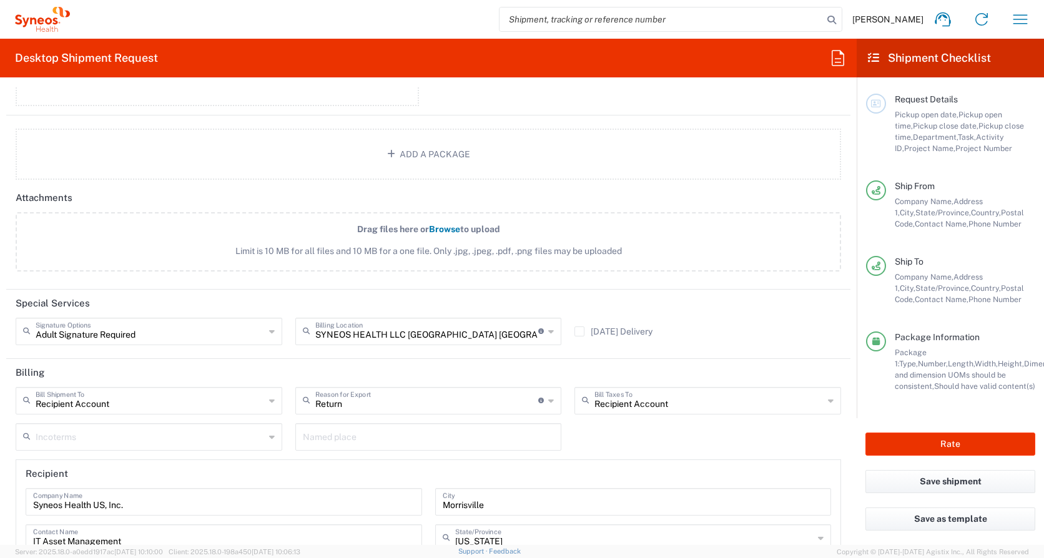
click at [270, 439] on icon at bounding box center [272, 437] width 6 height 20
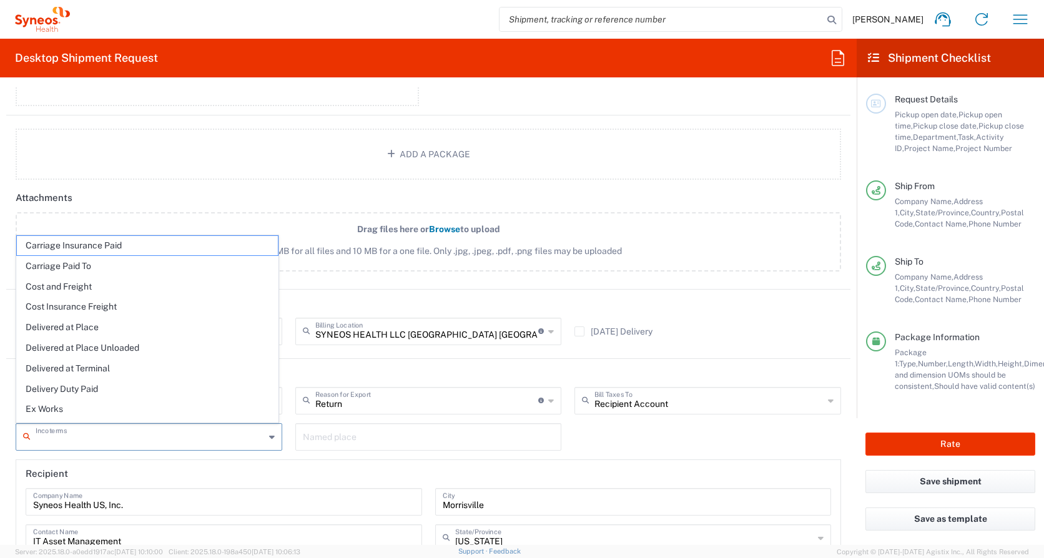
click at [270, 439] on icon at bounding box center [272, 437] width 6 height 20
click at [270, 438] on icon at bounding box center [272, 437] width 6 height 20
click at [839, 439] on main "Recipient Account Bill Shipment To Recipient Account Sender/Shipper Third Party…" at bounding box center [428, 530] width 844 height 287
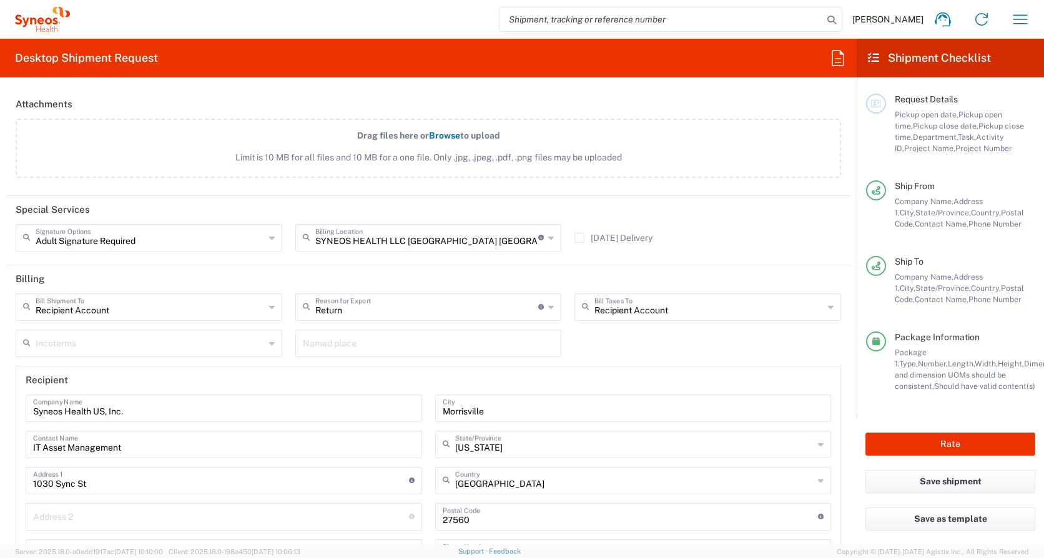
scroll to position [1732, 0]
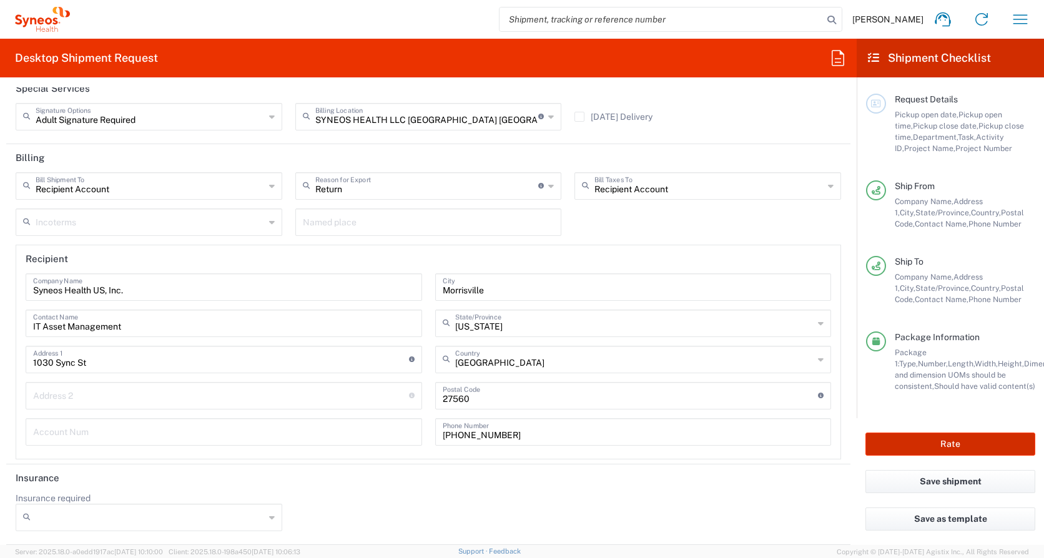
click at [941, 443] on button "Rate" at bounding box center [951, 444] width 170 height 23
type input "3110 DEPARTMENTAL EXPENSE"
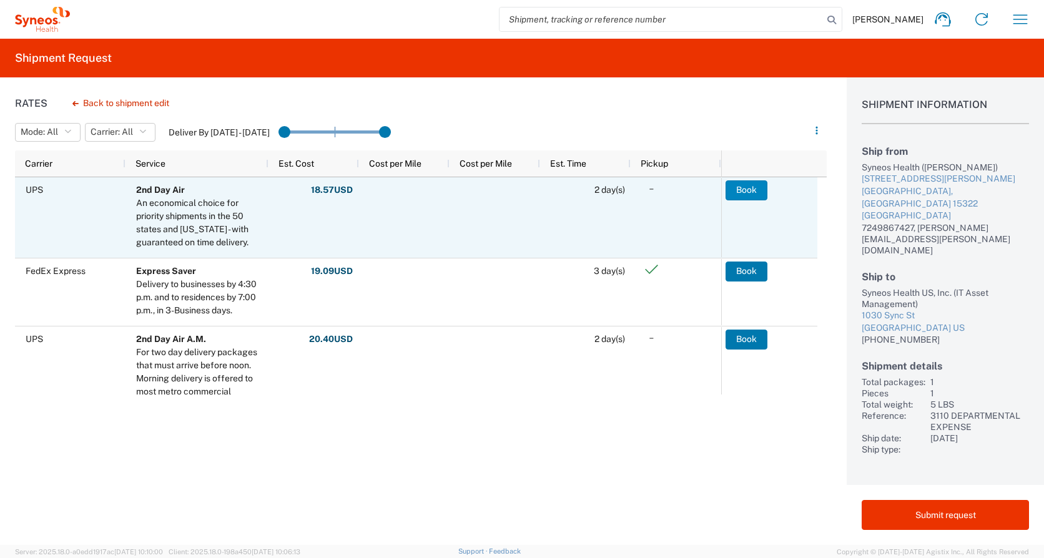
click at [746, 190] on button "Book" at bounding box center [747, 190] width 42 height 20
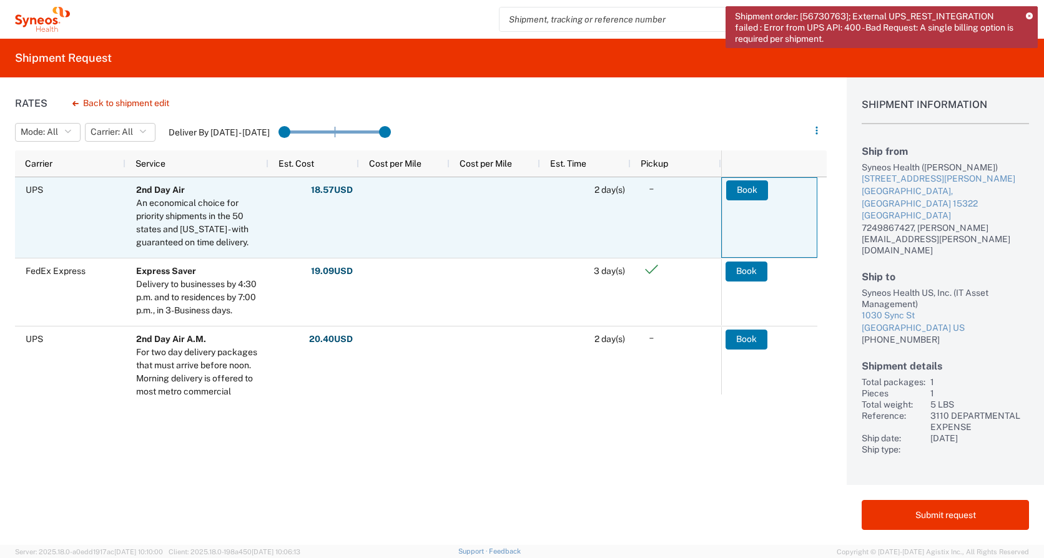
click at [654, 192] on icon at bounding box center [651, 188] width 21 height 21
click at [738, 191] on button "Book" at bounding box center [747, 190] width 42 height 20
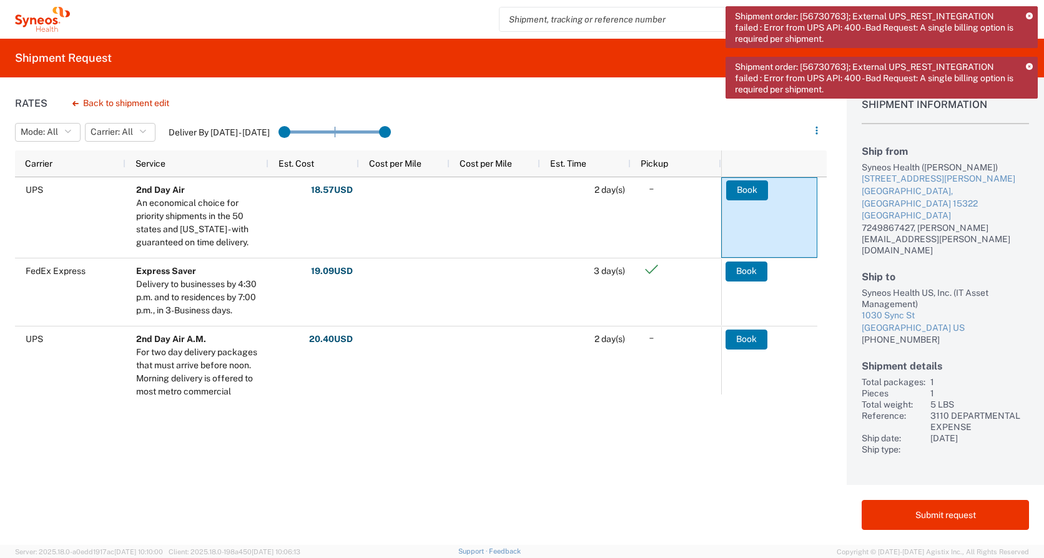
click at [1030, 67] on icon at bounding box center [1029, 67] width 7 height 7
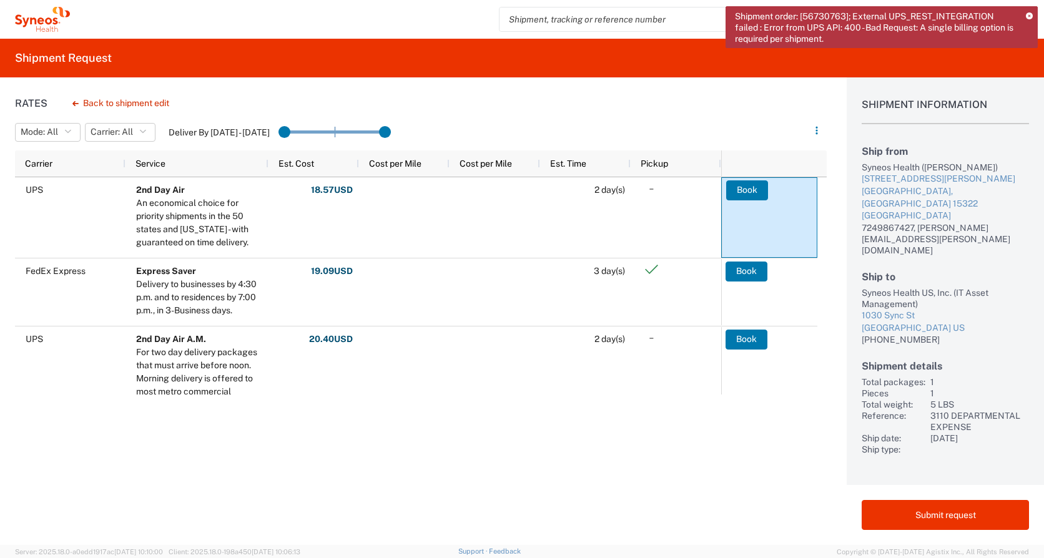
click at [1028, 14] on icon at bounding box center [1029, 16] width 7 height 7
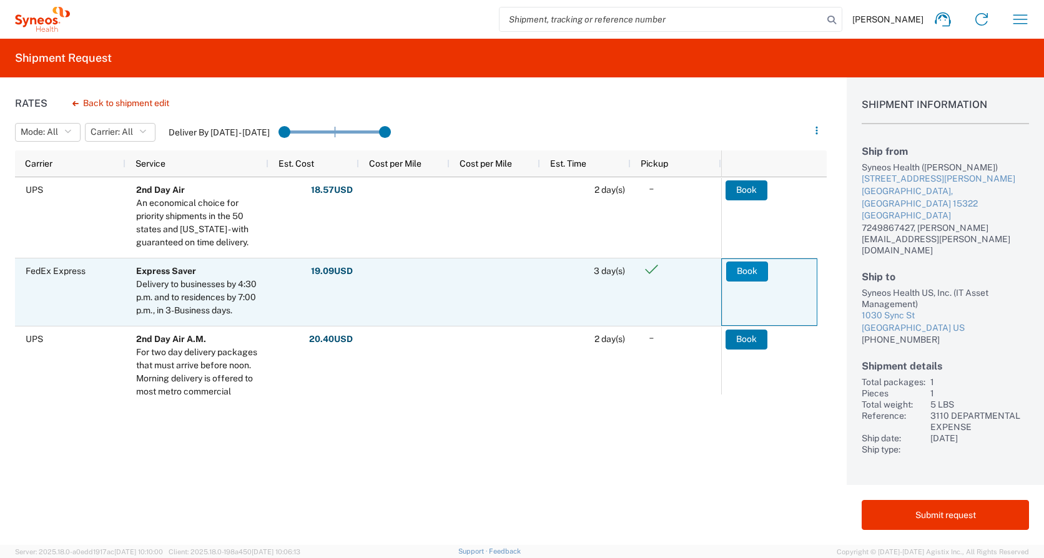
click at [748, 273] on button "Book" at bounding box center [747, 272] width 42 height 20
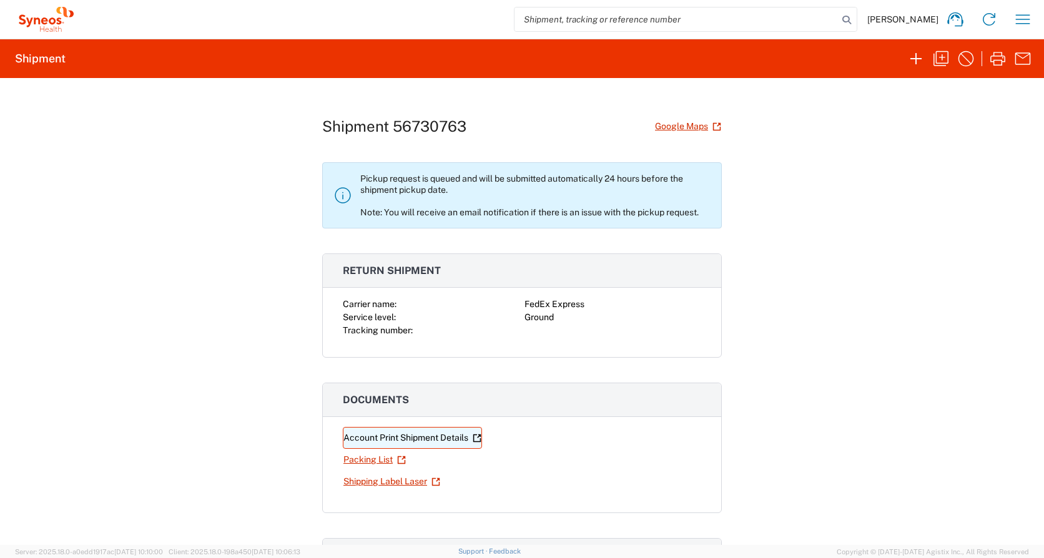
click at [372, 440] on link "Account Print Shipment Details" at bounding box center [412, 438] width 139 height 22
click at [364, 460] on link "Packing List" at bounding box center [375, 460] width 64 height 22
click at [383, 483] on link "Shipping Label Laser" at bounding box center [392, 482] width 98 height 22
